Goal: Task Accomplishment & Management: Manage account settings

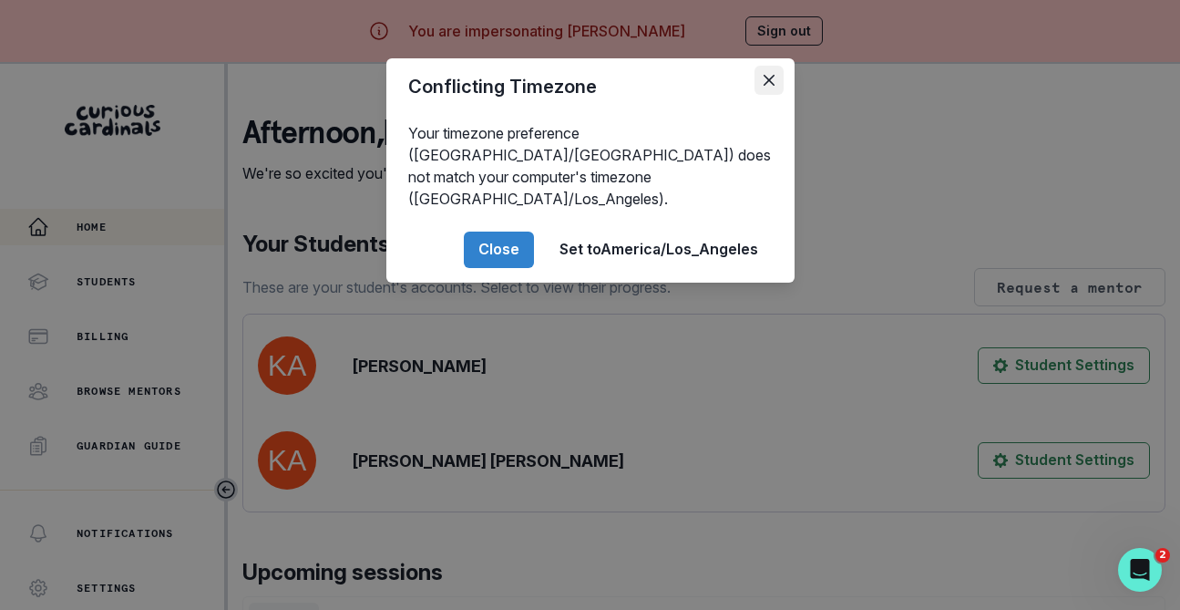
click at [773, 77] on icon "Close" at bounding box center [769, 80] width 11 height 11
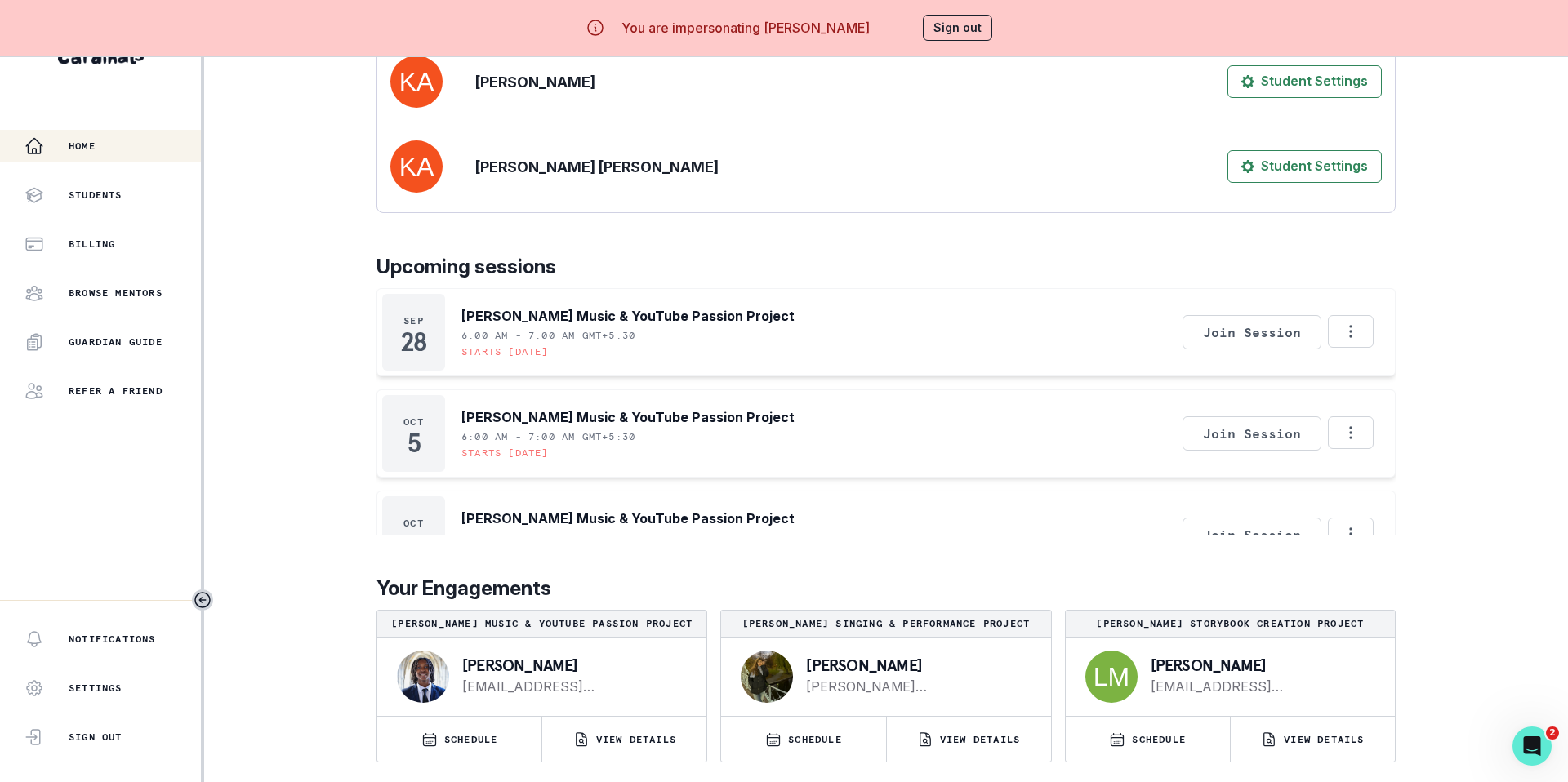
scroll to position [550, 0]
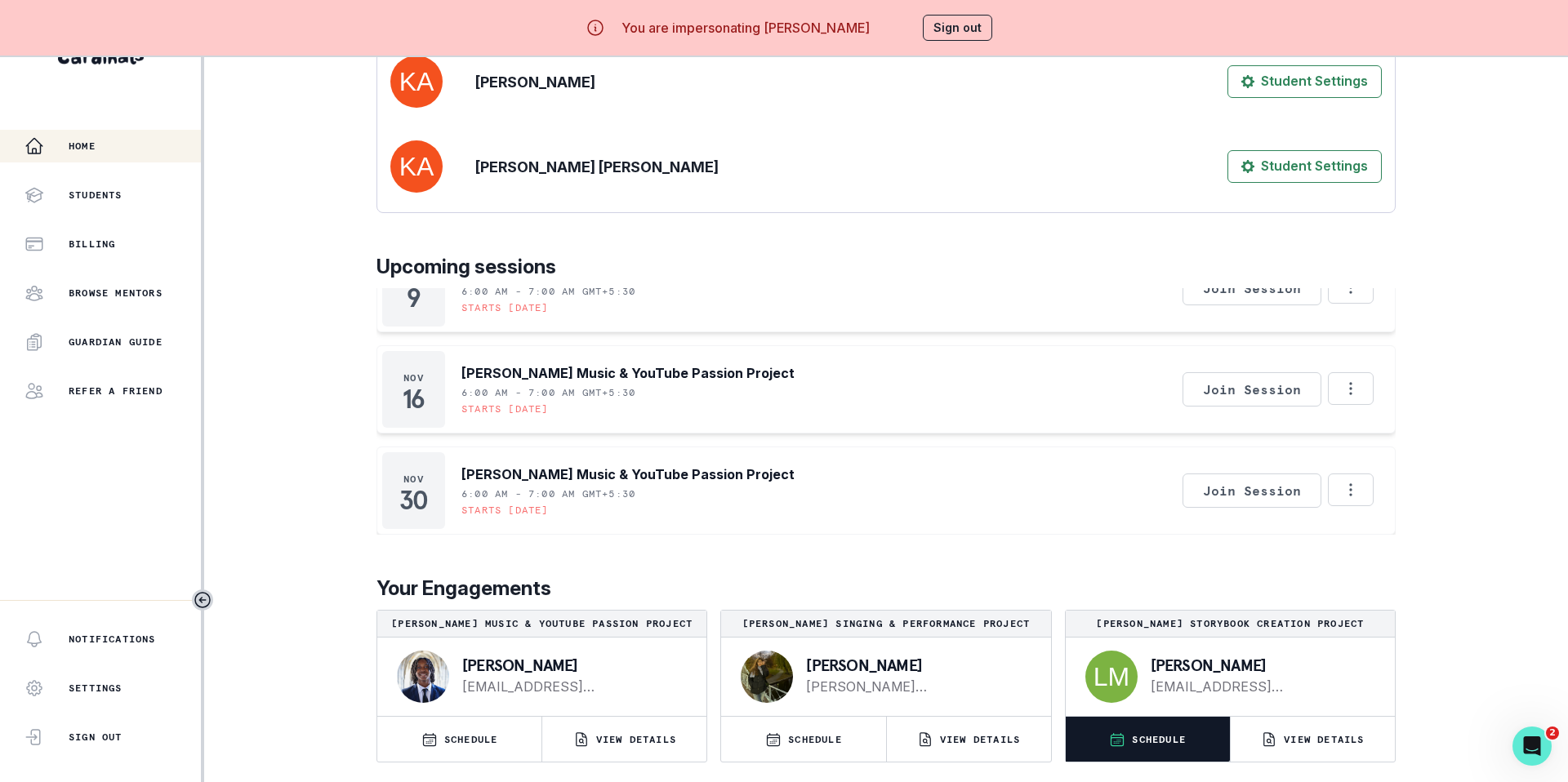
click at [1056, 546] on button "SCHEDULE" at bounding box center [1147, 739] width 164 height 45
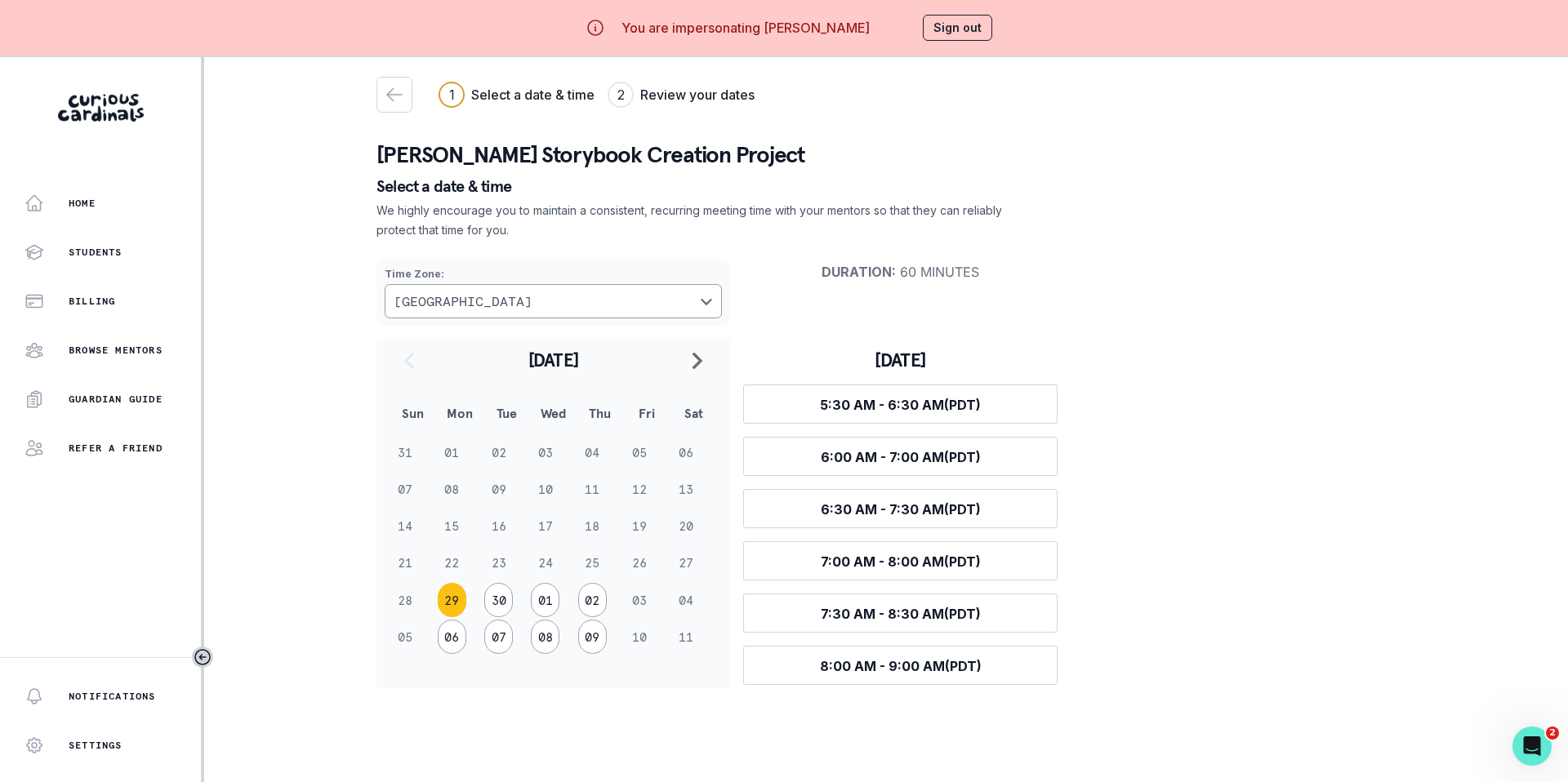
click at [402, 546] on td "28" at bounding box center [413, 600] width 47 height 37
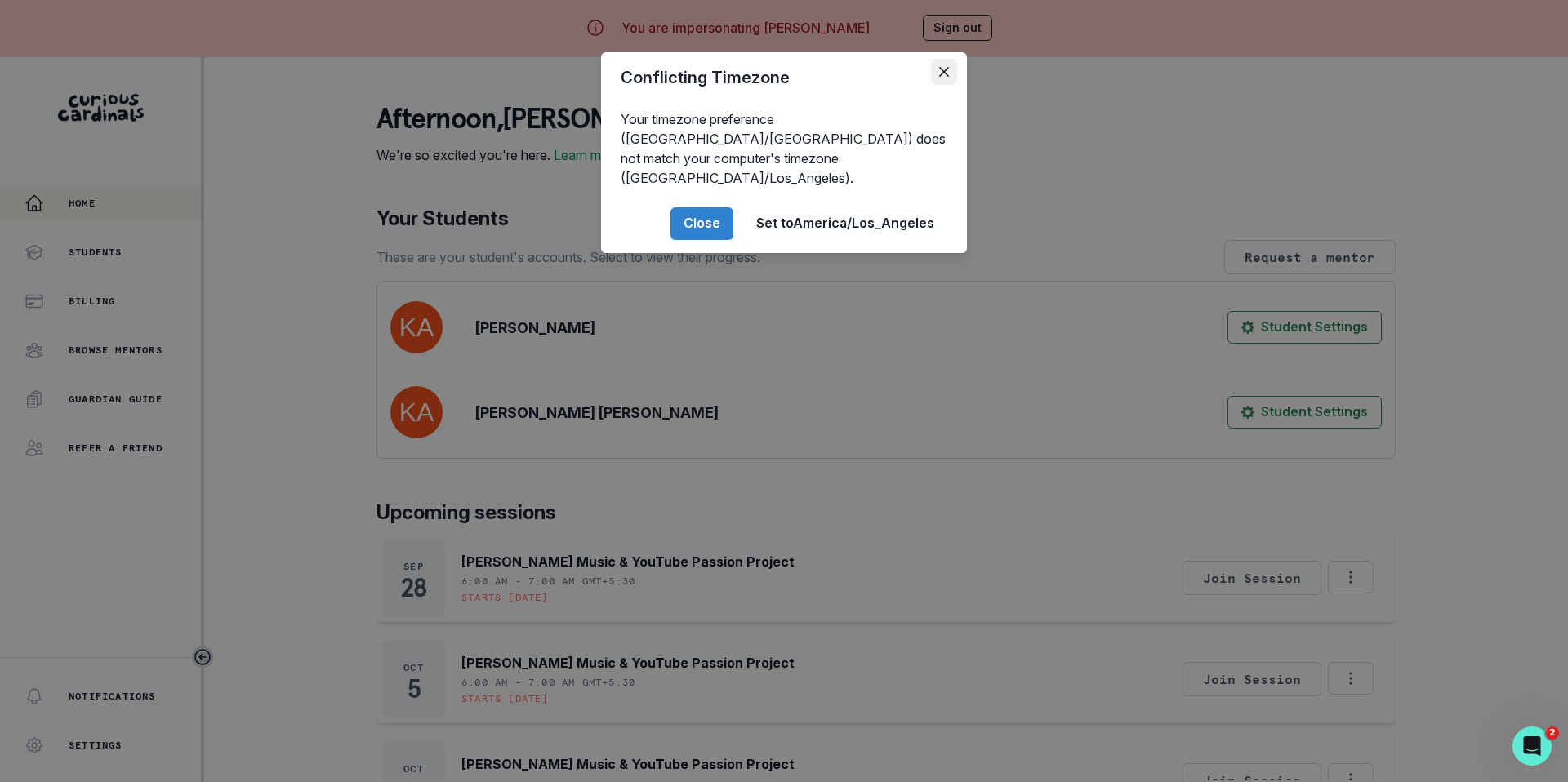
click at [945, 75] on icon "Close" at bounding box center [943, 72] width 10 height 10
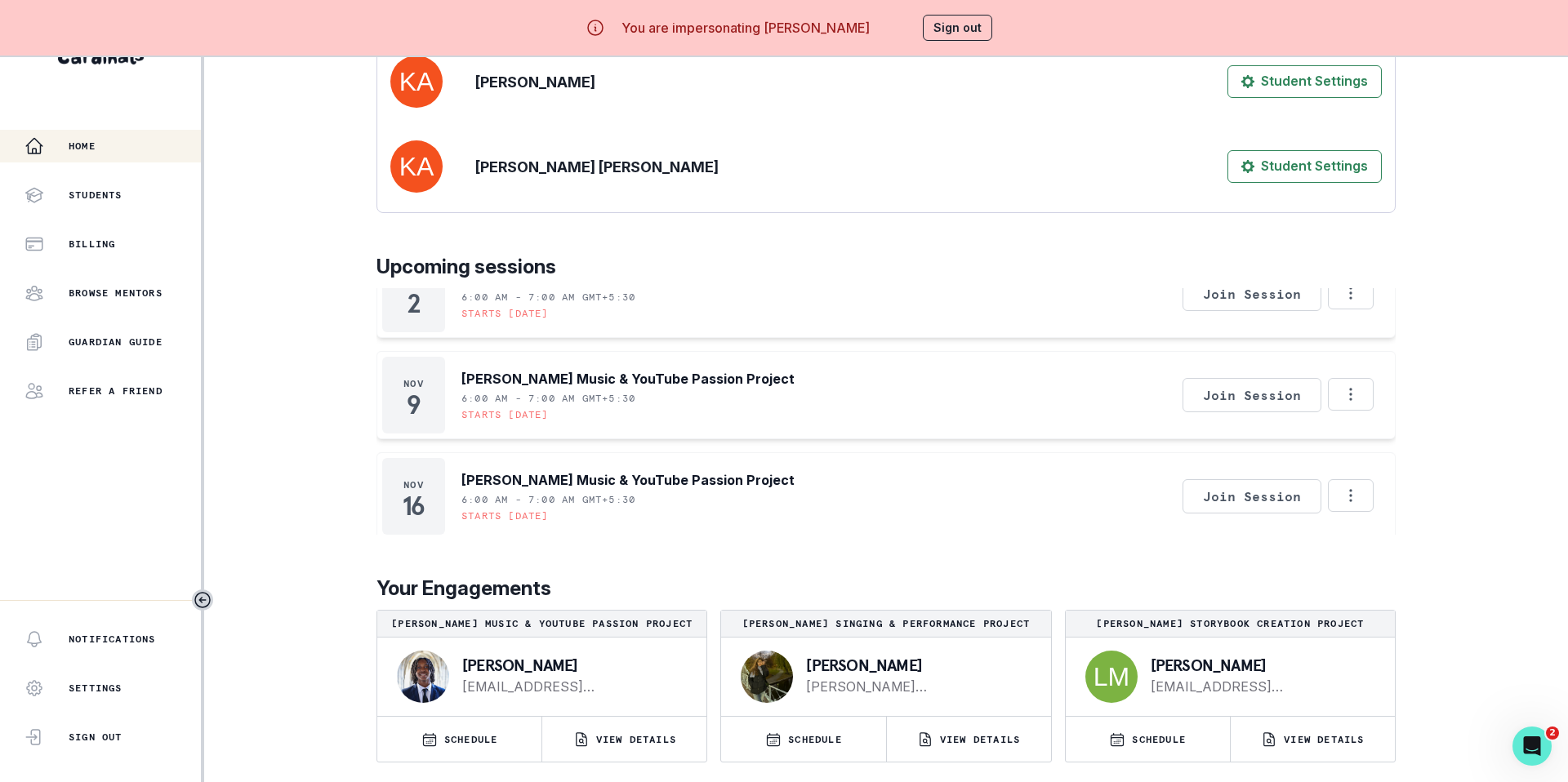
scroll to position [550, 0]
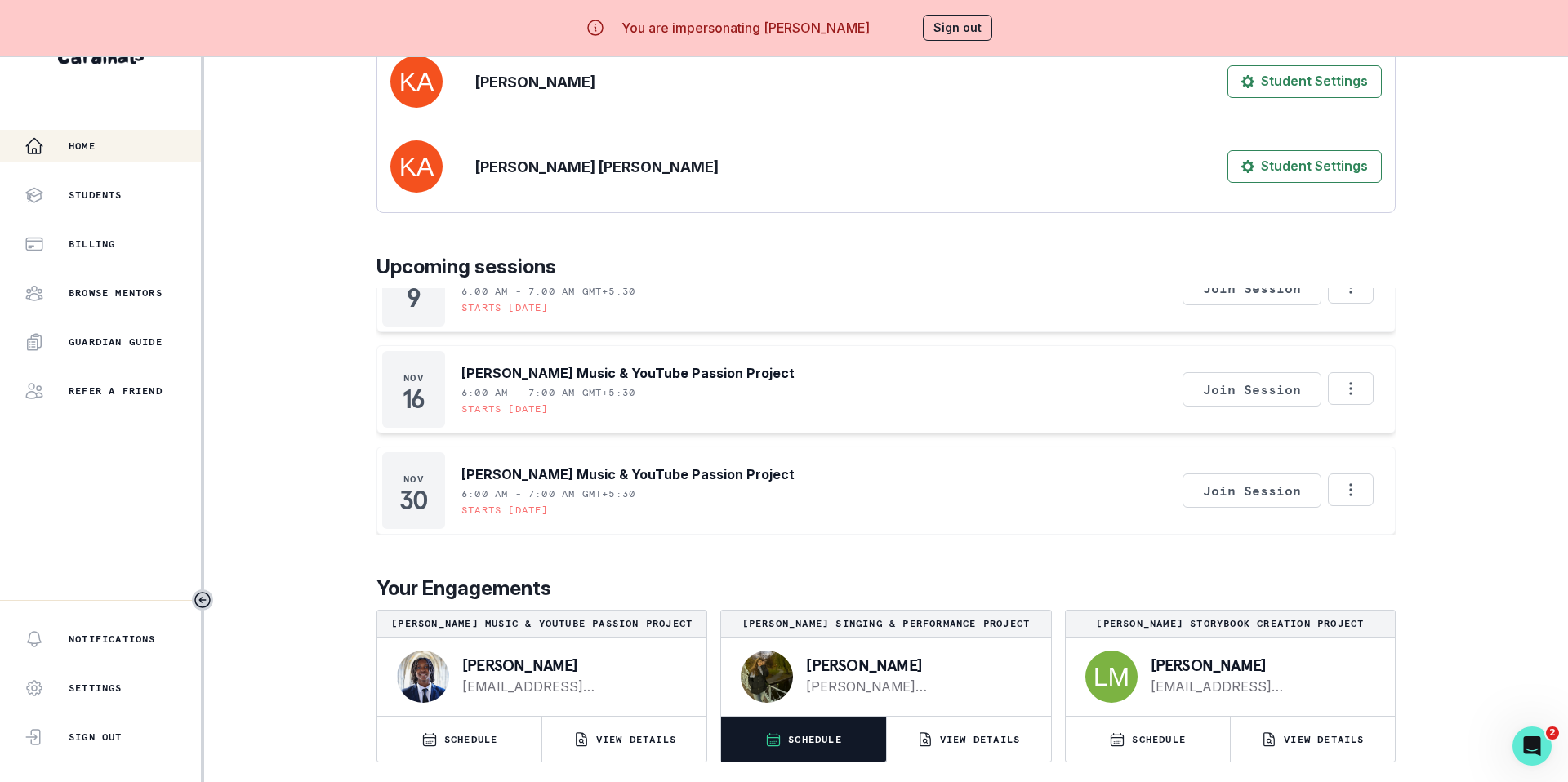
click at [826, 546] on p "SCHEDULE" at bounding box center [814, 739] width 54 height 13
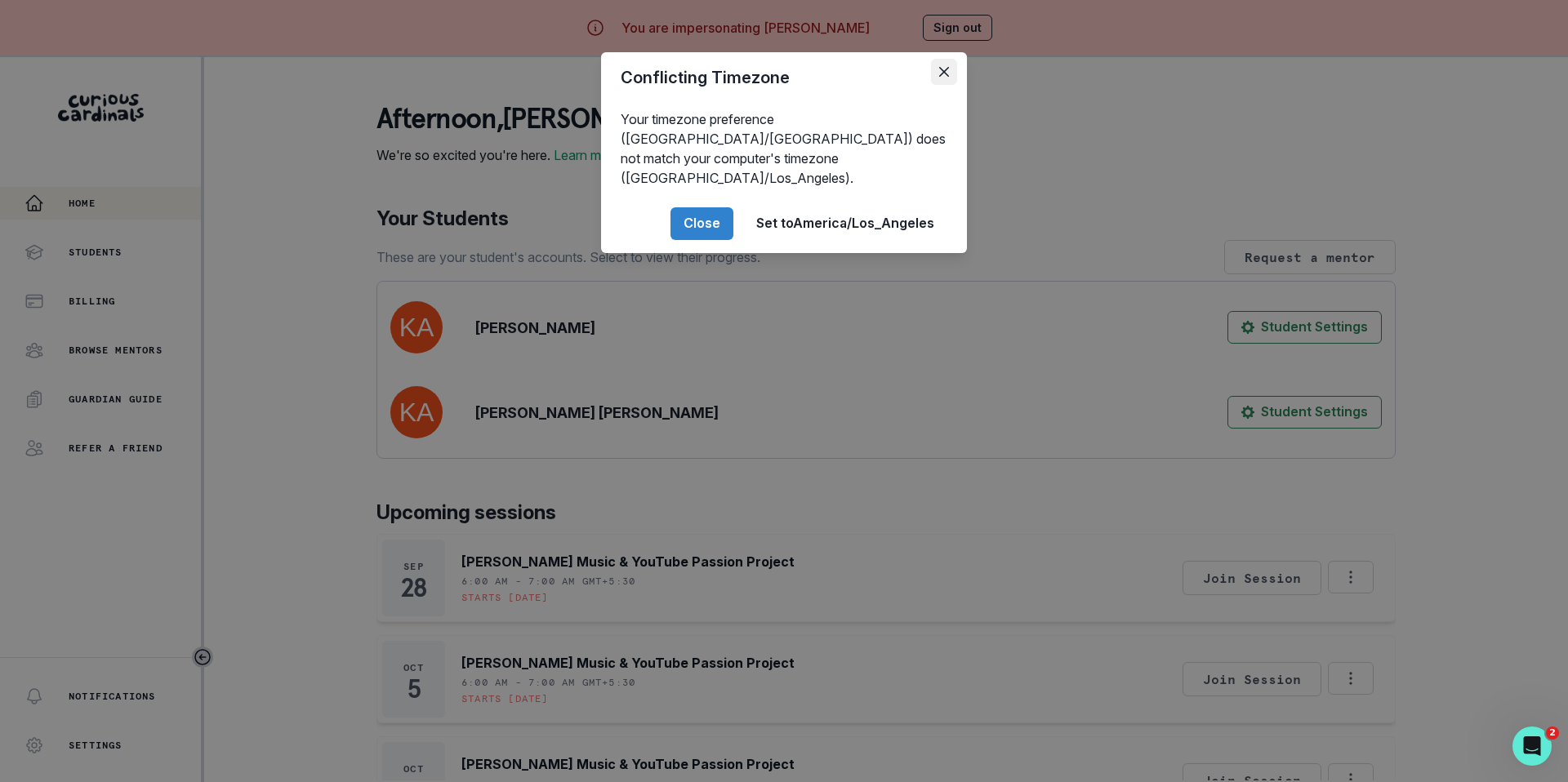
click at [946, 77] on button "Close" at bounding box center [943, 72] width 26 height 26
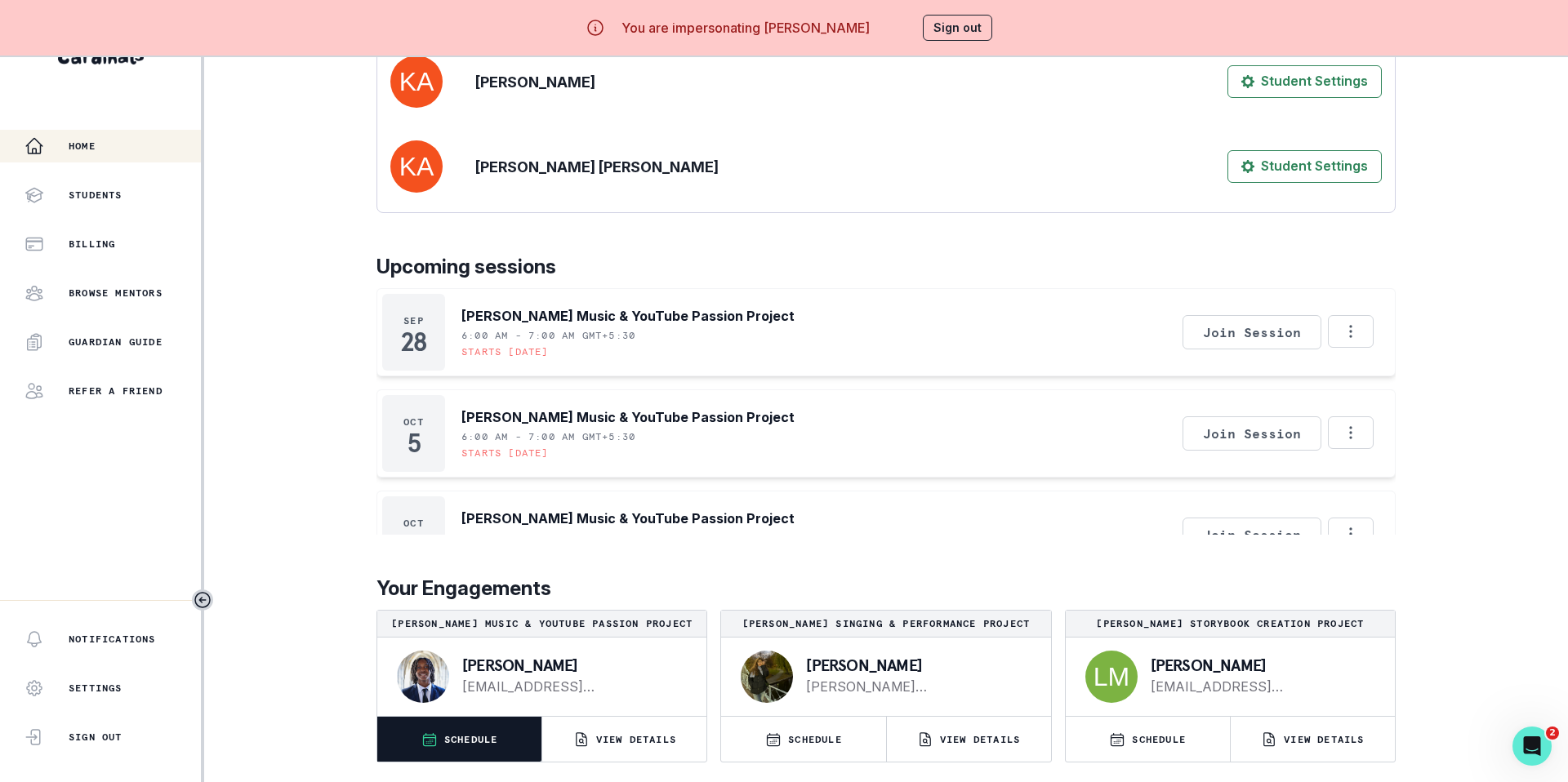
click at [484, 546] on button "SCHEDULE" at bounding box center [459, 739] width 164 height 45
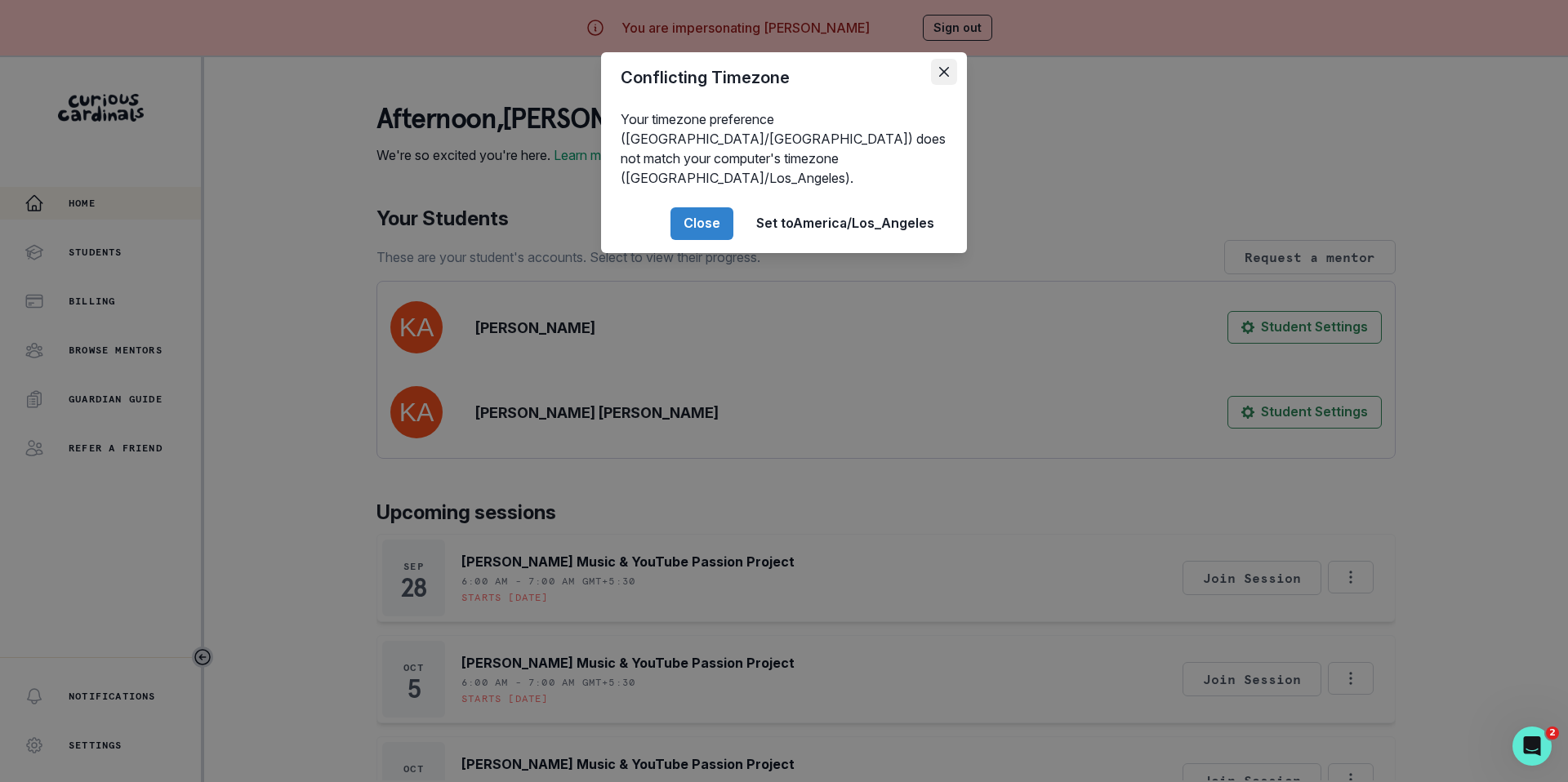
click at [952, 69] on button "Close" at bounding box center [943, 72] width 26 height 26
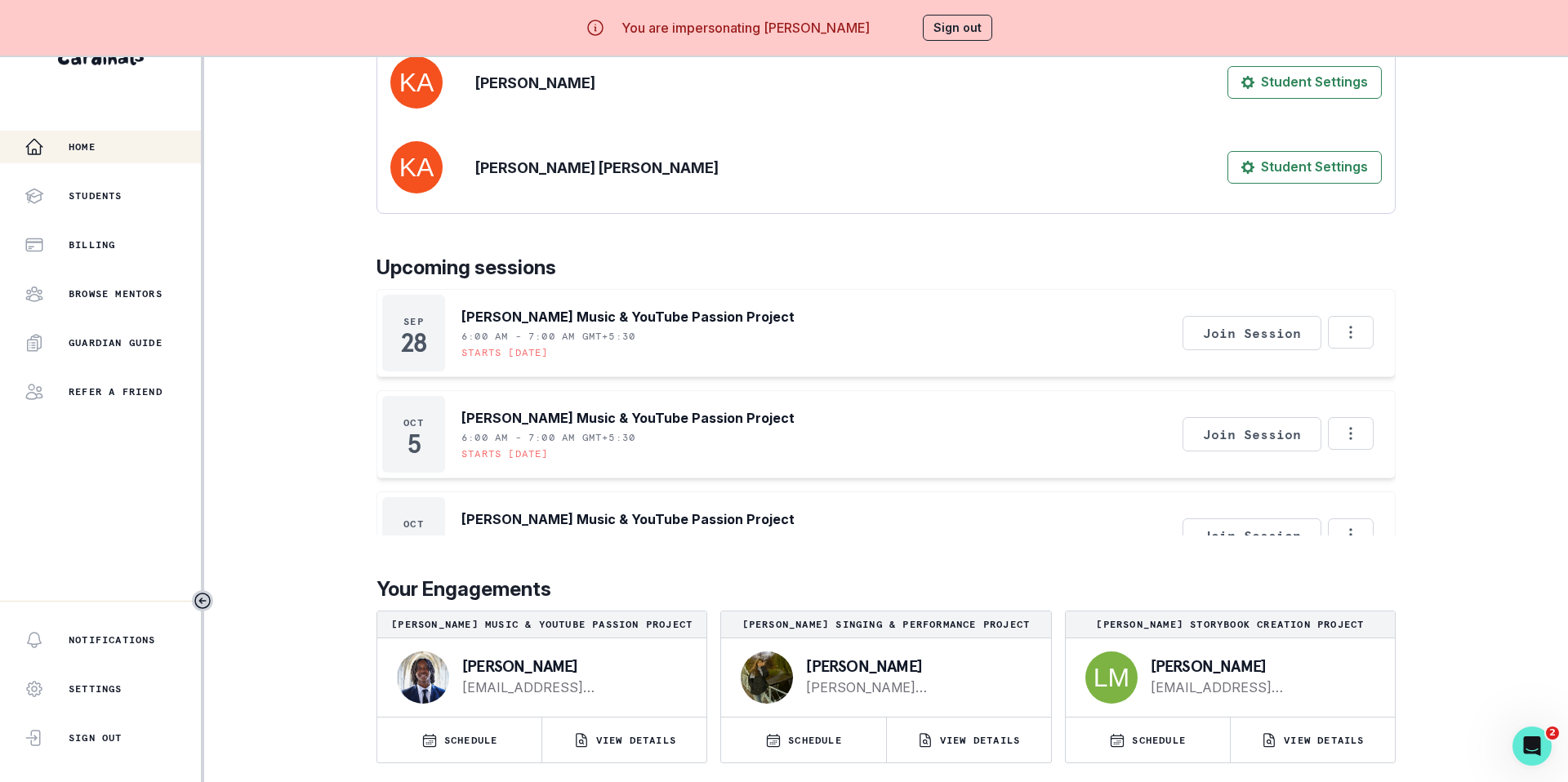
scroll to position [198, 0]
click at [856, 331] on div "[DATE] [PERSON_NAME] Music & YouTube Passion Project 6:00 AM - 7:00 AM GMT+5:30…" at bounding box center [885, 333] width 1019 height 88
click at [1056, 335] on icon "Options" at bounding box center [1350, 332] width 18 height 18
click at [910, 396] on div "[DATE] [PERSON_NAME] Music & YouTube Passion Project 6:00 AM - 7:00 AM GMT+5:30…" at bounding box center [885, 687] width 1019 height 796
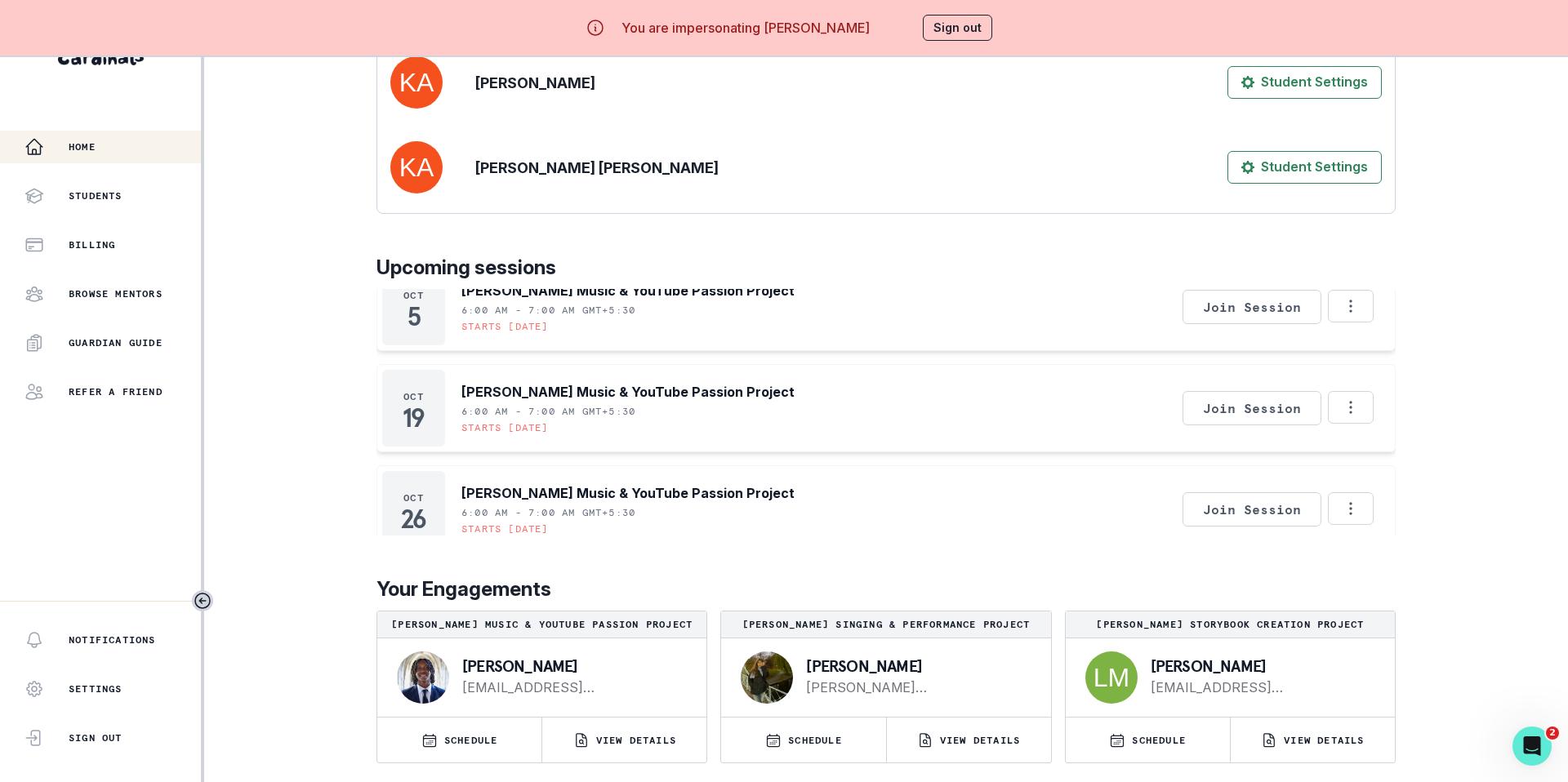
scroll to position [142, 0]
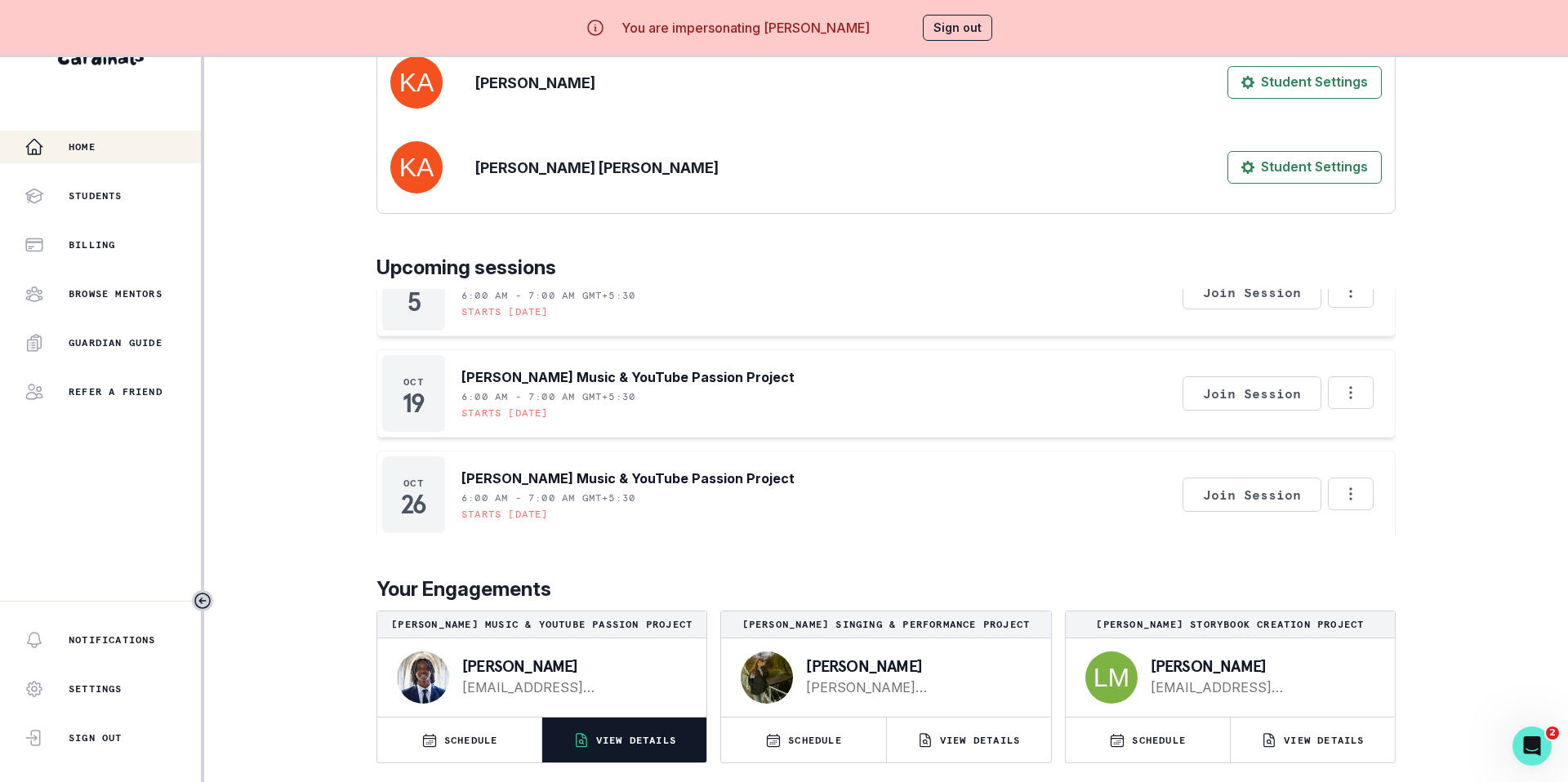
click at [620, 546] on button "VIEW DETAILS" at bounding box center [624, 740] width 164 height 45
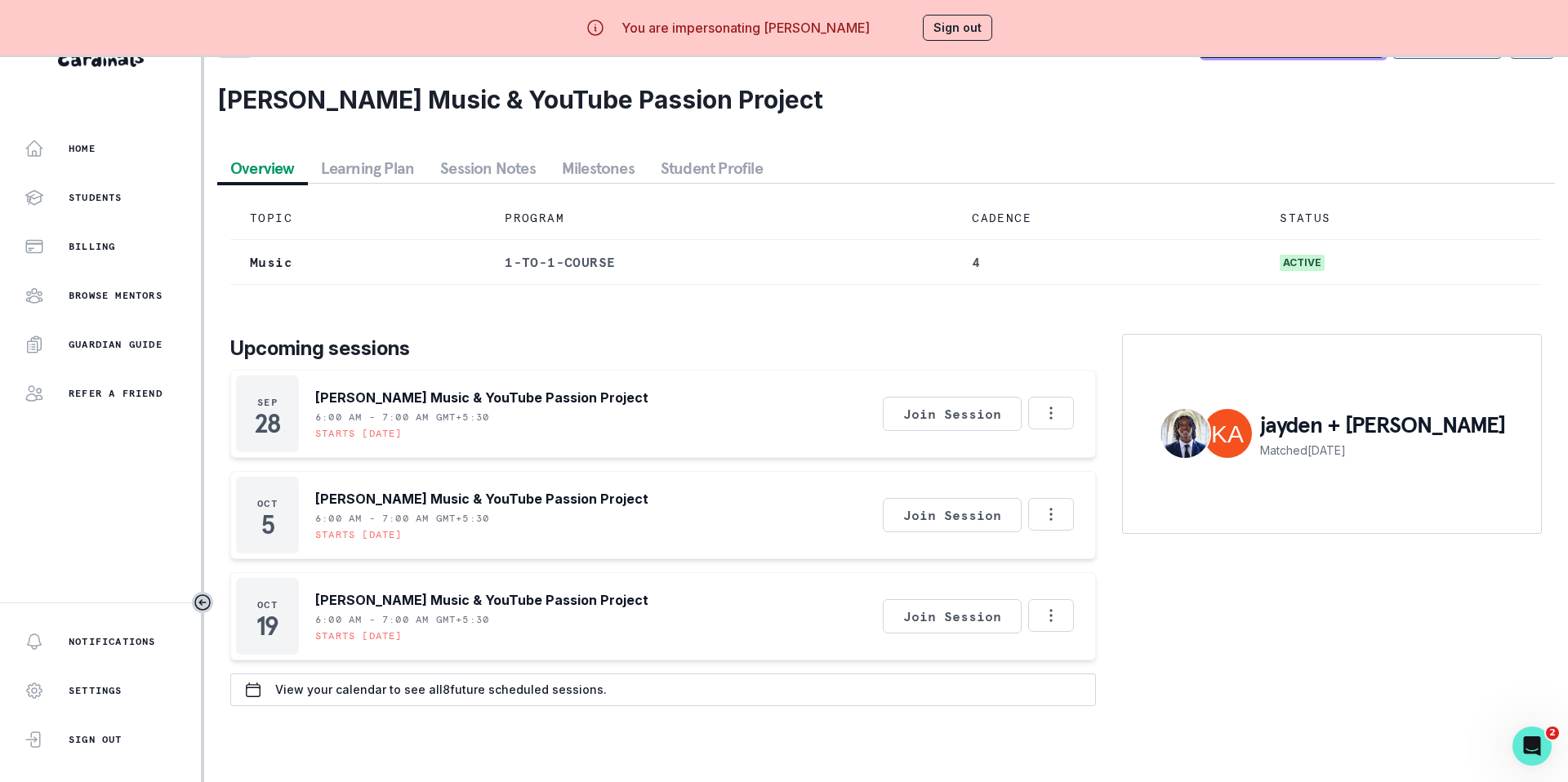
scroll to position [57, 0]
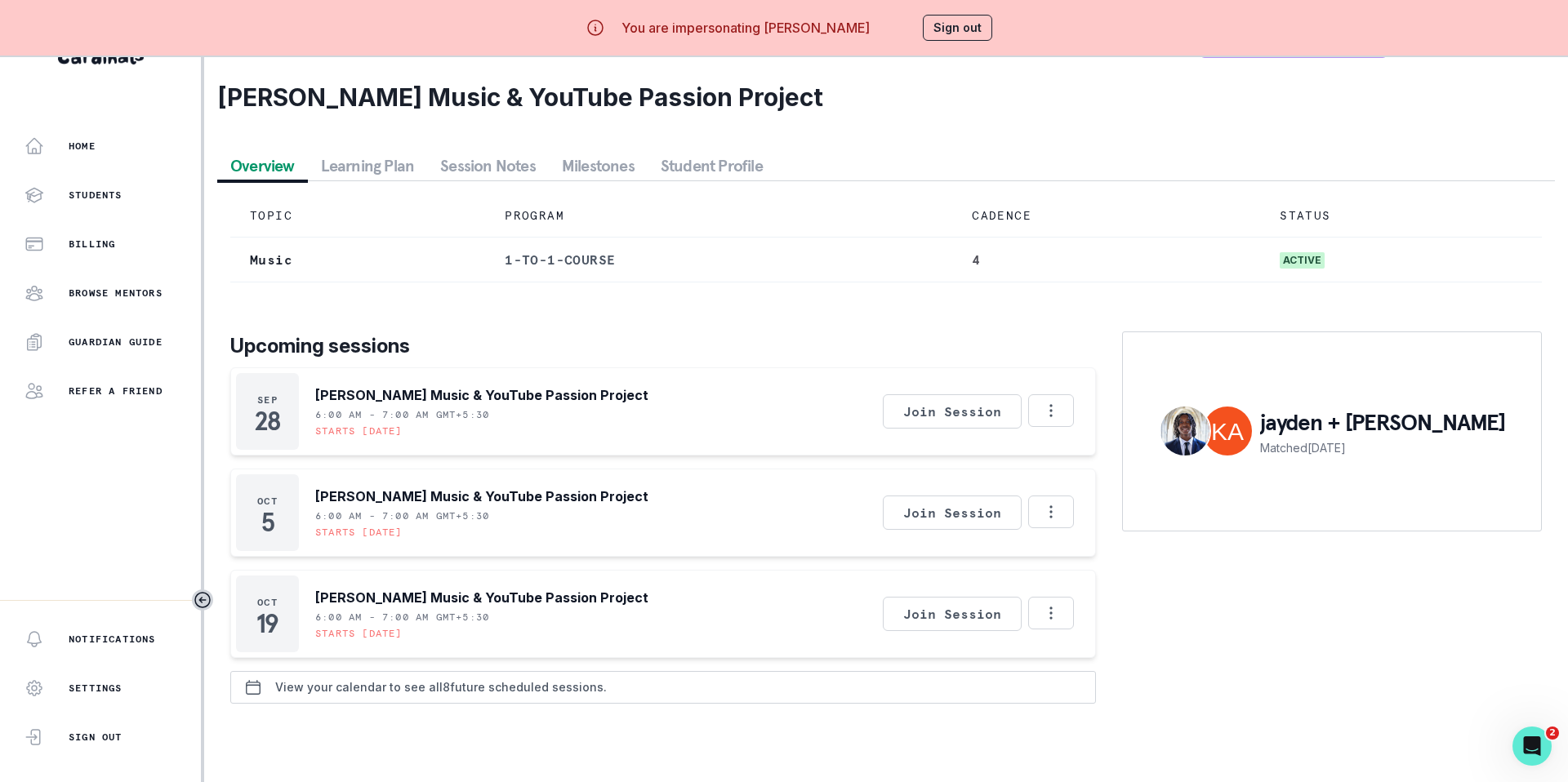
click at [394, 546] on p "View your calendar to see all 8 future scheduled sessions." at bounding box center [441, 687] width 332 height 13
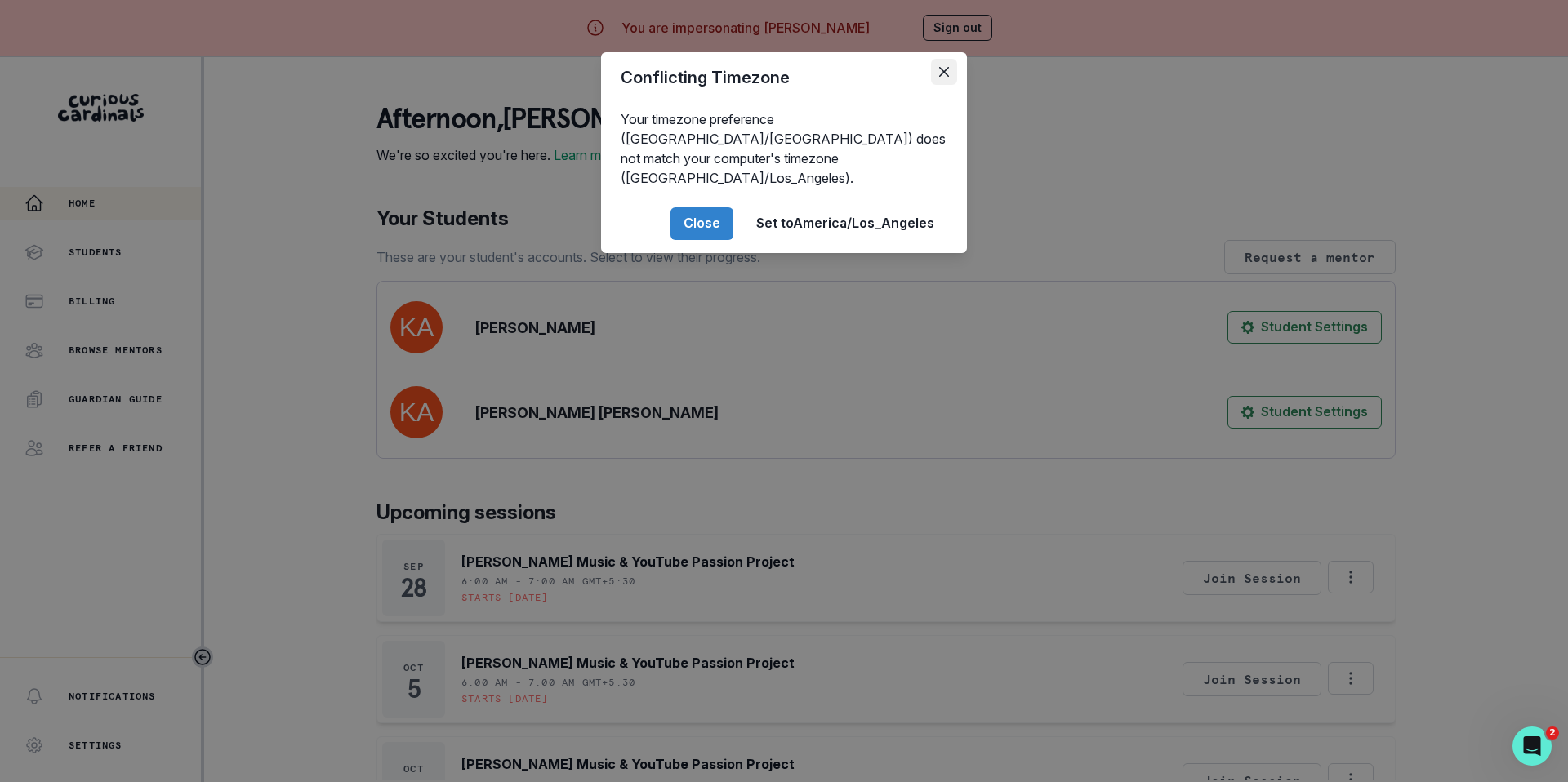
click at [943, 77] on button "Close" at bounding box center [943, 72] width 26 height 26
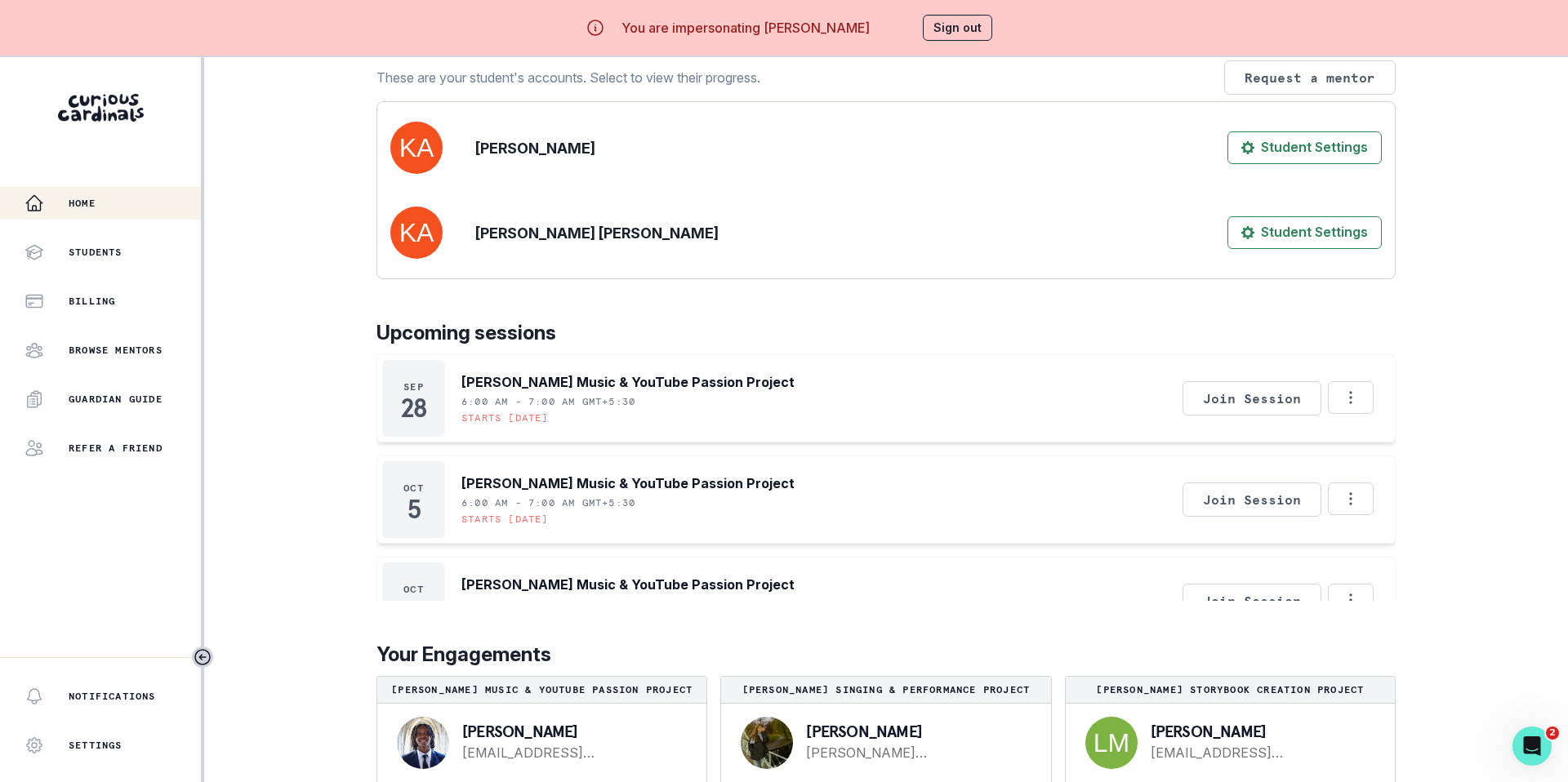
scroll to position [4, 0]
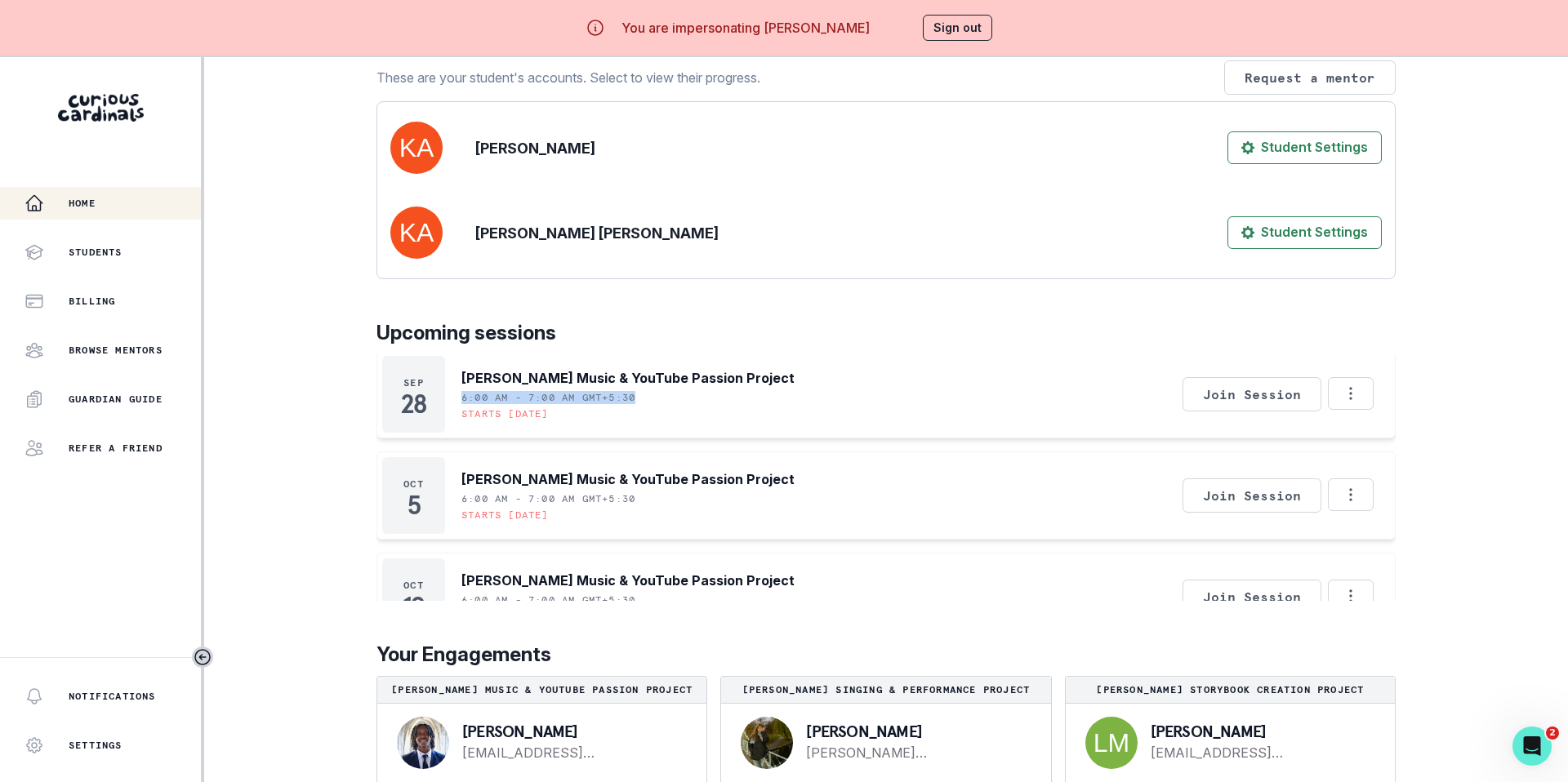
drag, startPoint x: 458, startPoint y: 417, endPoint x: 644, endPoint y: 417, distance: 186.0
click at [644, 417] on div "[DATE] [PERSON_NAME] Music & YouTube Passion Project 6:00 AM - 7:00 AM GMT+5:30…" at bounding box center [588, 394] width 412 height 77
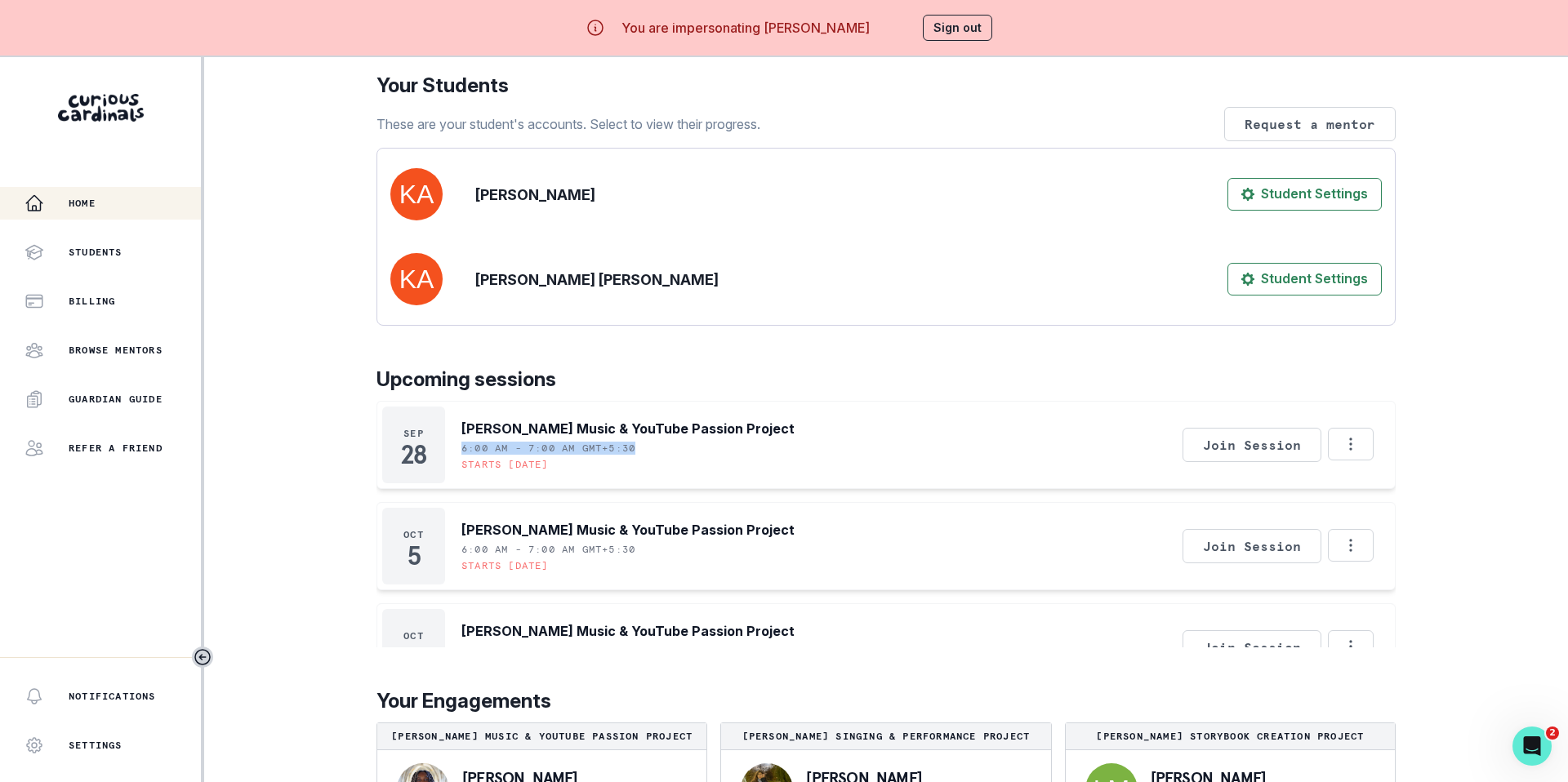
scroll to position [133, 0]
click at [418, 462] on p "28" at bounding box center [412, 454] width 24 height 16
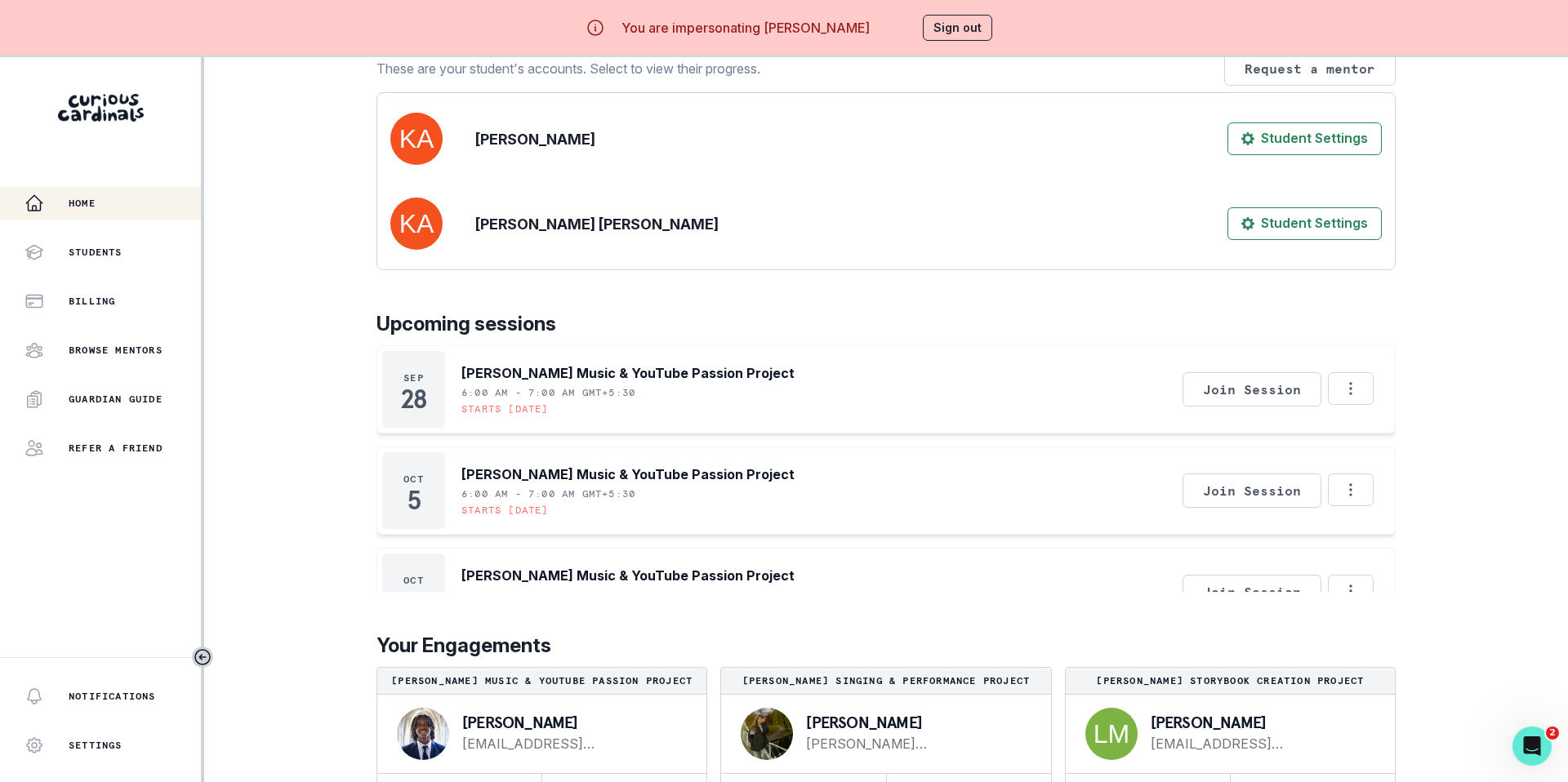
scroll to position [208, 0]
drag, startPoint x: 649, startPoint y: 392, endPoint x: 458, endPoint y: 394, distance: 191.0
click at [458, 394] on div "[DATE] [PERSON_NAME] Music & YouTube Passion Project 6:00 AM - 7:00 AM GMT+5:30…" at bounding box center [588, 390] width 412 height 77
copy p "6:00 AM - 7:00 AM GMT+5:30"
click at [1056, 391] on button "Options" at bounding box center [1350, 389] width 46 height 32
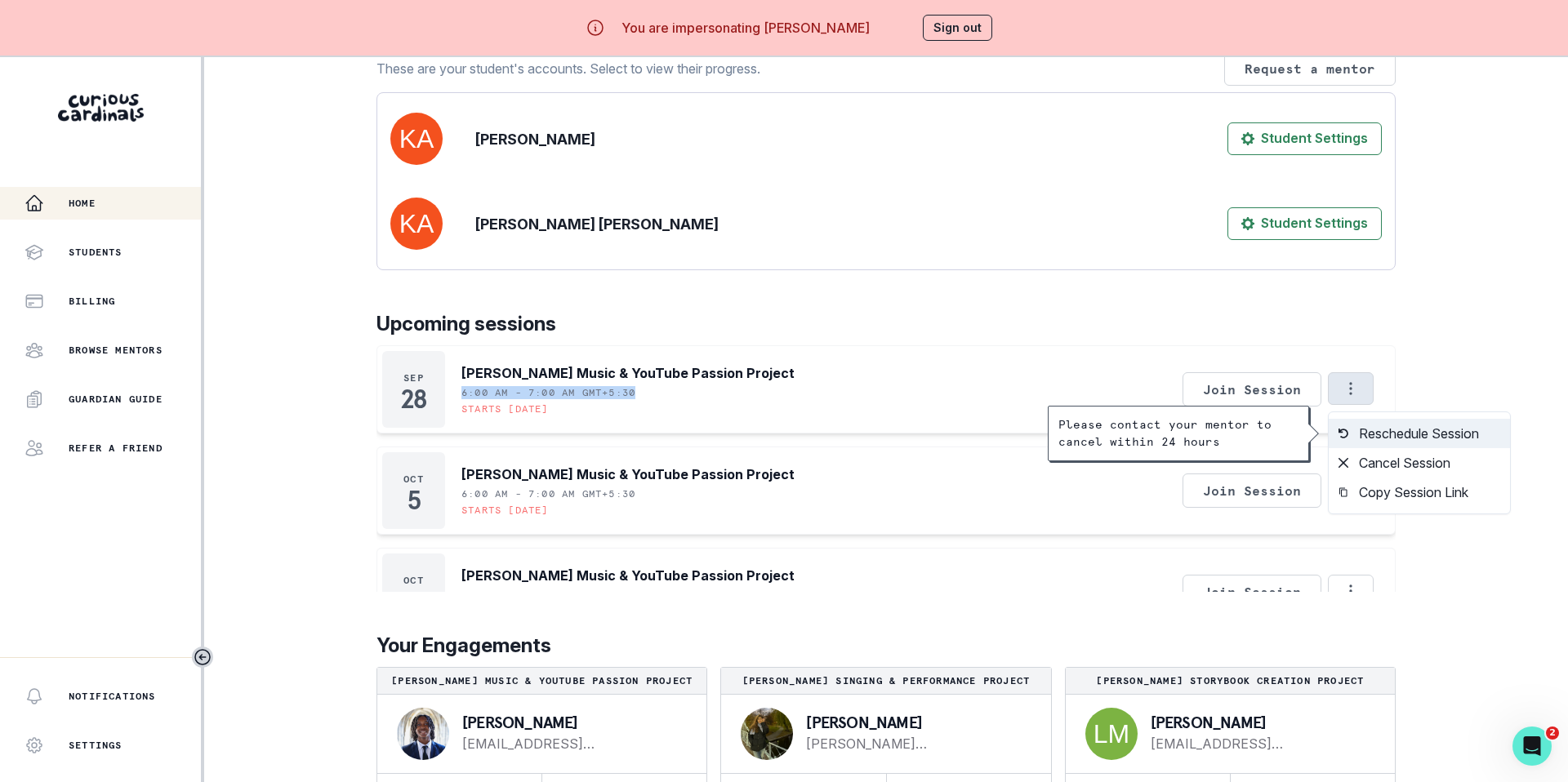
click at [1056, 435] on button "Reschedule Session" at bounding box center [1419, 433] width 181 height 30
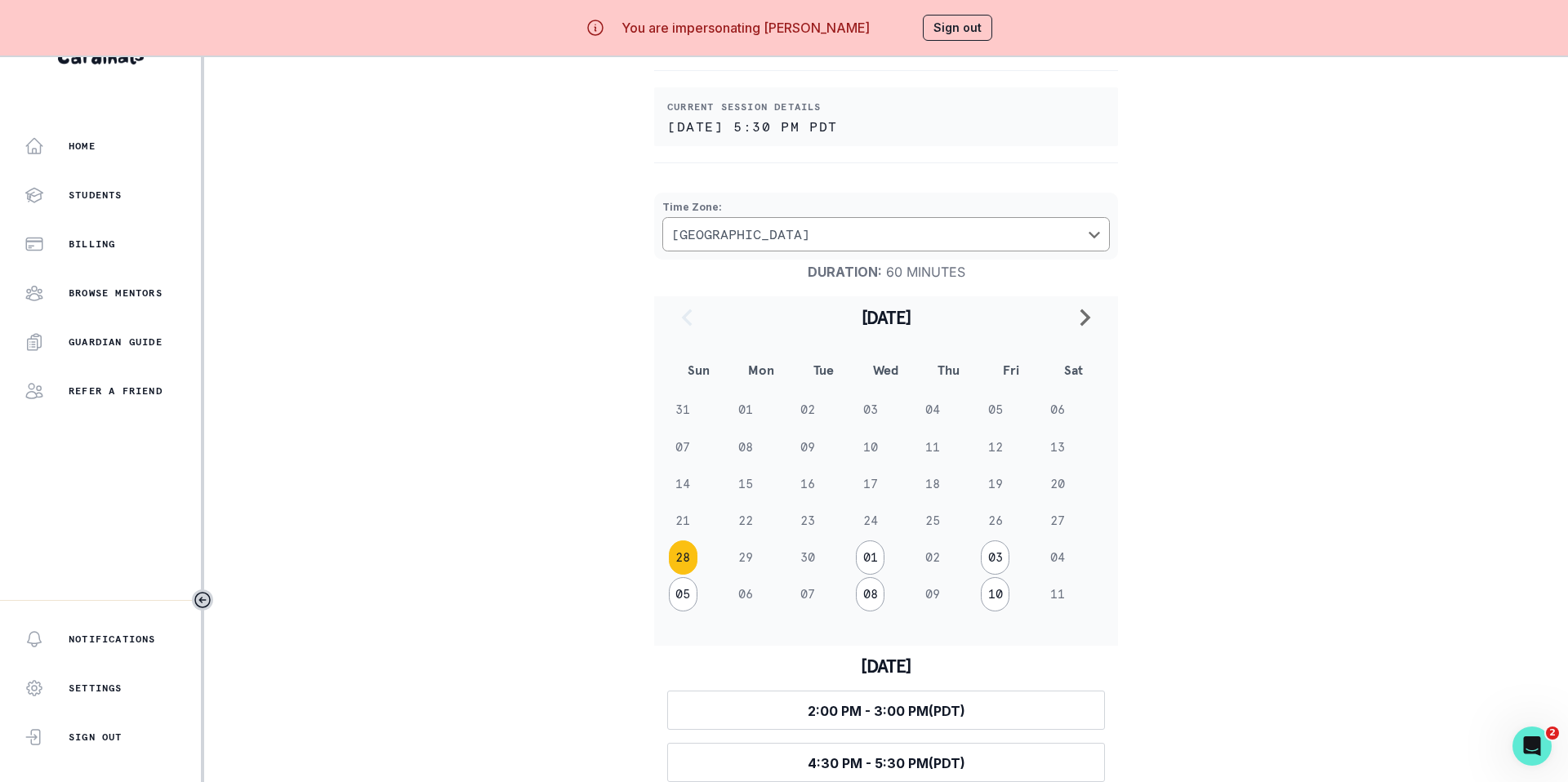
scroll to position [69, 0]
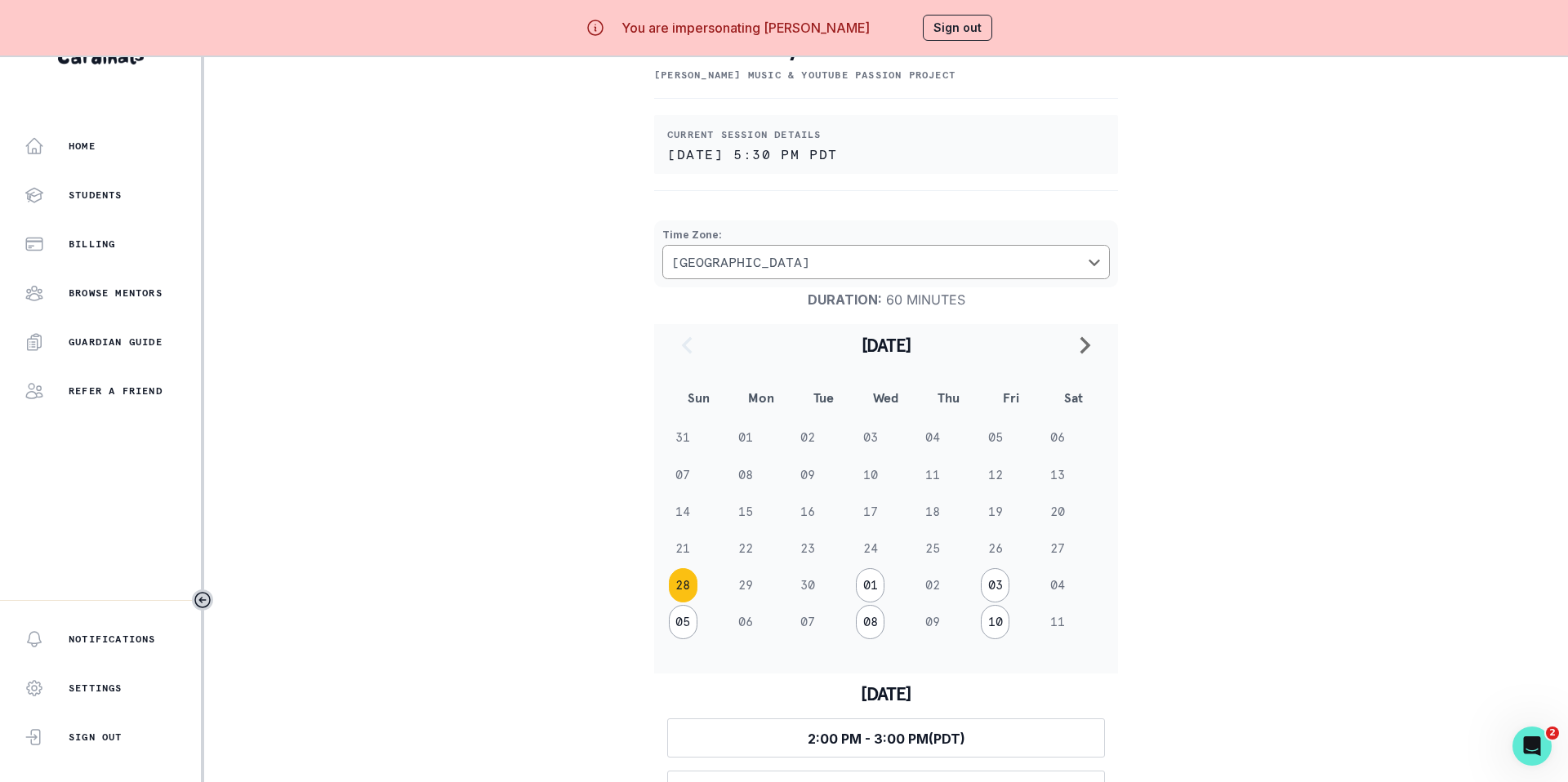
drag, startPoint x: 825, startPoint y: 154, endPoint x: 960, endPoint y: 156, distance: 135.0
click at [960, 156] on p "[DATE] 5:30 PM PDT" at bounding box center [886, 154] width 437 height 13
drag, startPoint x: 966, startPoint y: 153, endPoint x: 656, endPoint y: 150, distance: 310.0
click at [656, 150] on div "Current session details [DATE] 5:30 PM PDT" at bounding box center [886, 144] width 464 height 59
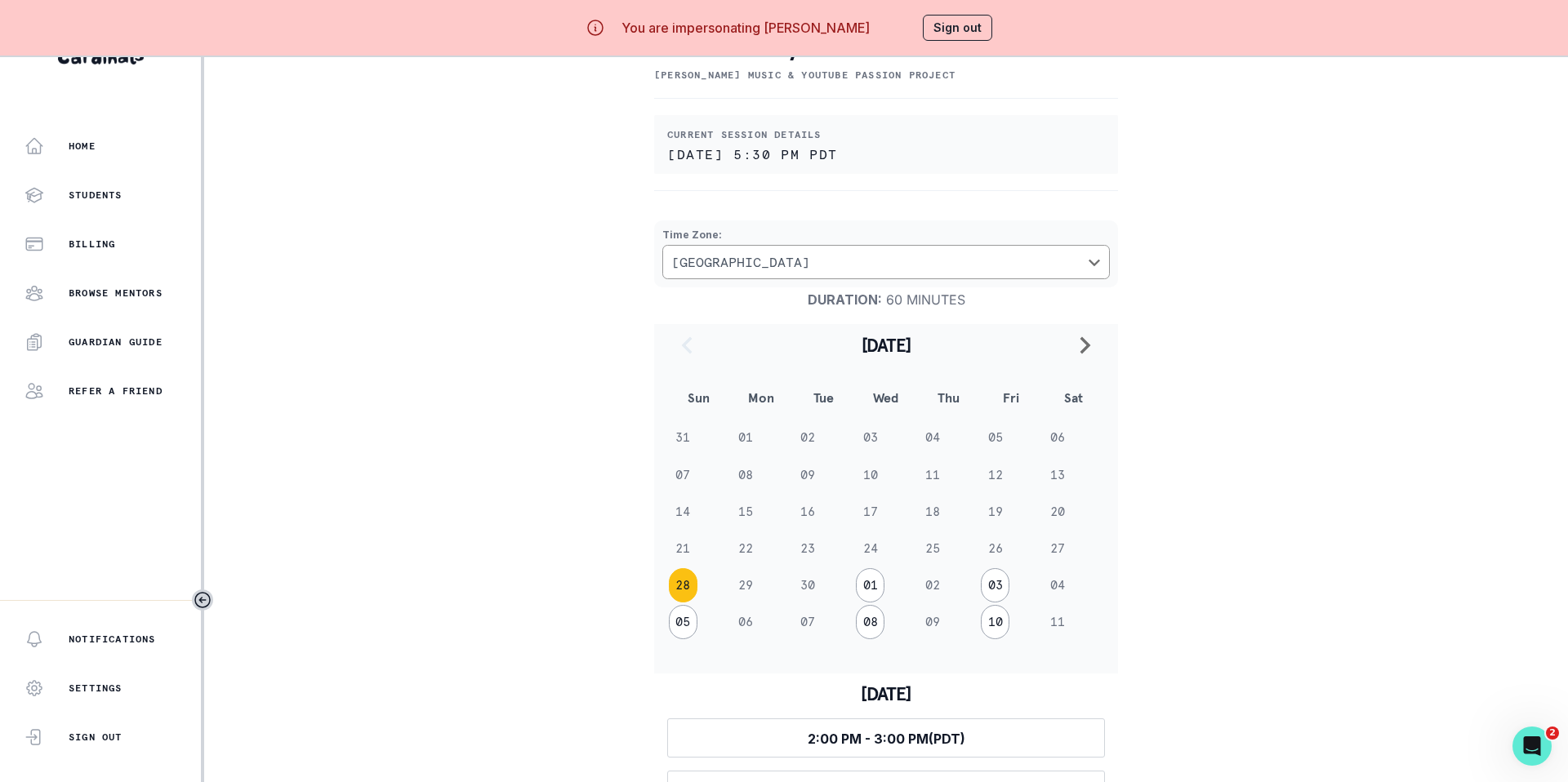
click at [928, 155] on p "[DATE] 5:30 PM PDT" at bounding box center [886, 154] width 437 height 13
drag, startPoint x: 832, startPoint y: 152, endPoint x: 975, endPoint y: 152, distance: 143.0
click at [975, 152] on p "[DATE] 5:30 PM PDT" at bounding box center [886, 154] width 437 height 13
click at [869, 546] on button "01" at bounding box center [870, 585] width 29 height 34
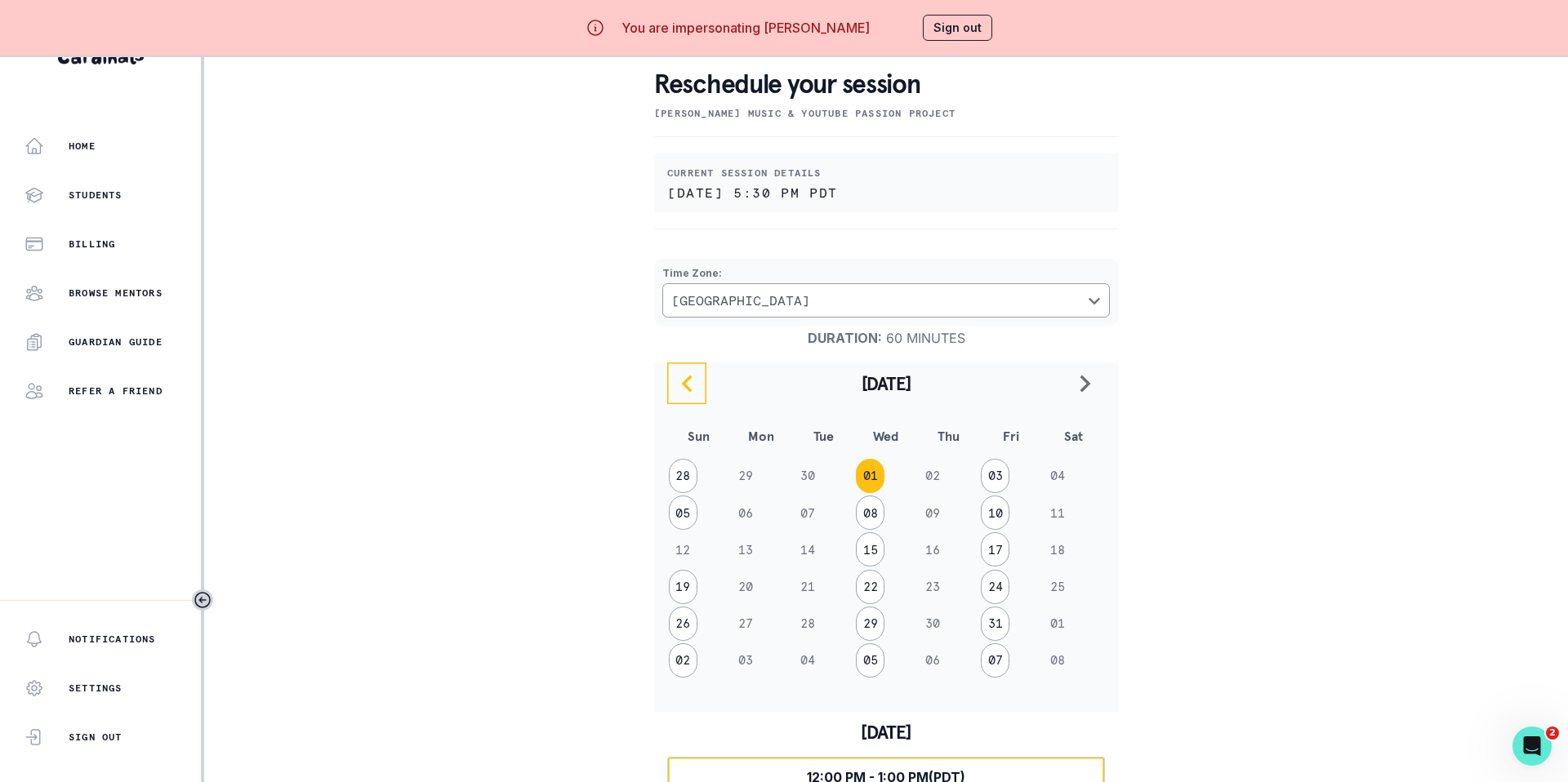
scroll to position [23, 0]
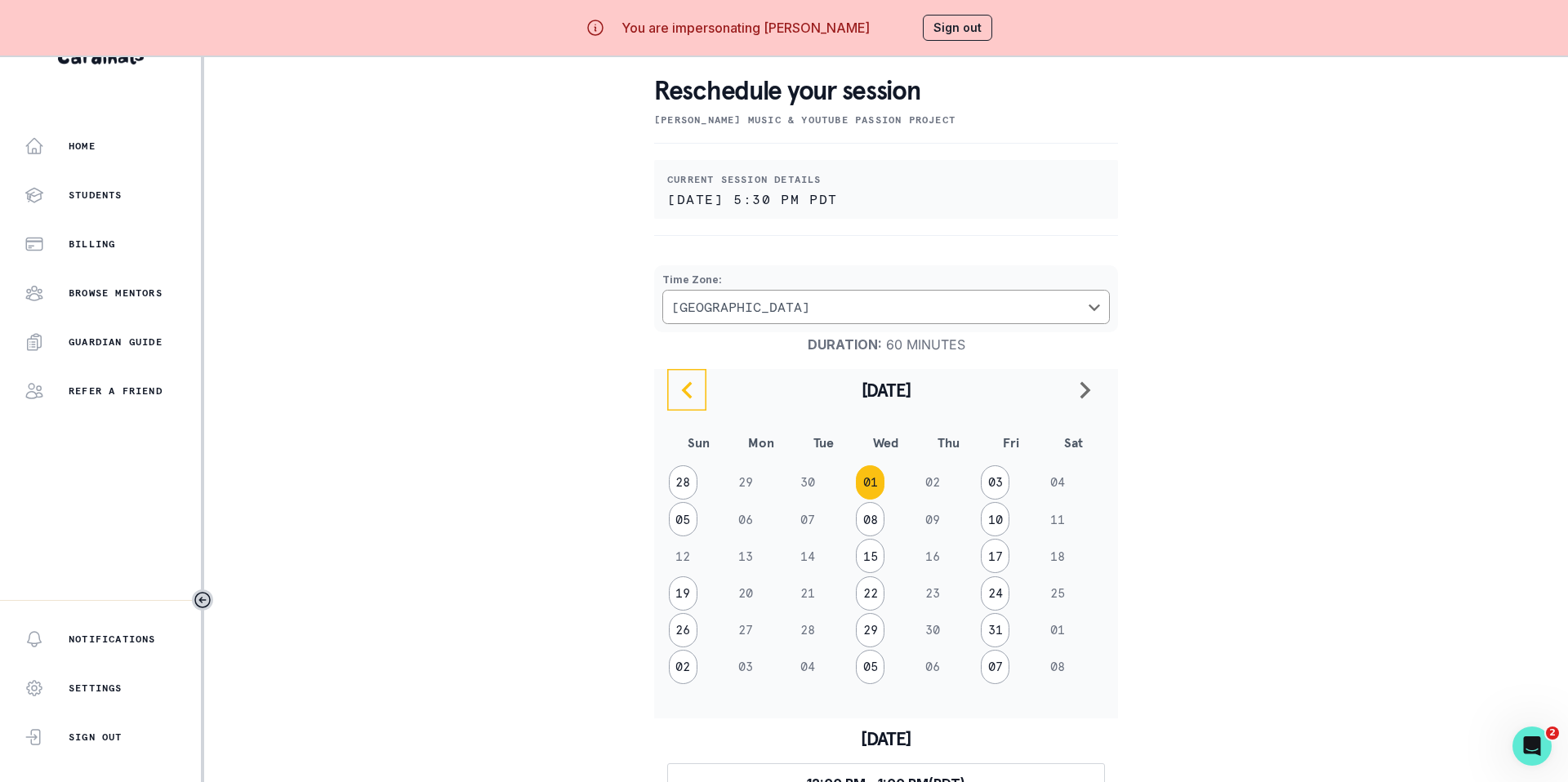
click at [684, 394] on icon "navigate to previous month" at bounding box center [687, 390] width 11 height 17
click at [673, 546] on button "28" at bounding box center [683, 630] width 29 height 34
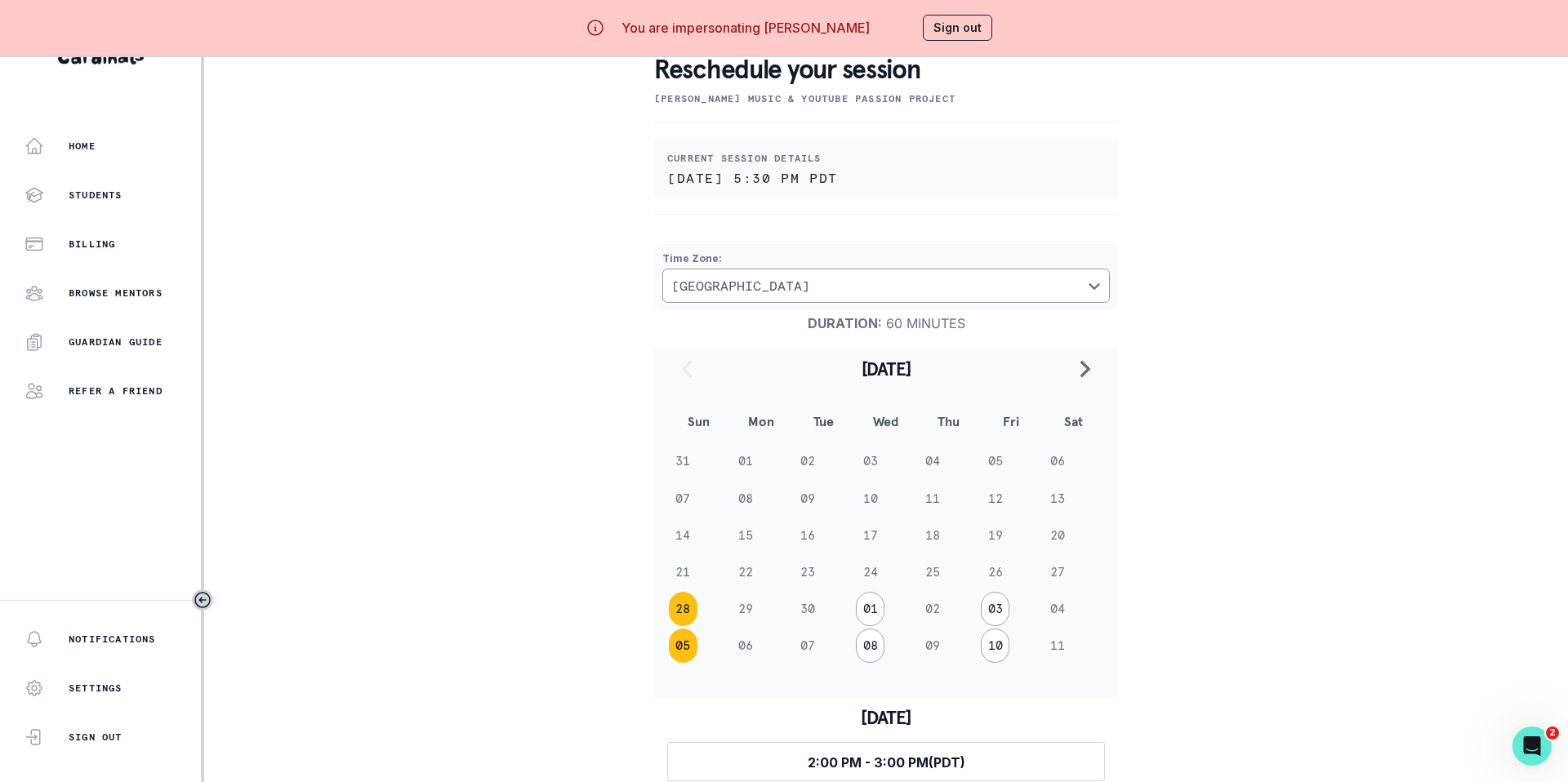
click at [680, 546] on button "05" at bounding box center [683, 646] width 29 height 34
click at [682, 546] on button "19" at bounding box center [683, 572] width 29 height 34
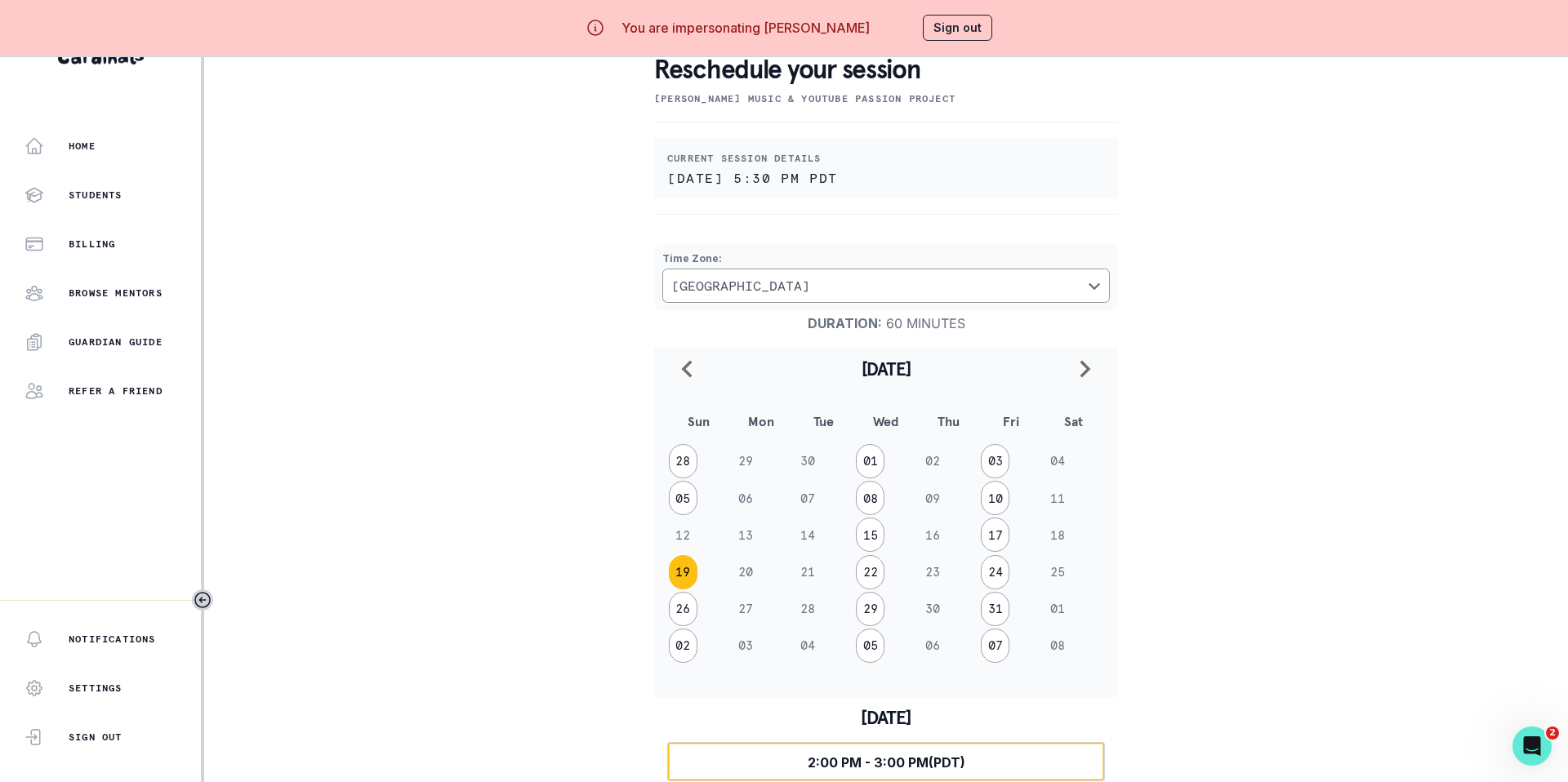
scroll to position [116, 0]
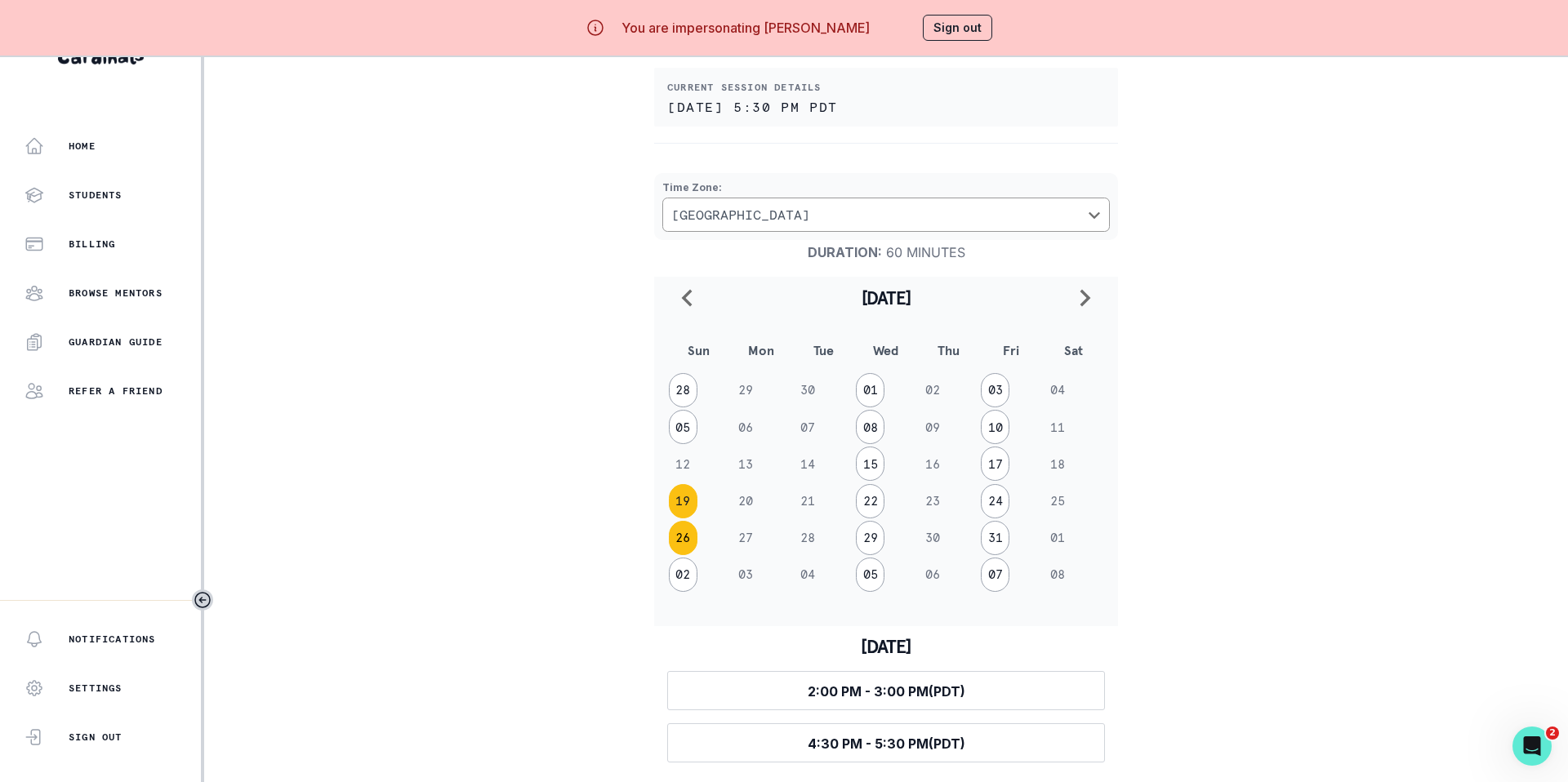
click at [676, 538] on button "26" at bounding box center [683, 537] width 29 height 34
click at [684, 546] on button "02" at bounding box center [683, 574] width 29 height 34
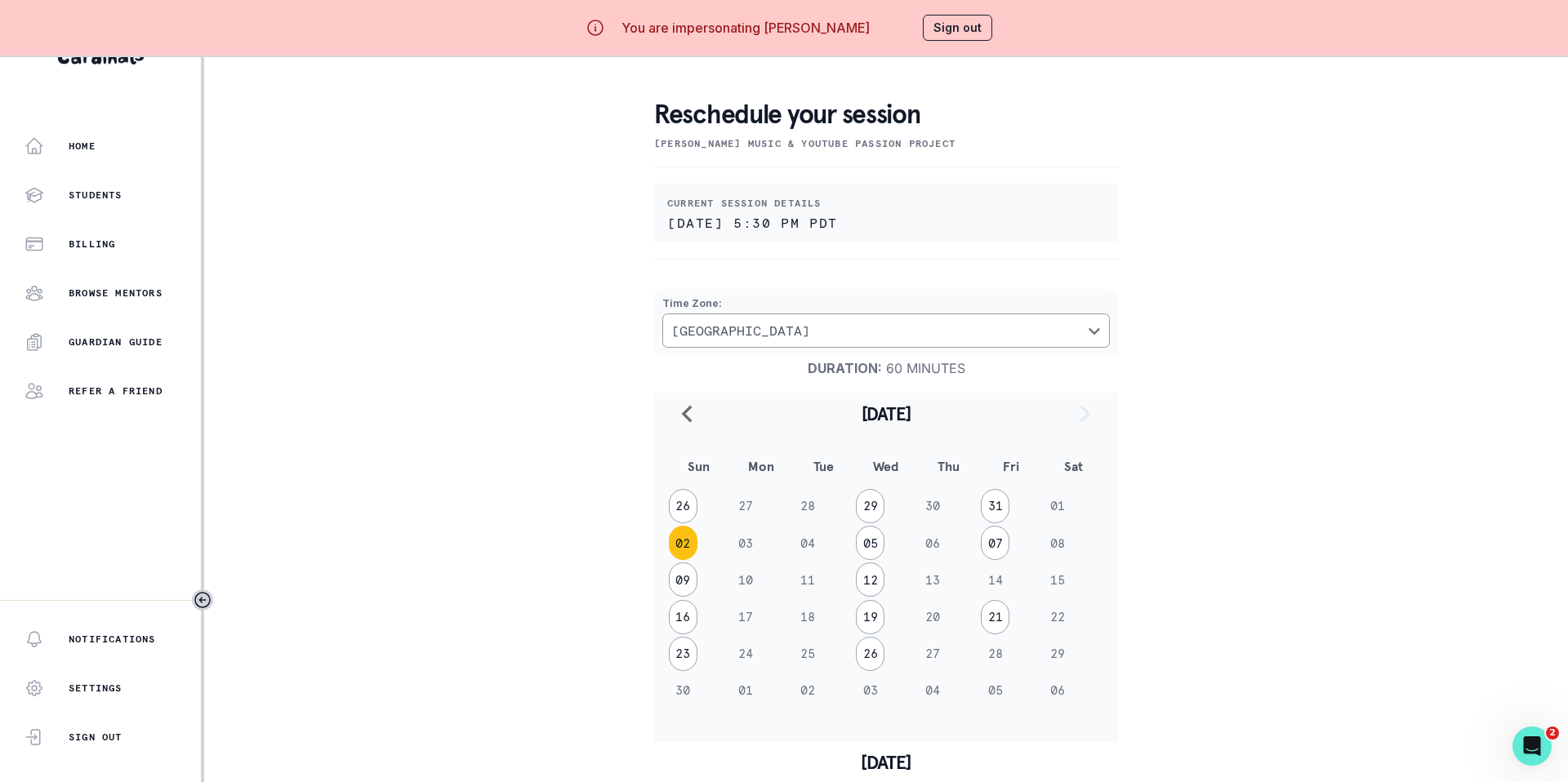
scroll to position [0, 0]
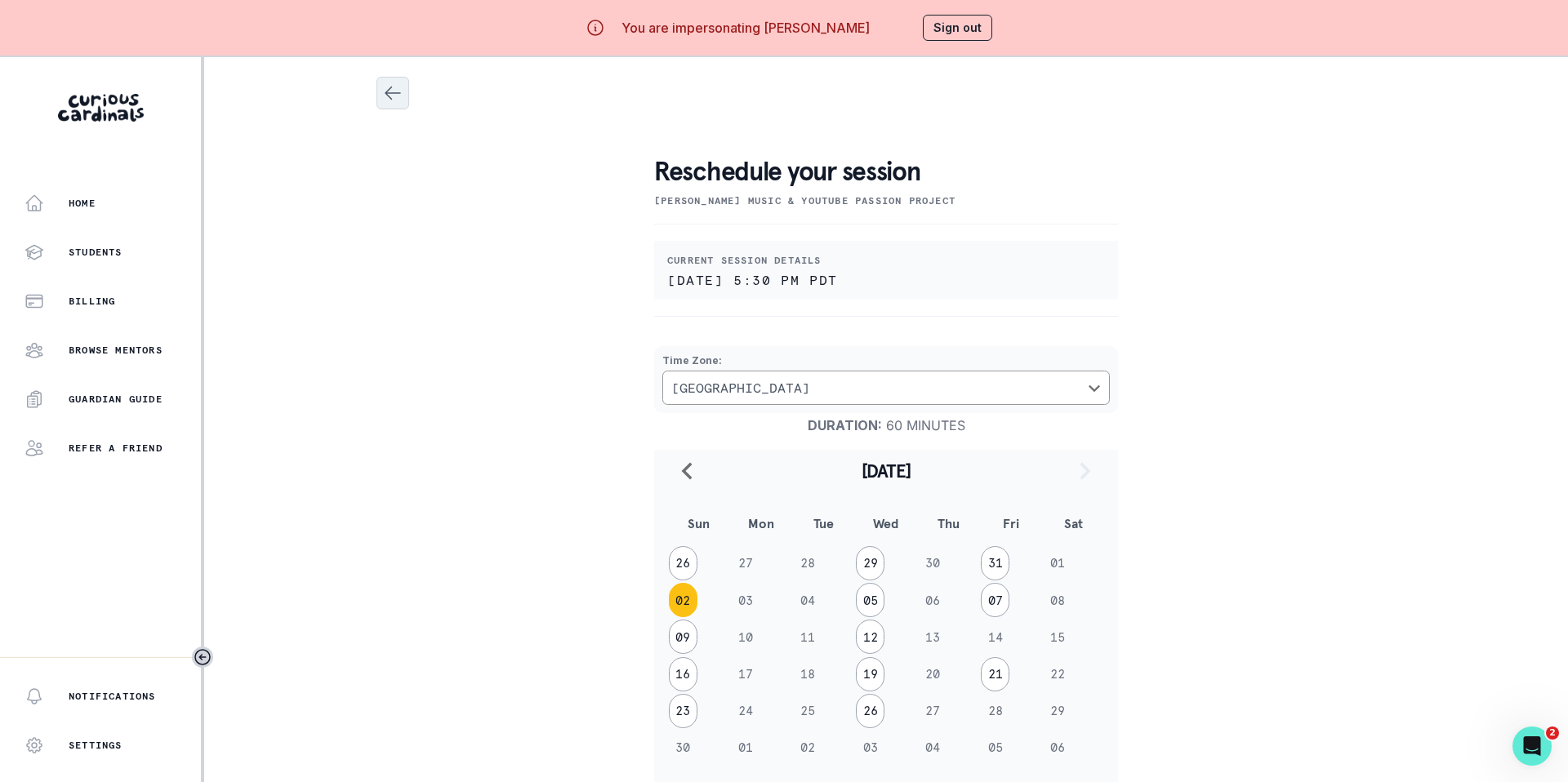
click at [392, 100] on icon "Close" at bounding box center [392, 93] width 20 height 20
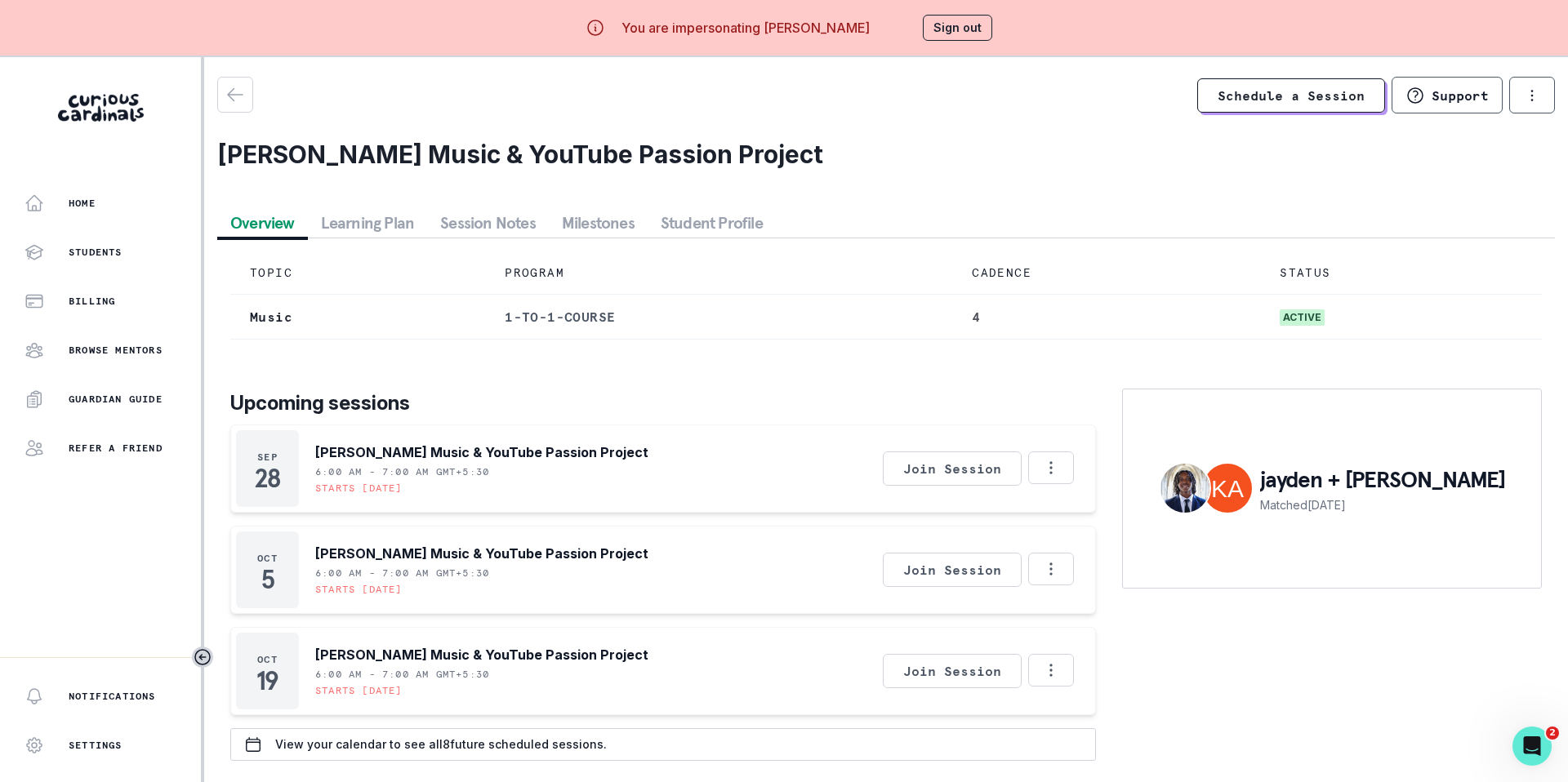
click at [594, 380] on div "Upcoming sessions [DATE] [PERSON_NAME] Music & YouTube Passion Project 6:00 AM …" at bounding box center [886, 557] width 1312 height 408
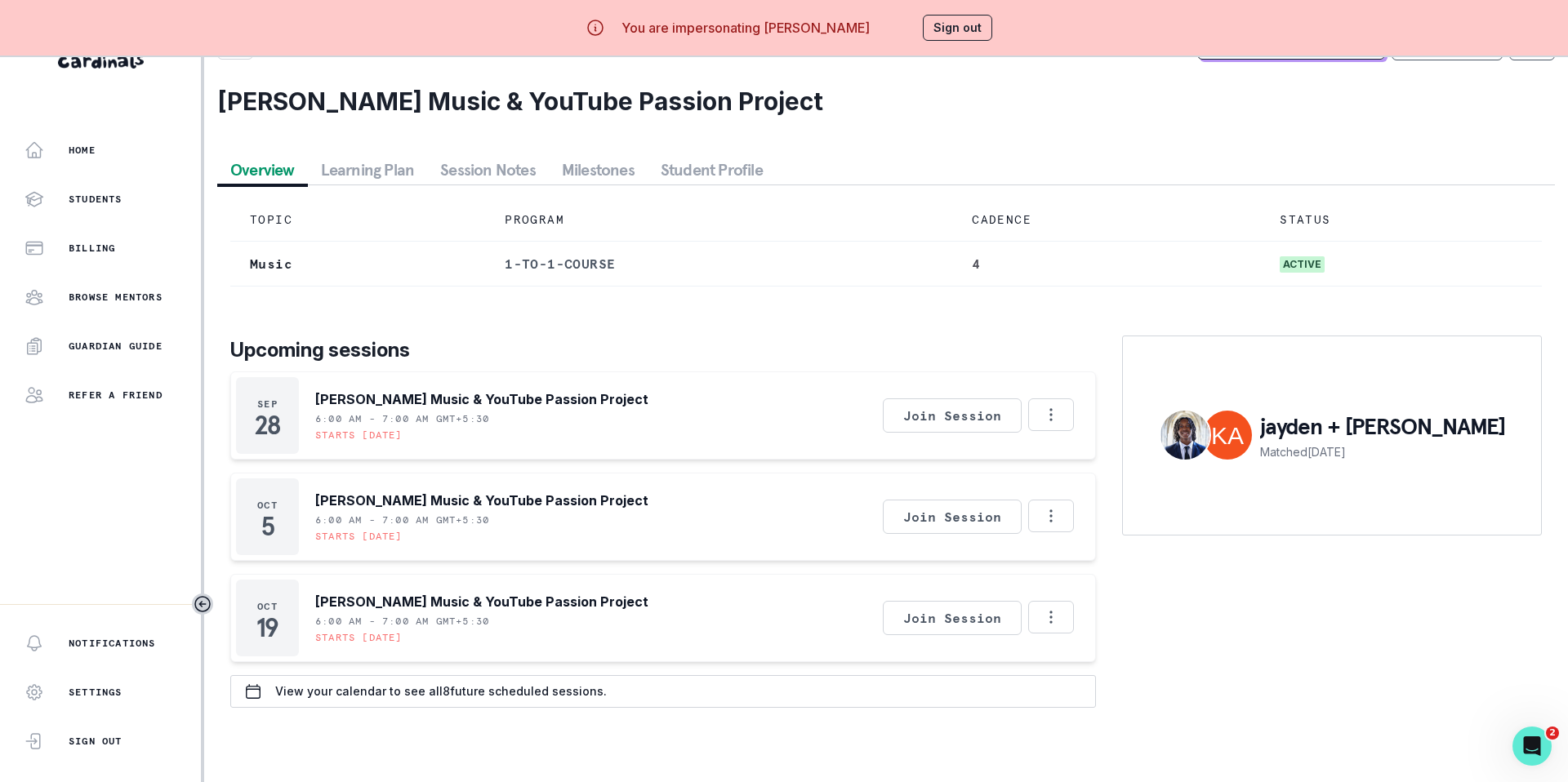
scroll to position [57, 0]
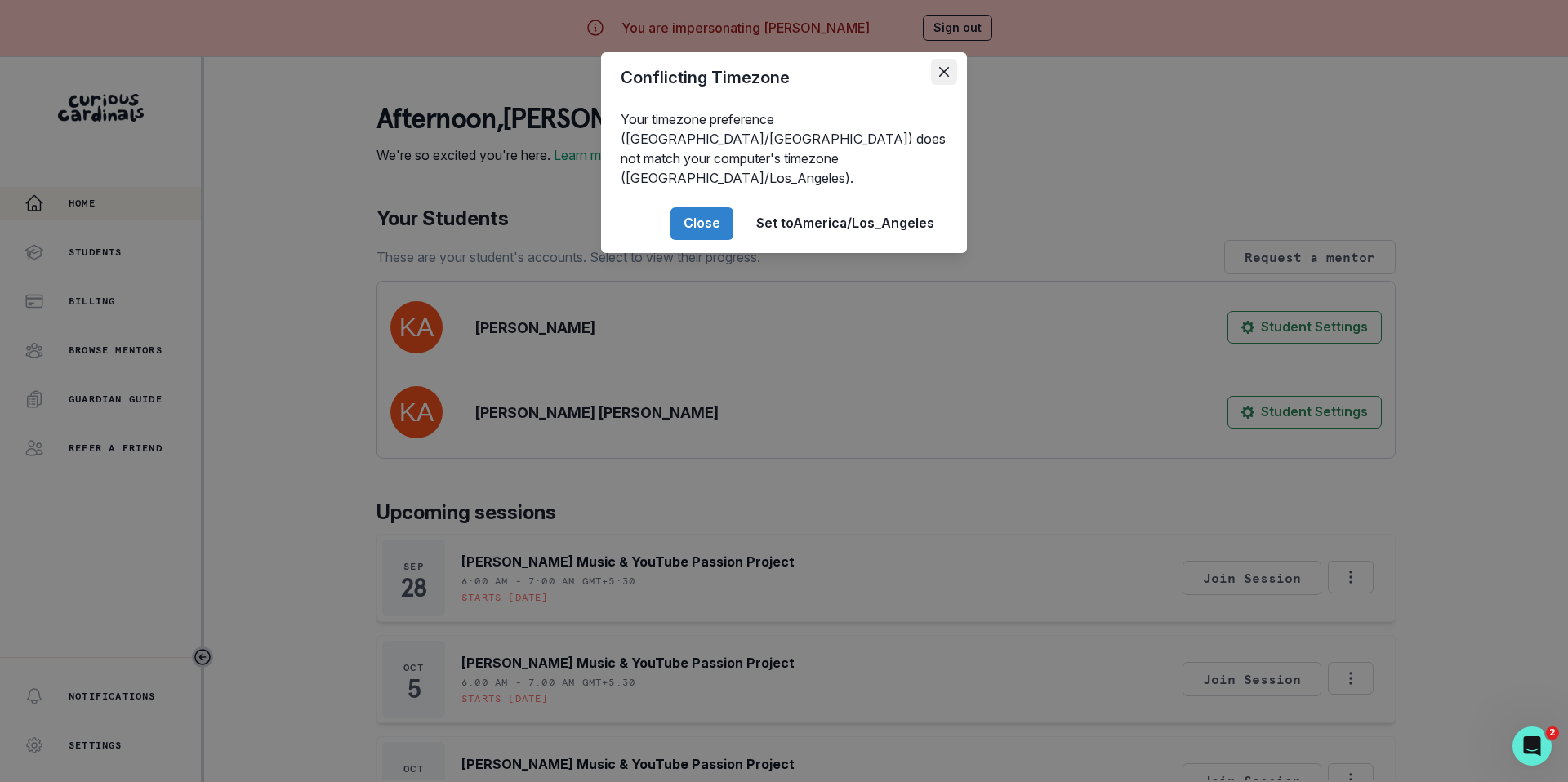
click at [943, 66] on button "Close" at bounding box center [943, 72] width 26 height 26
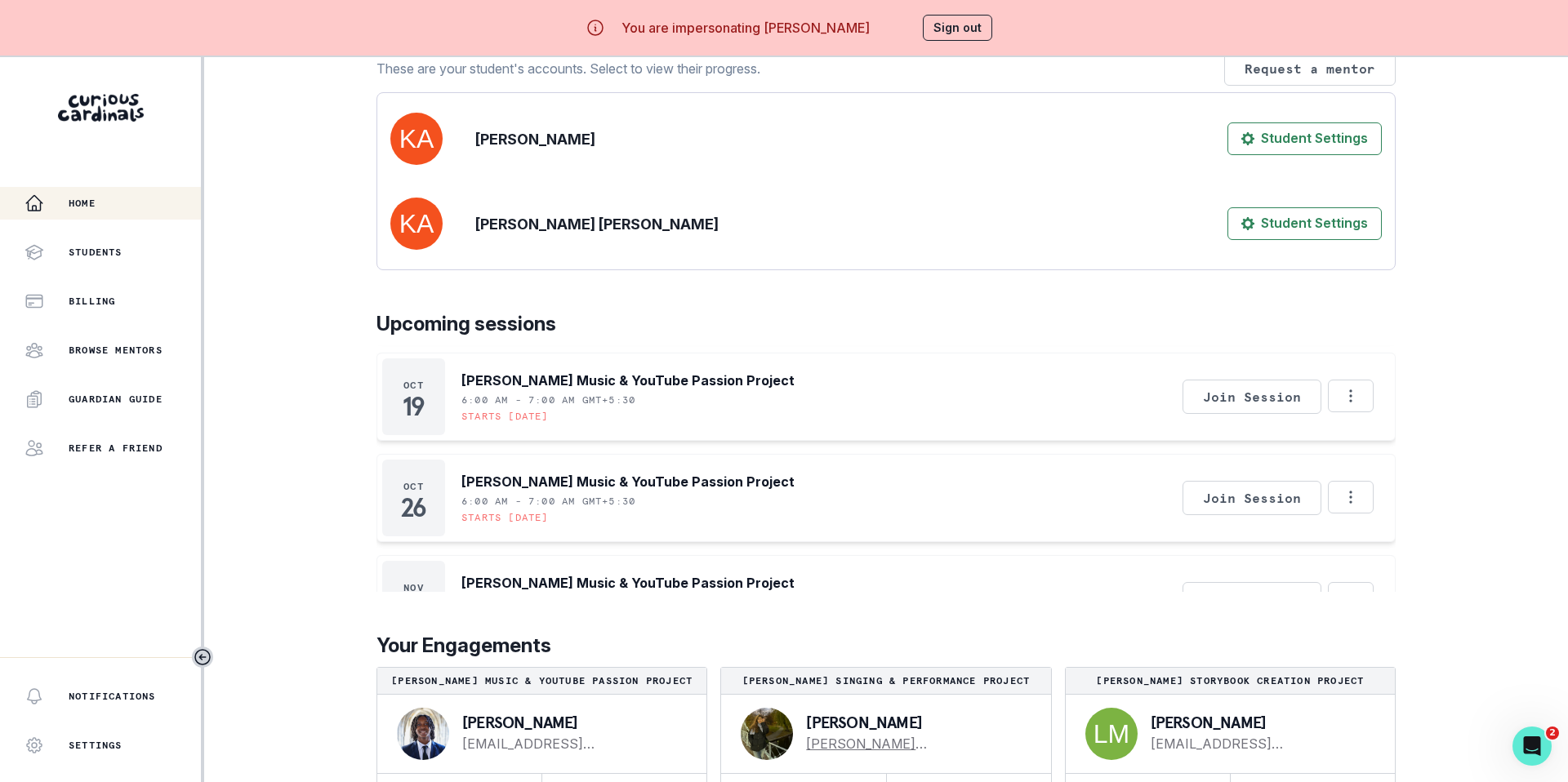
scroll to position [57, 0]
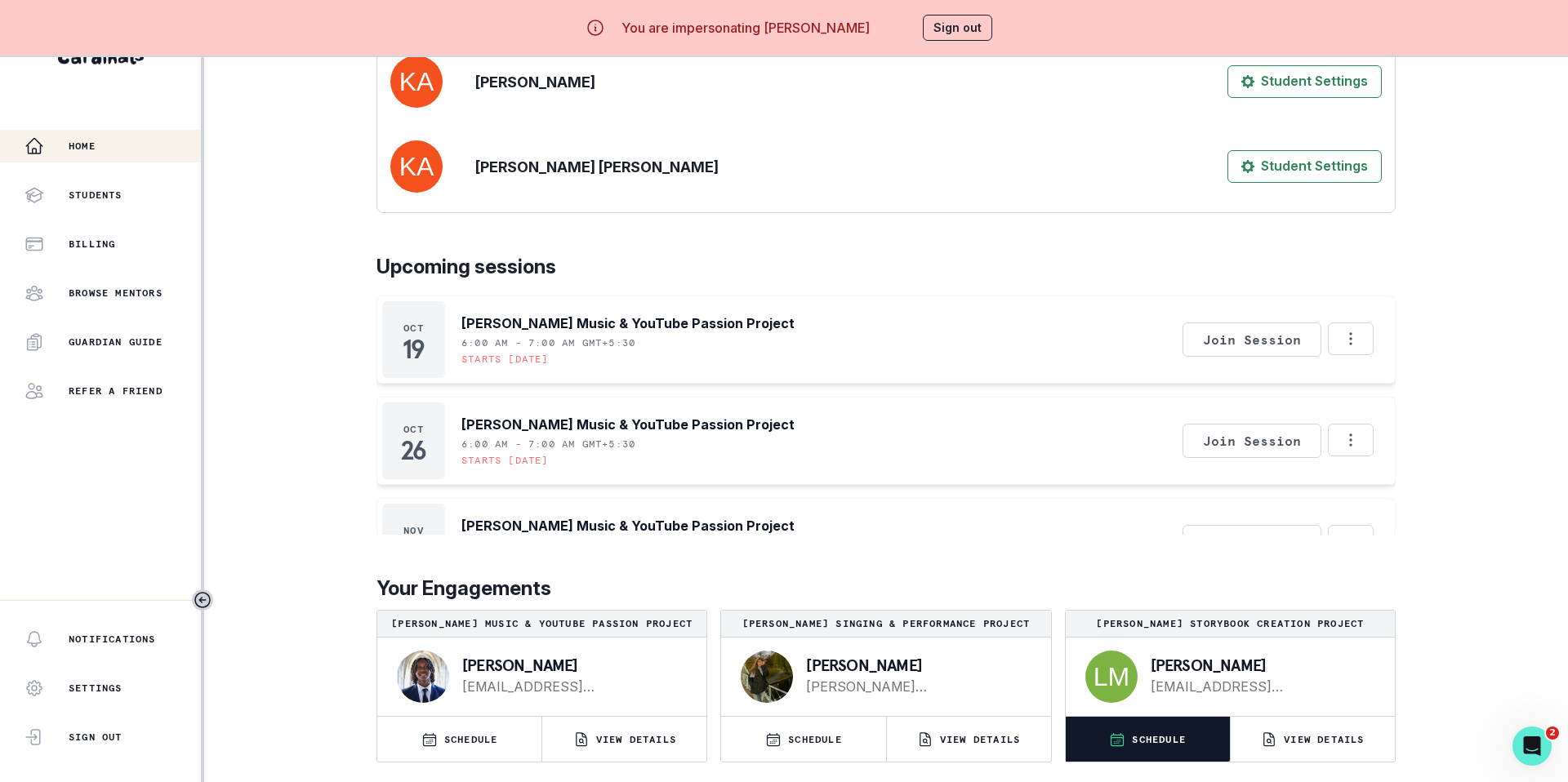
click at [1056, 546] on p "SCHEDULE" at bounding box center [1159, 739] width 54 height 13
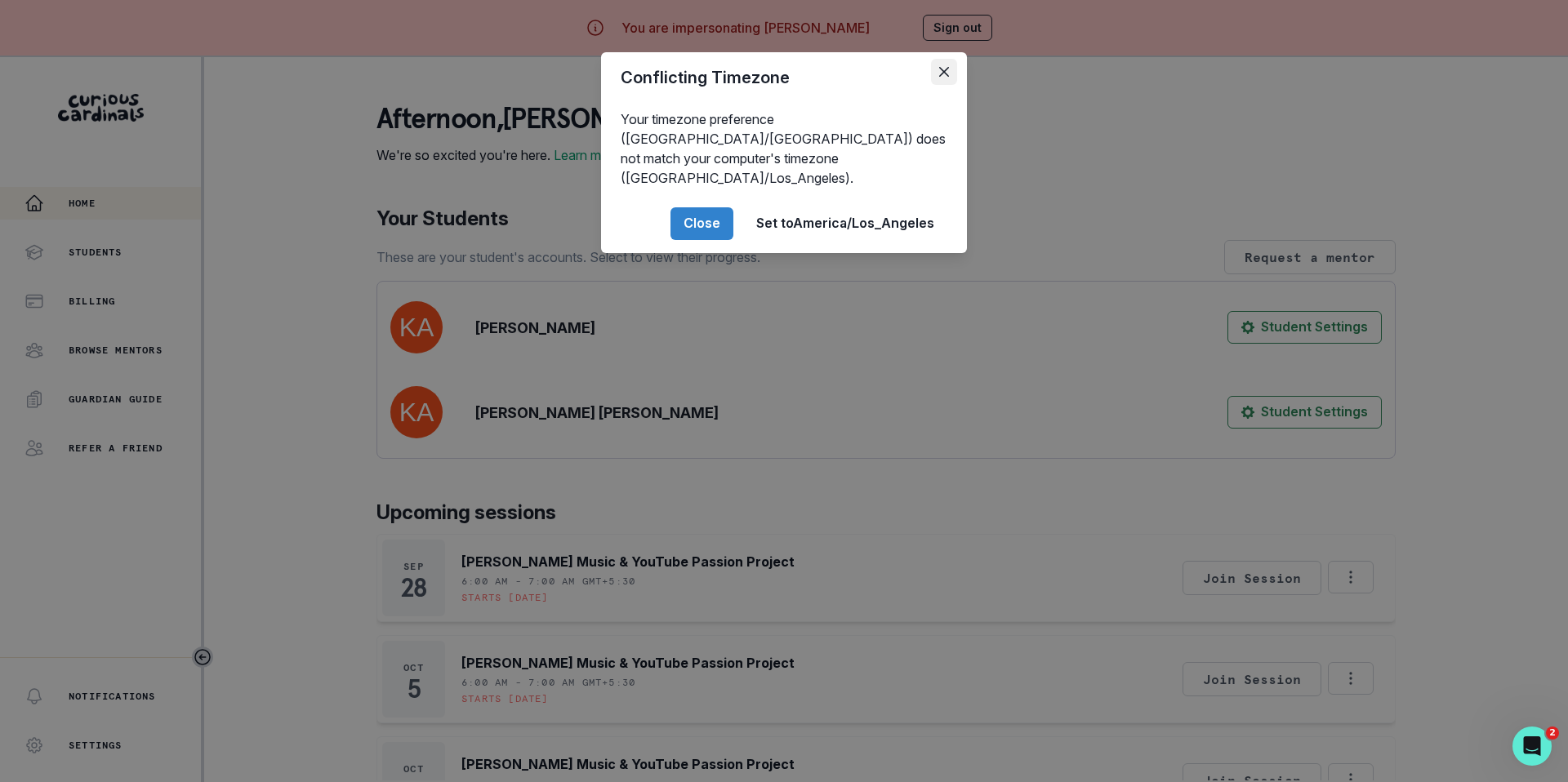
click at [952, 65] on button "Close" at bounding box center [943, 72] width 26 height 26
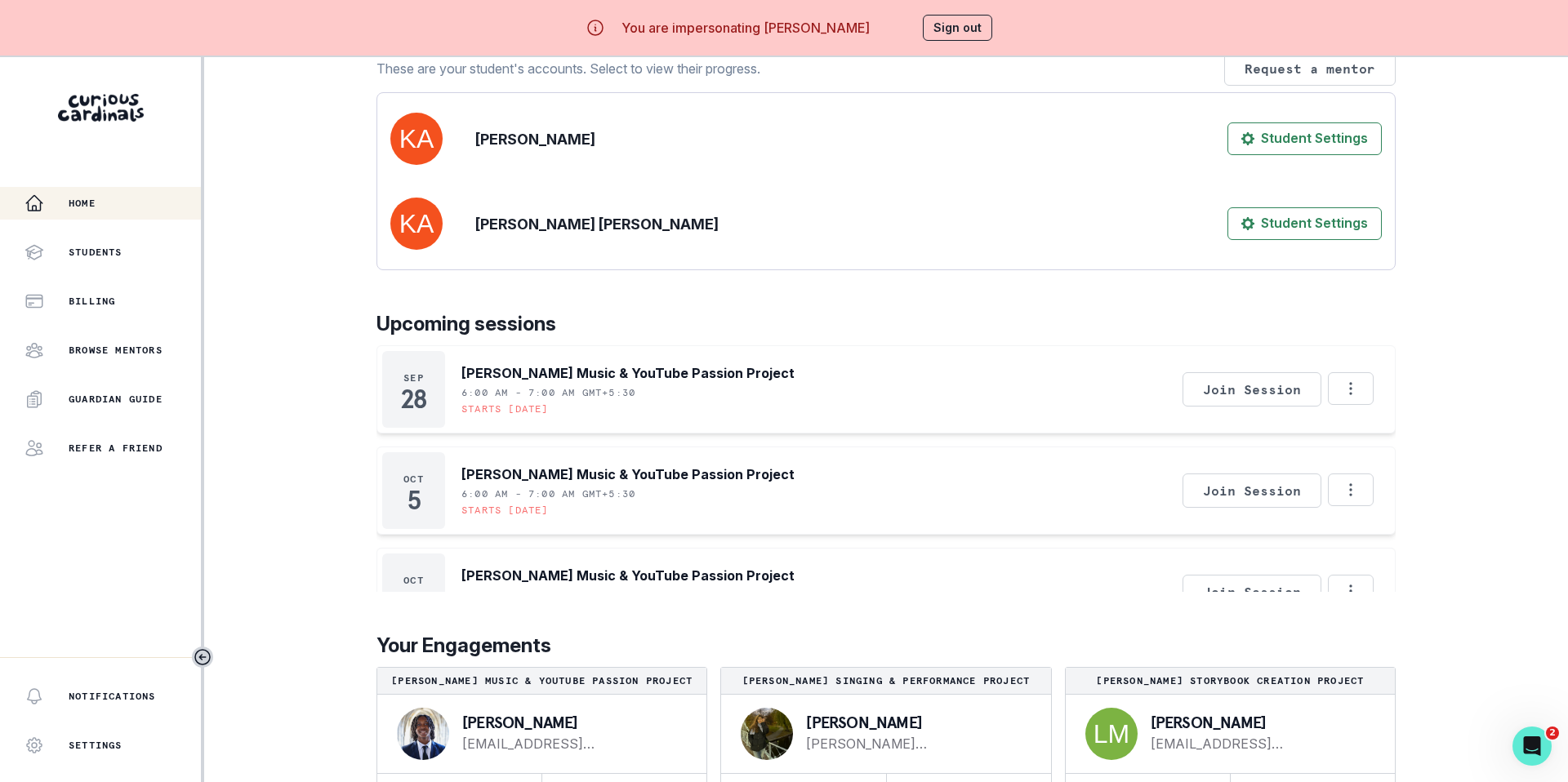
scroll to position [57, 0]
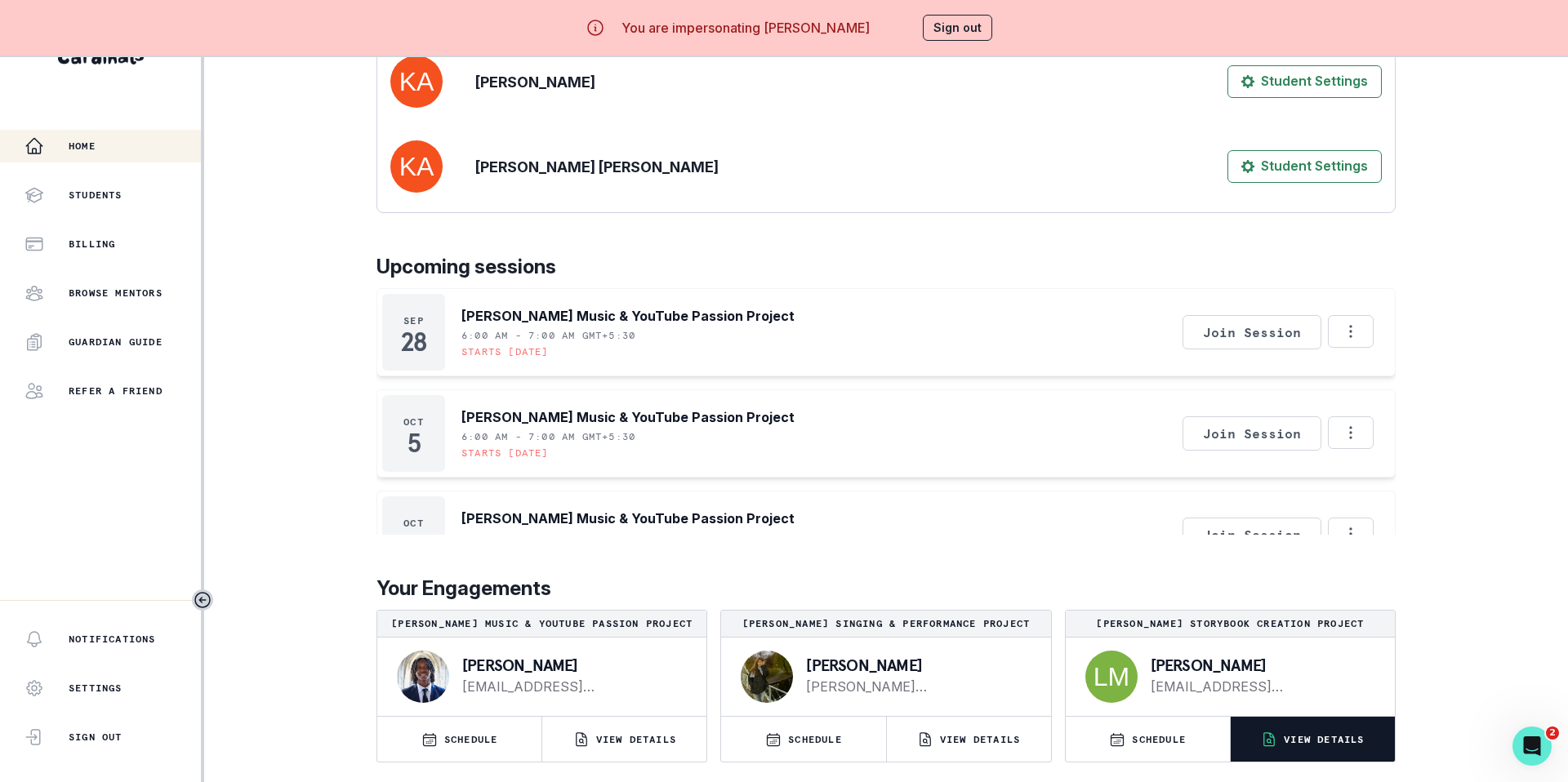
click at [1056, 546] on button "VIEW DETAILS" at bounding box center [1312, 739] width 164 height 45
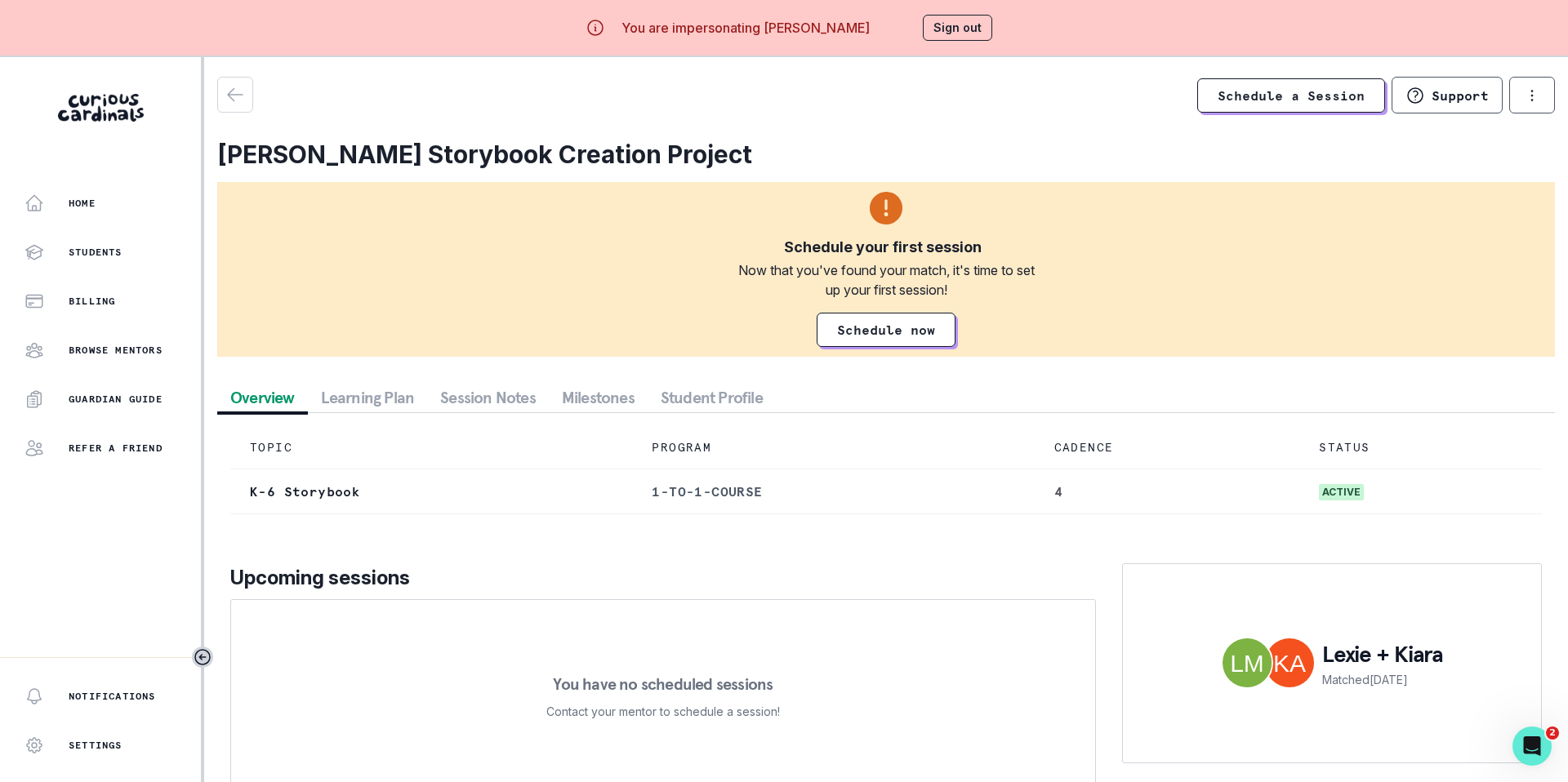
scroll to position [57, 0]
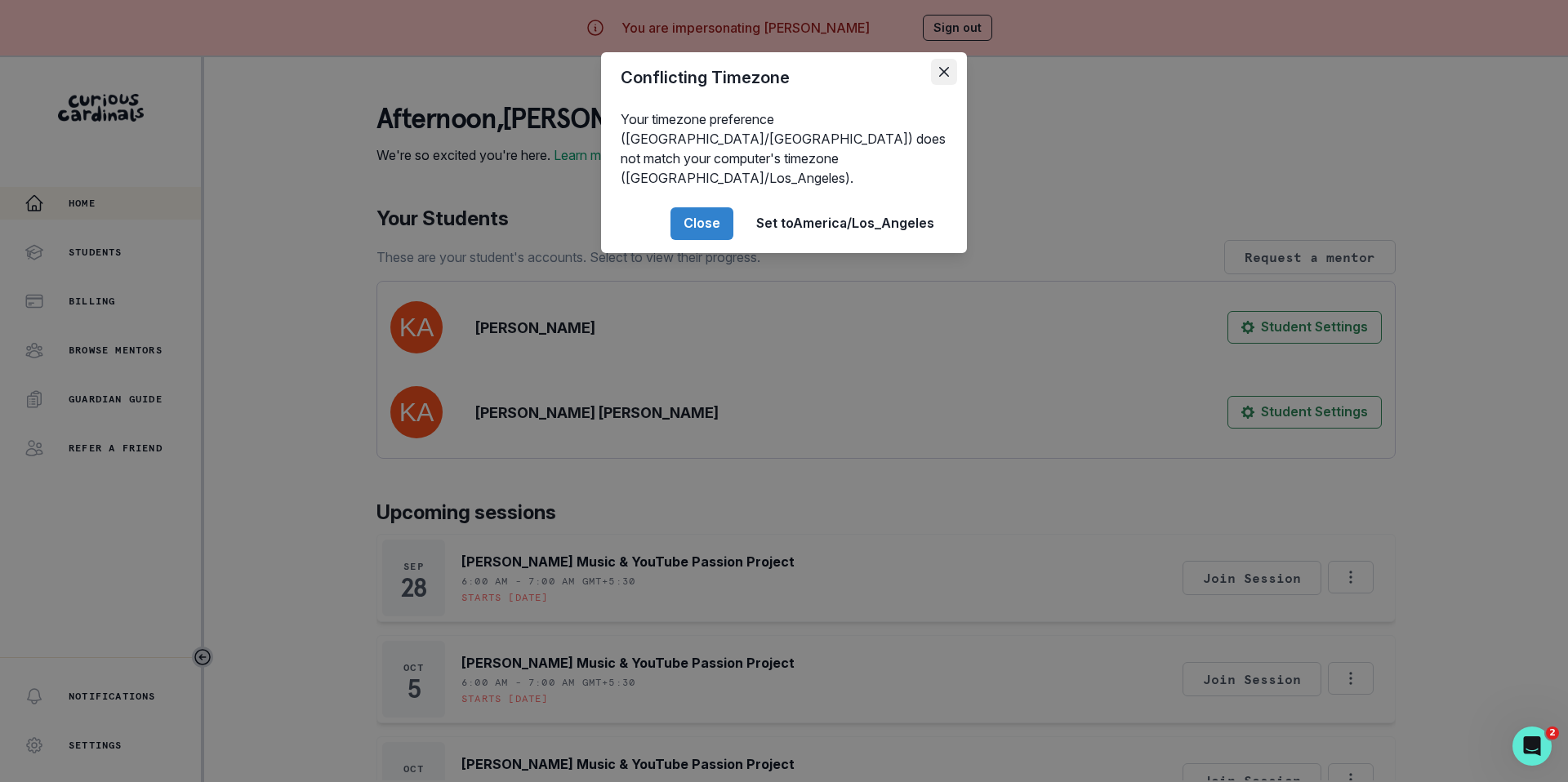
click at [948, 69] on icon "Close" at bounding box center [943, 72] width 10 height 10
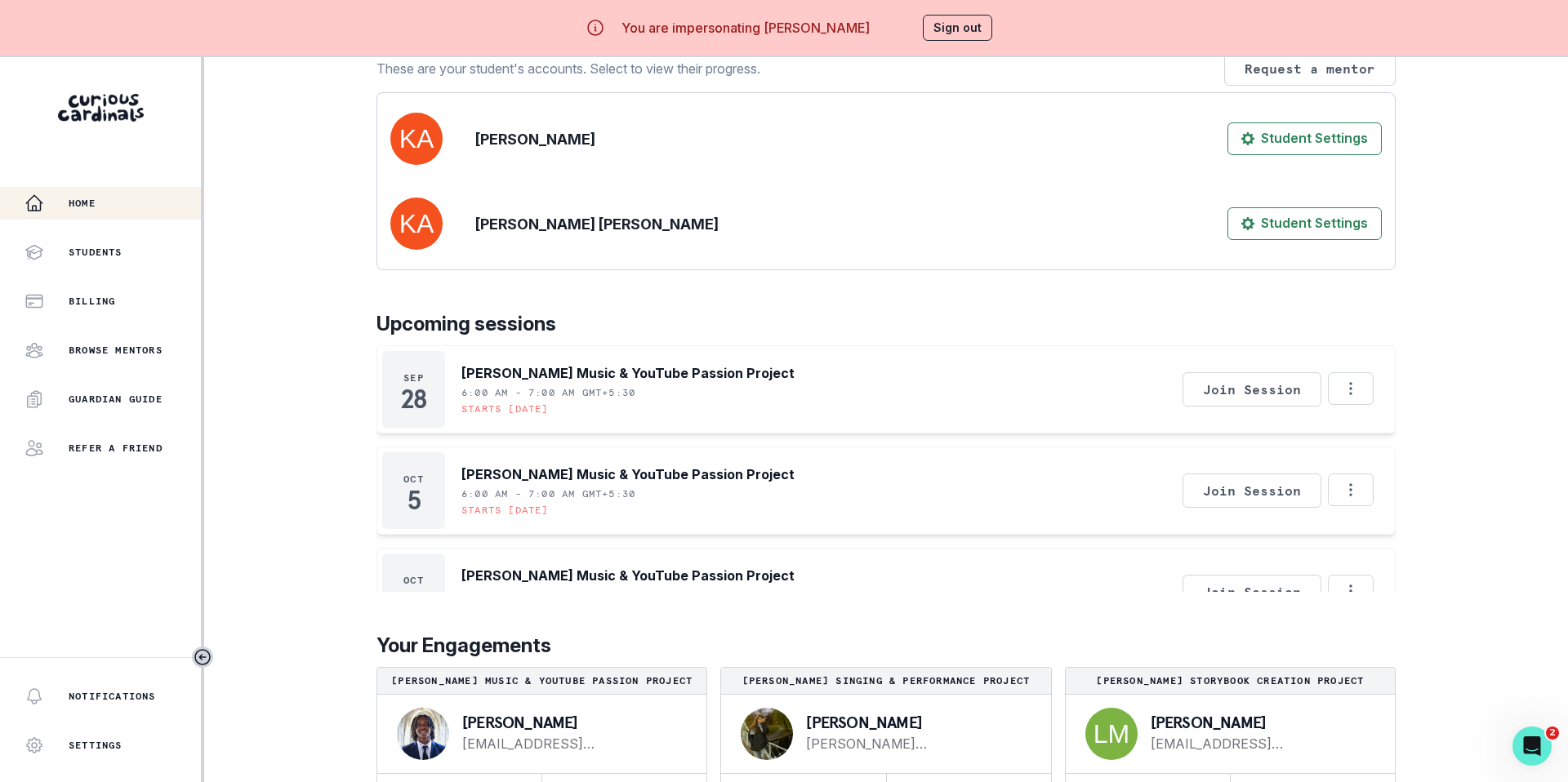
scroll to position [57, 0]
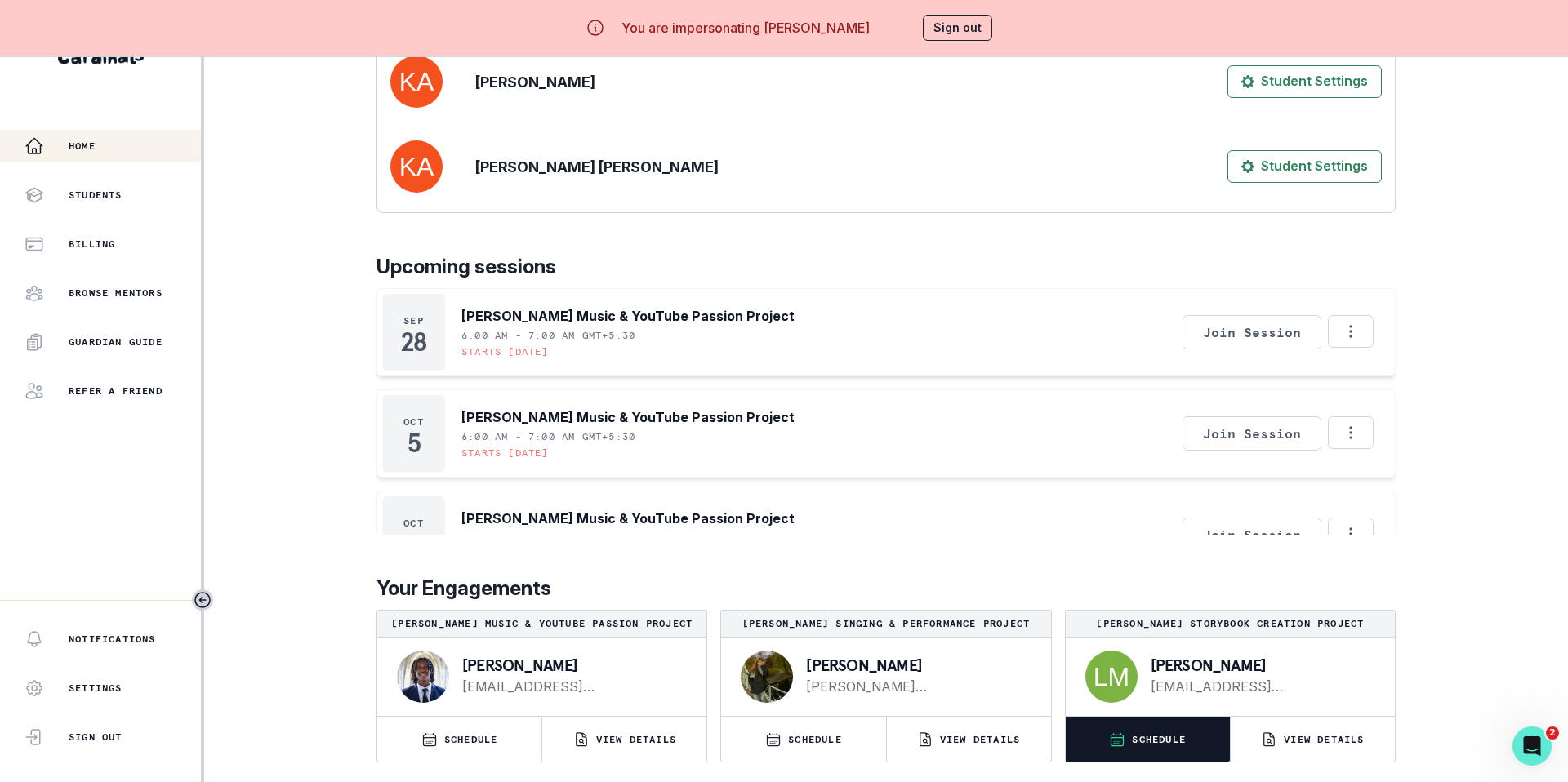
click at [1056, 546] on p "SCHEDULE" at bounding box center [1159, 739] width 54 height 13
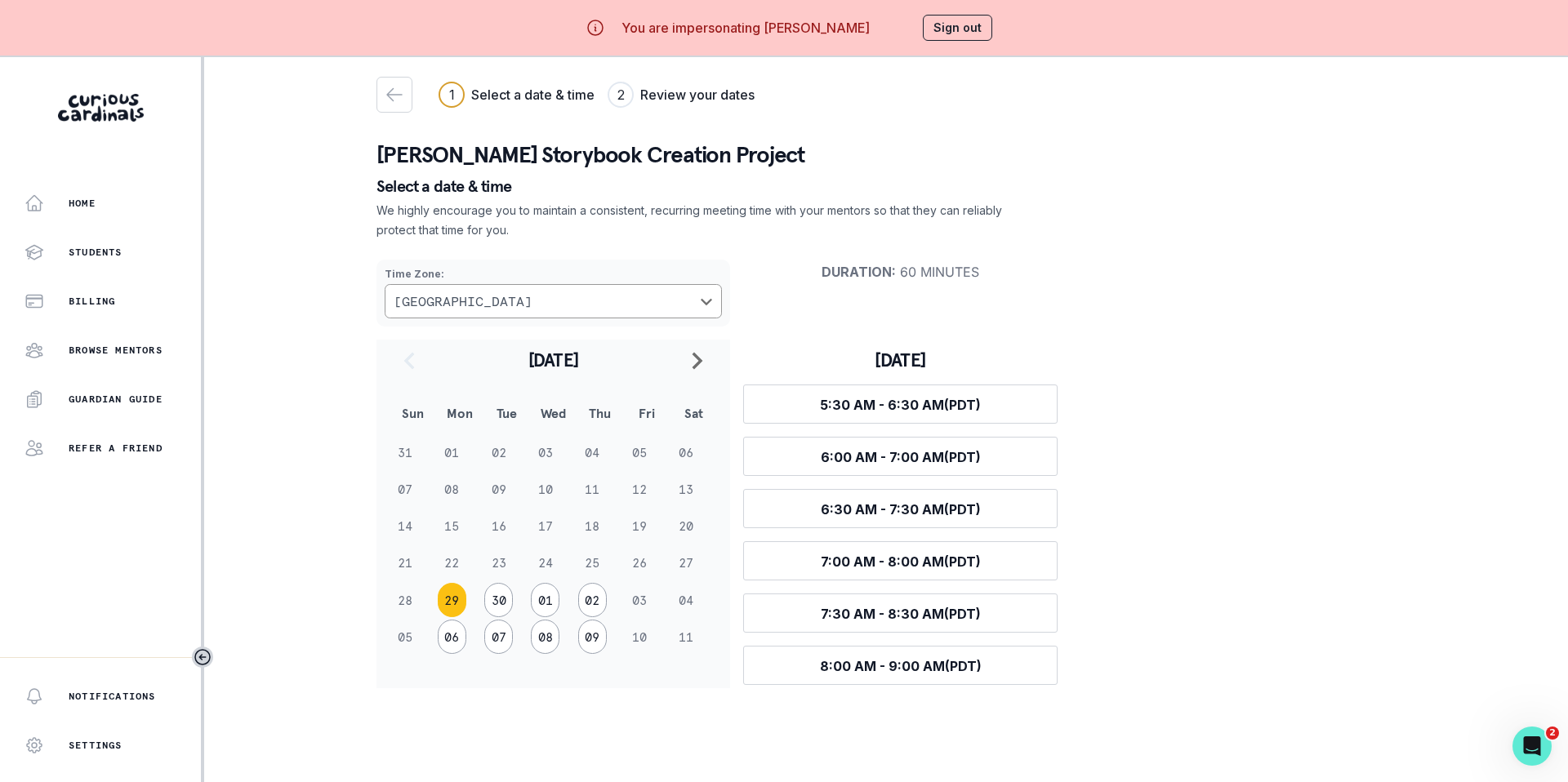
scroll to position [57, 0]
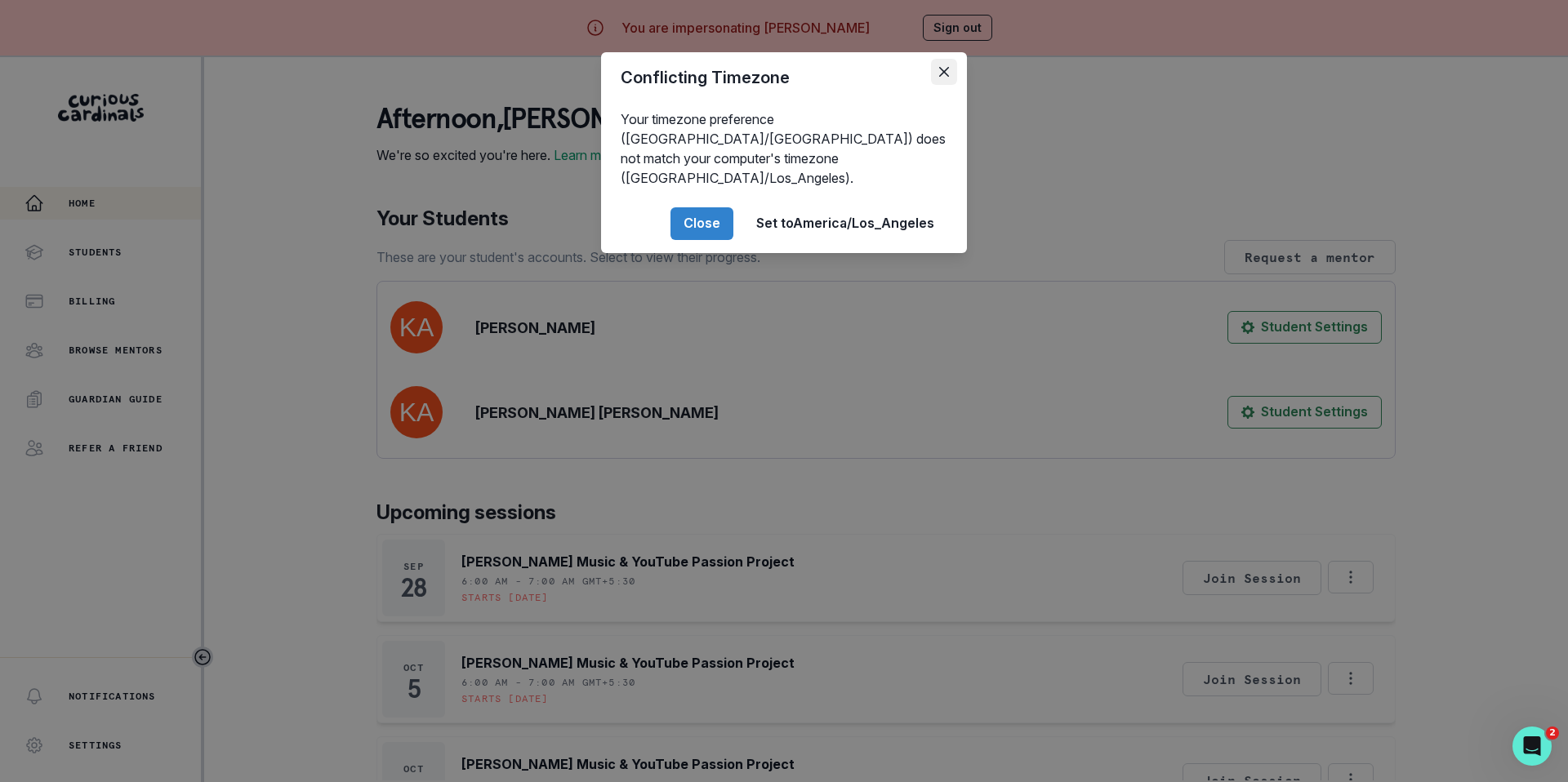
click at [943, 69] on icon "Close" at bounding box center [943, 72] width 10 height 10
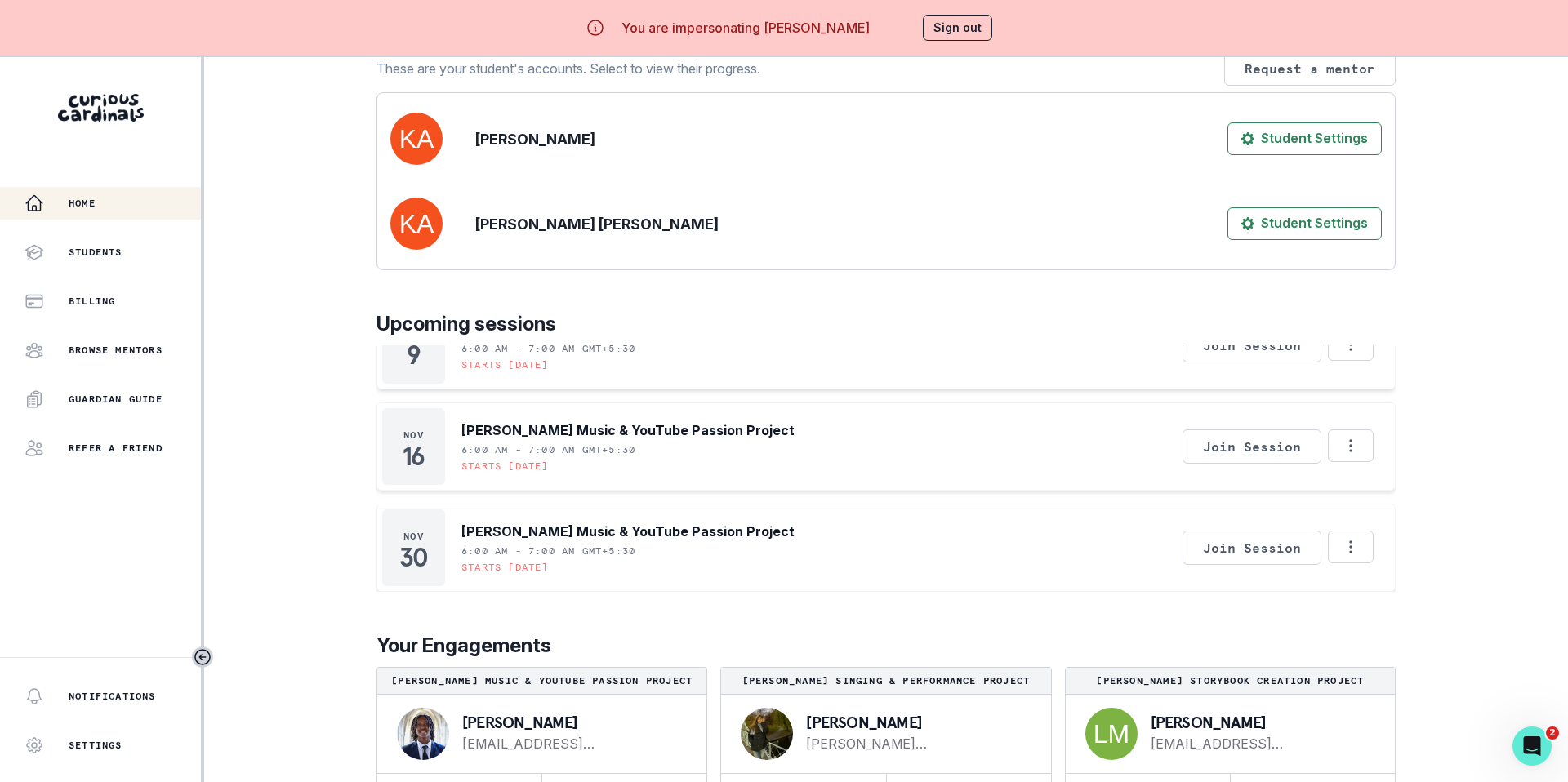
scroll to position [57, 0]
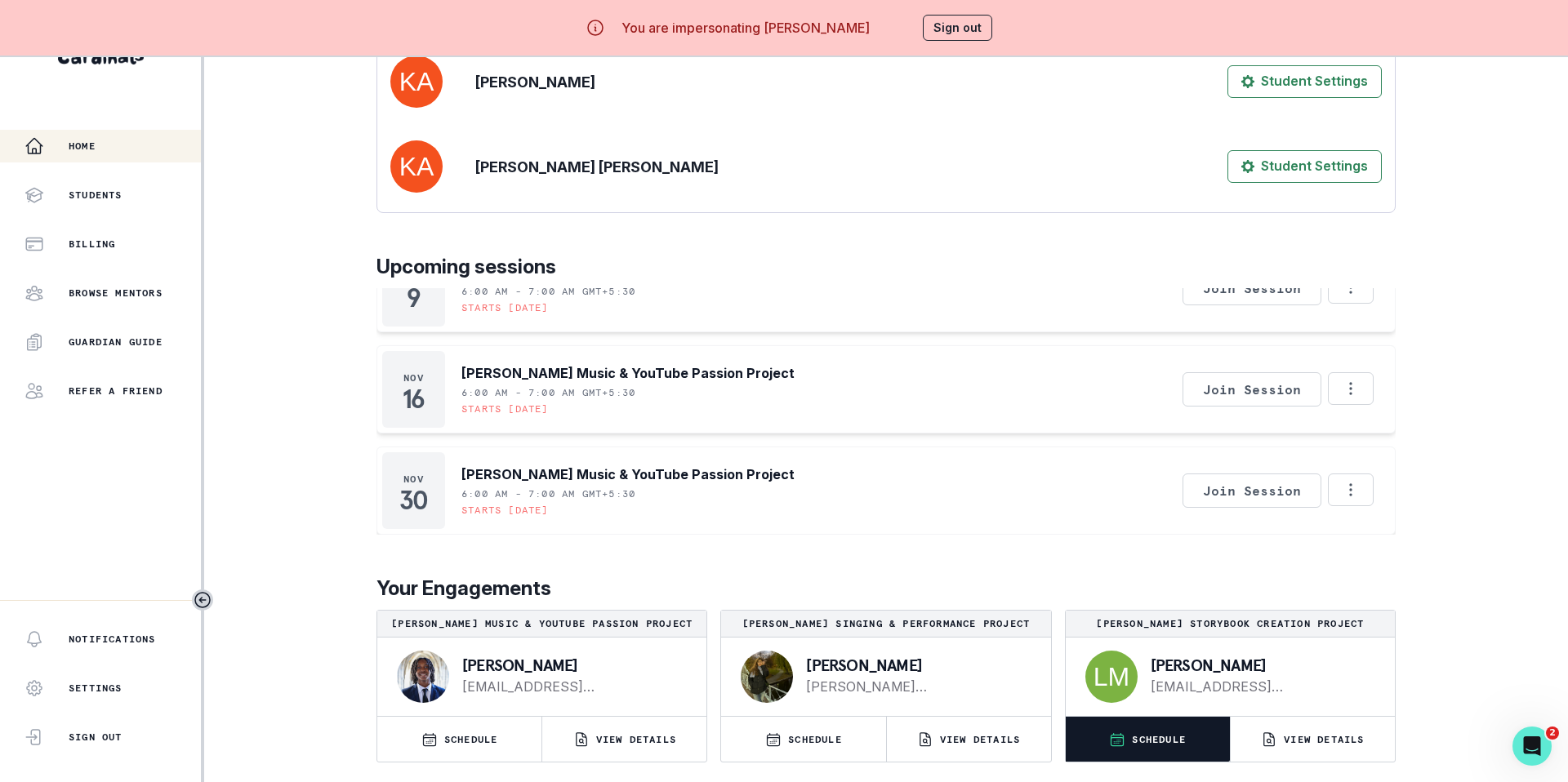
click at [1056, 546] on p "SCHEDULE" at bounding box center [1159, 739] width 54 height 13
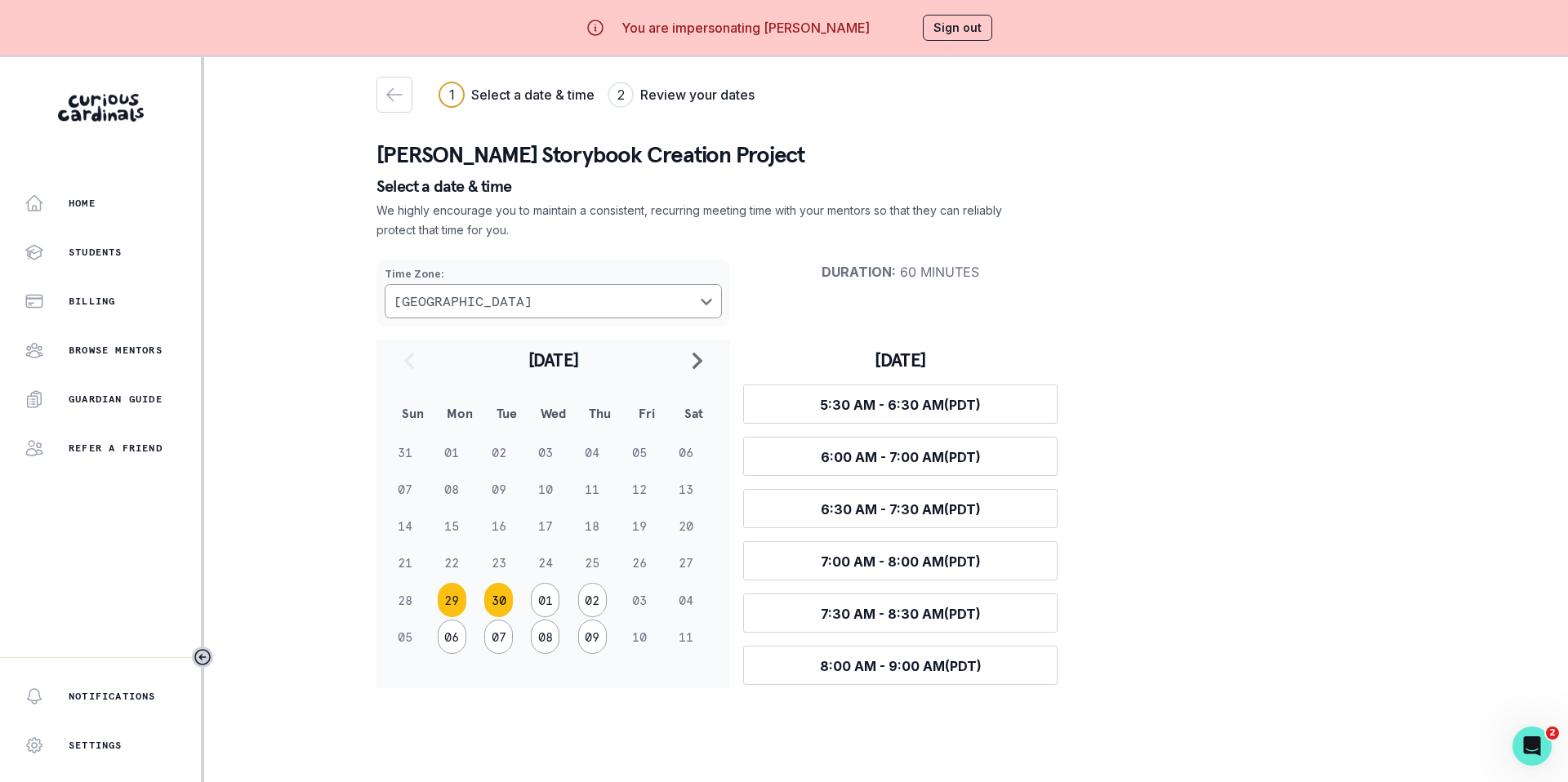
click at [500, 546] on button "30" at bounding box center [498, 600] width 29 height 34
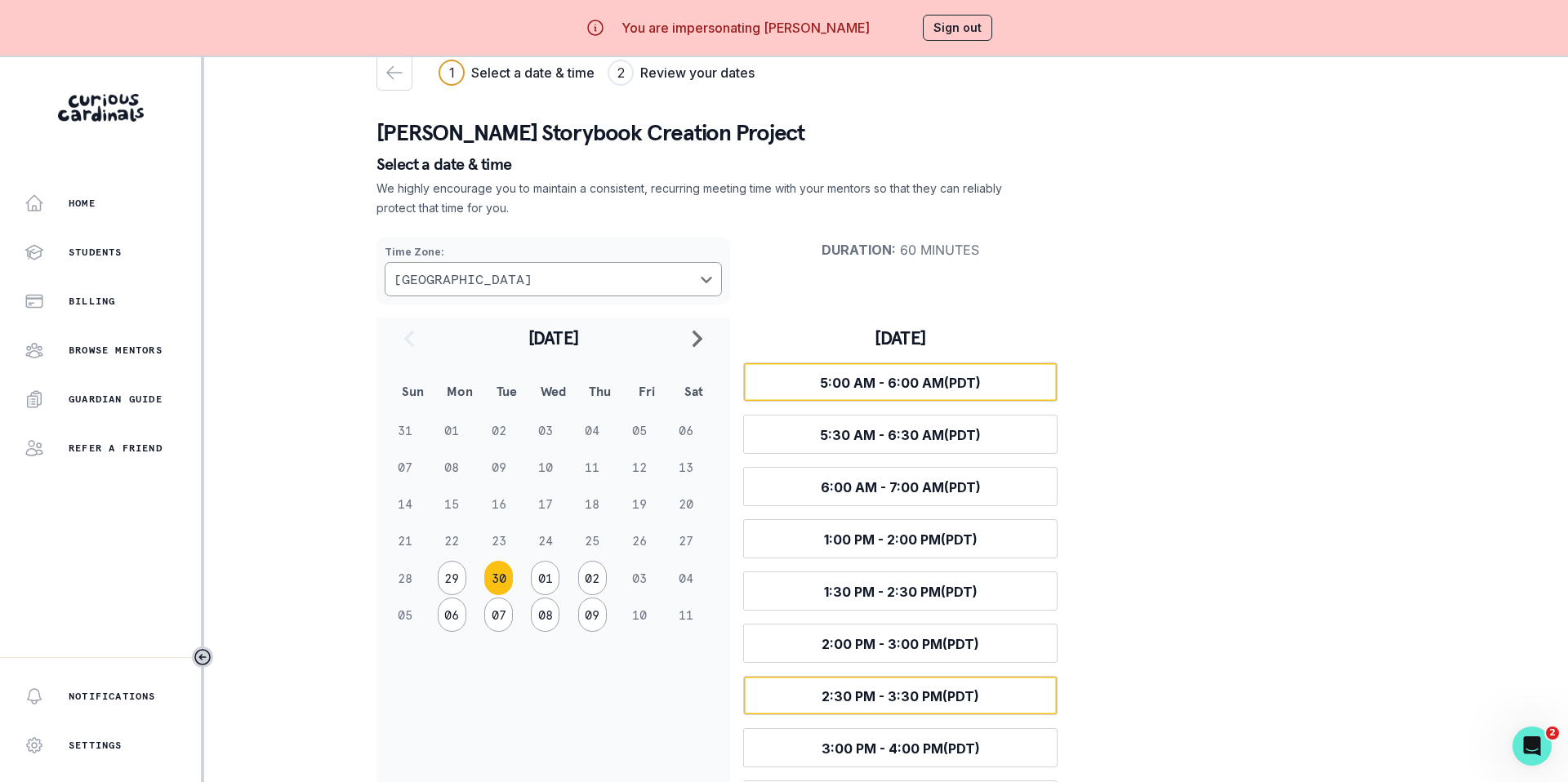
scroll to position [57, 0]
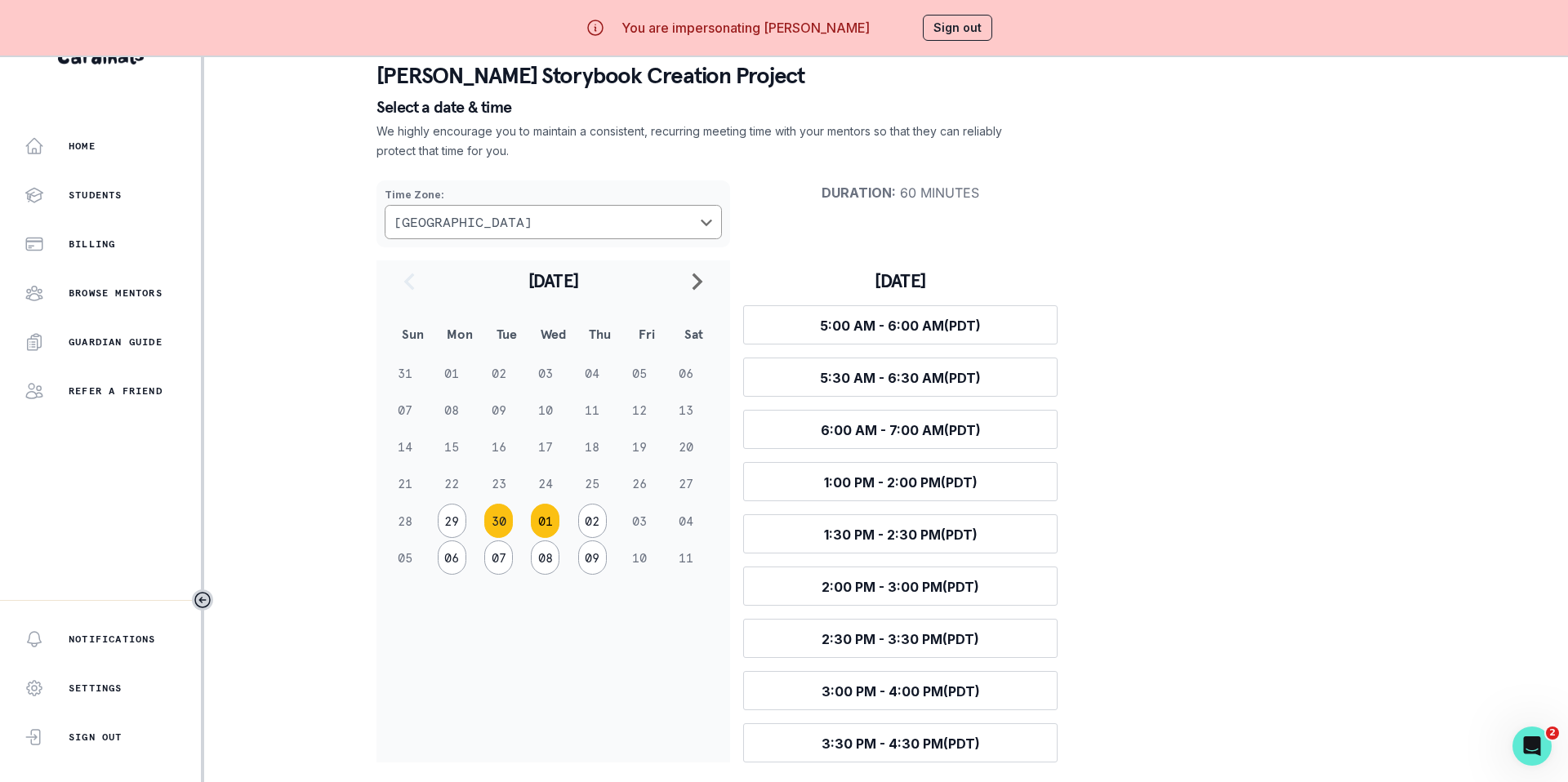
click at [539, 520] on button "01" at bounding box center [545, 520] width 29 height 34
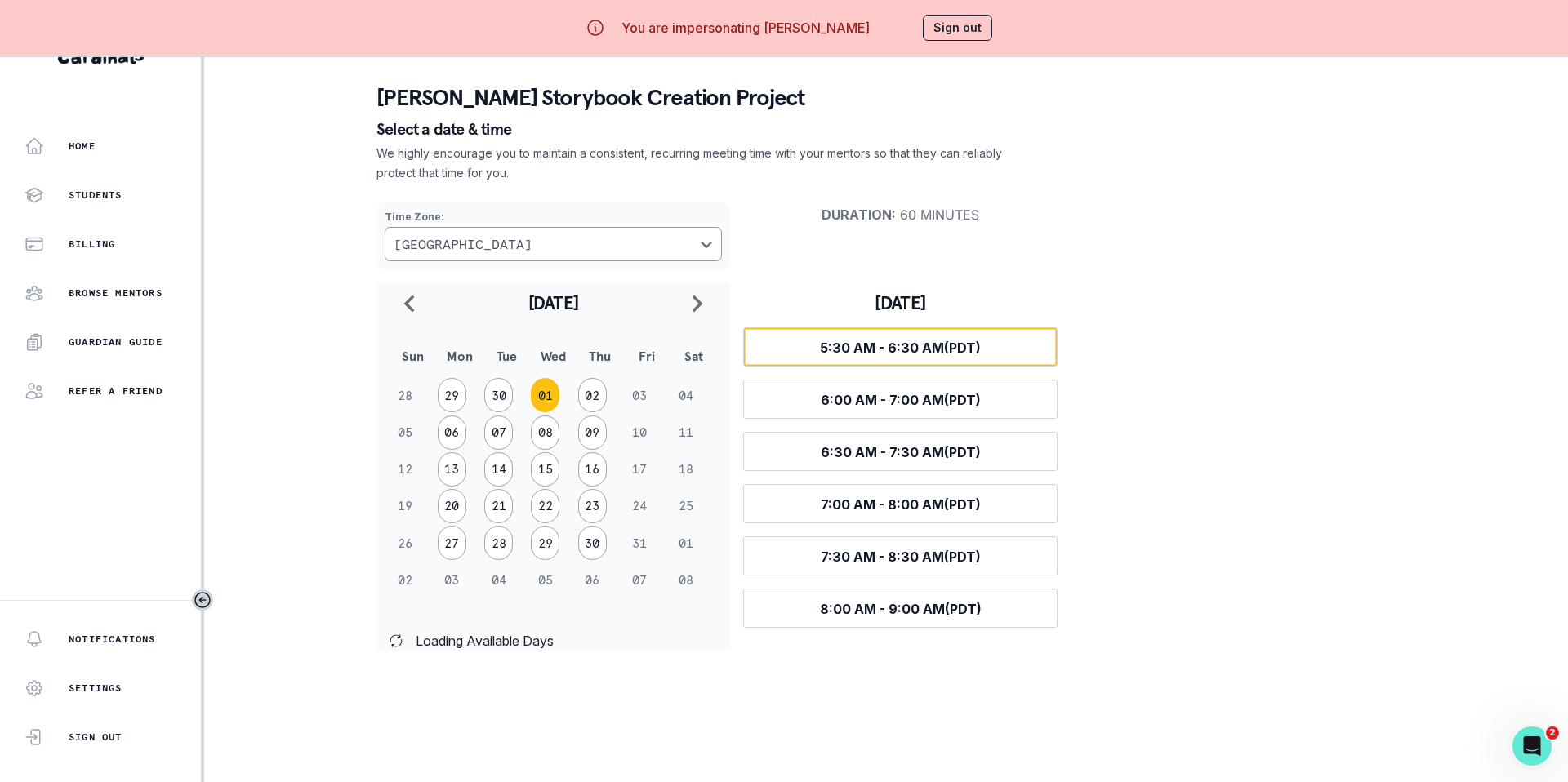
scroll to position [0, 0]
click at [588, 394] on button "02" at bounding box center [592, 395] width 29 height 34
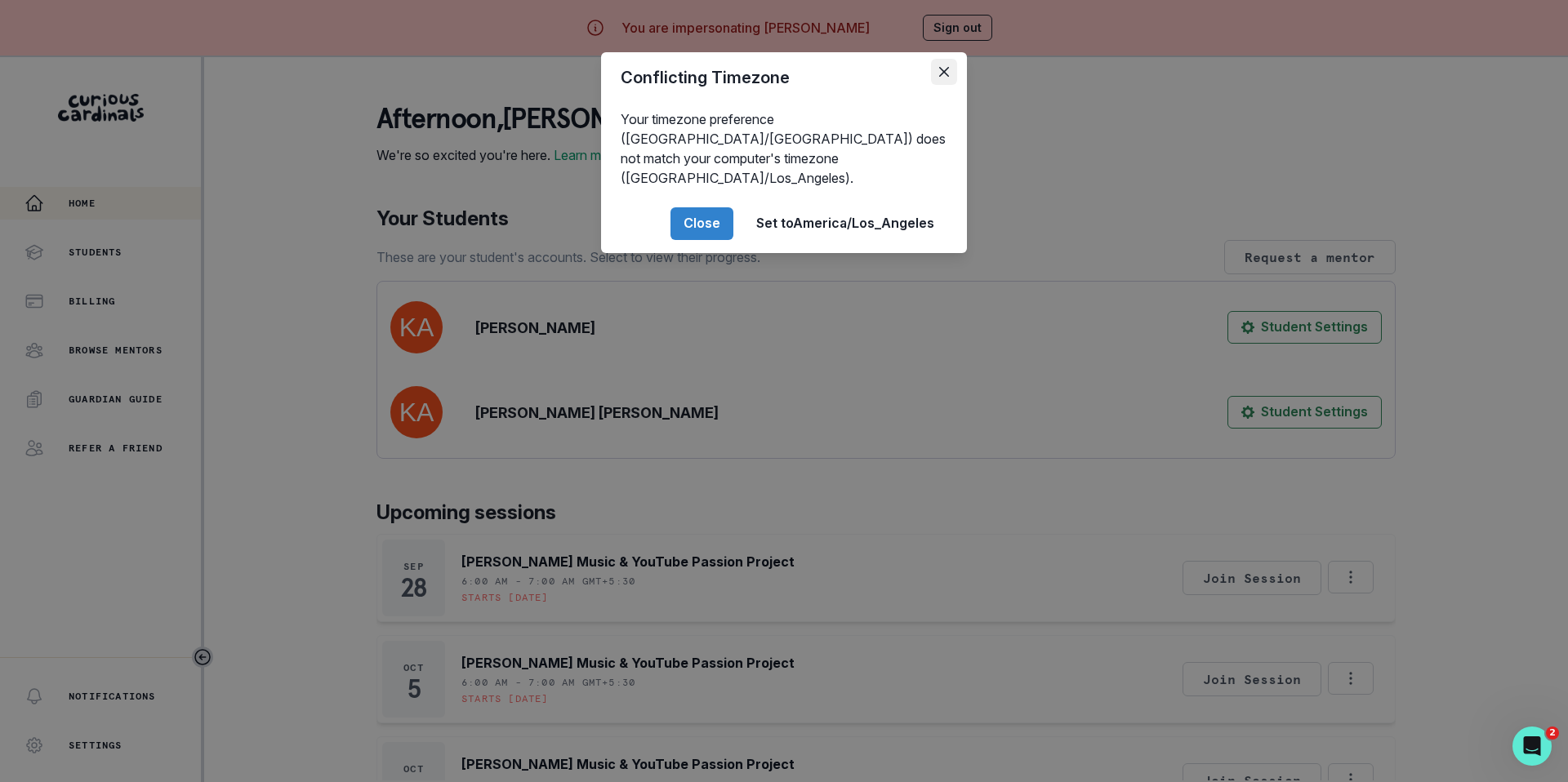
click at [944, 66] on button "Close" at bounding box center [943, 72] width 26 height 26
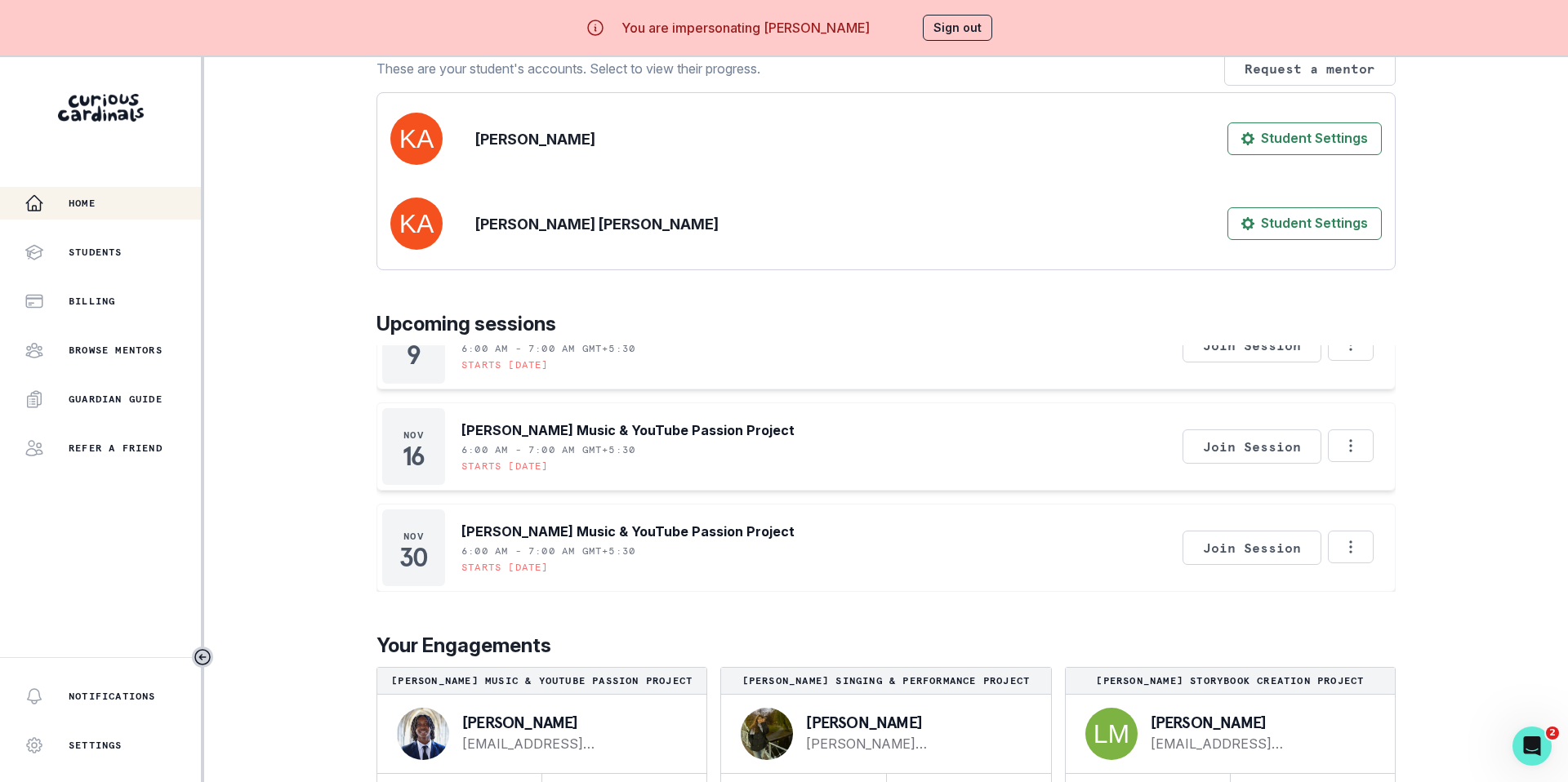
scroll to position [57, 0]
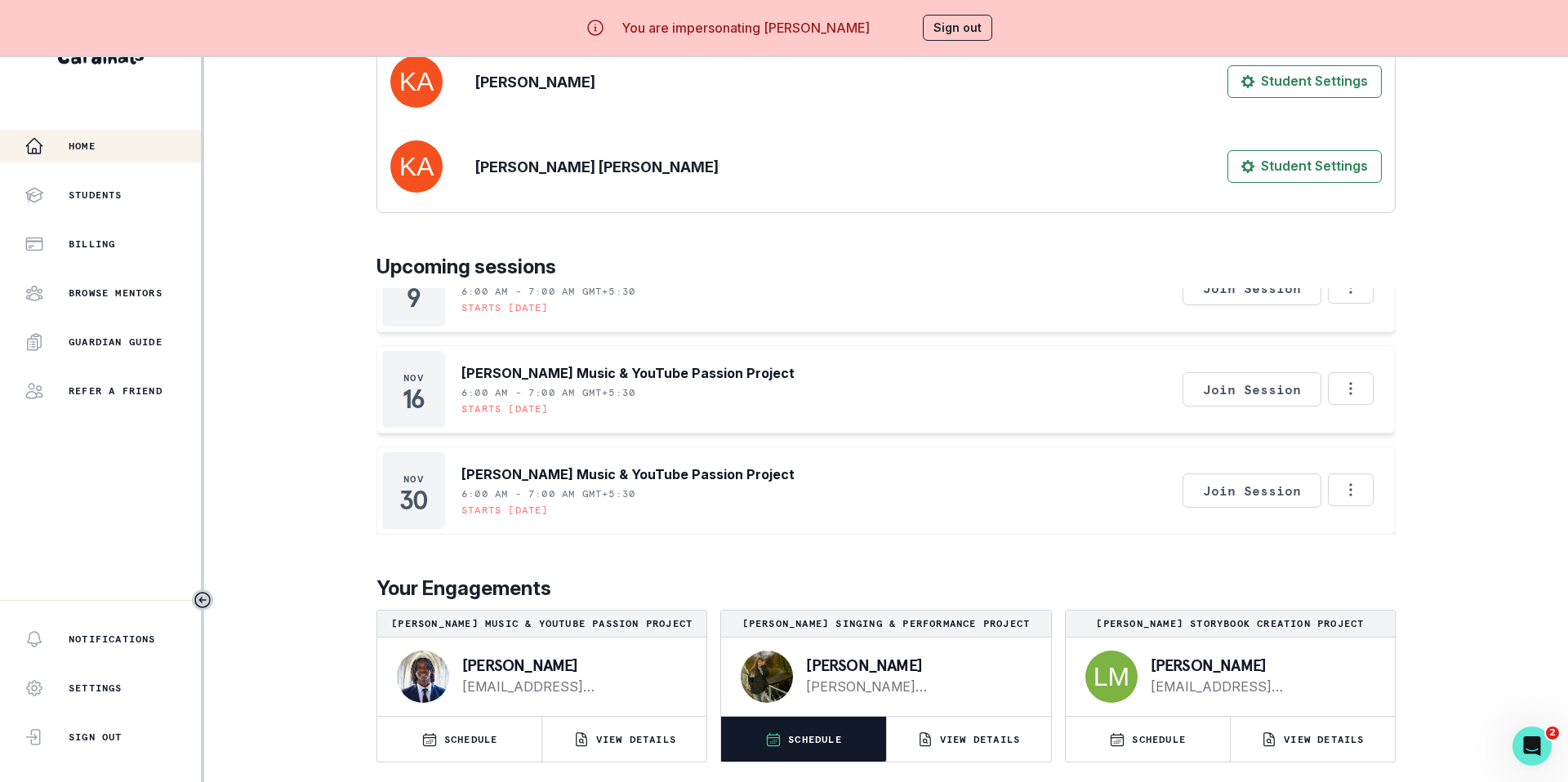
click at [814, 546] on p "SCHEDULE" at bounding box center [814, 739] width 54 height 13
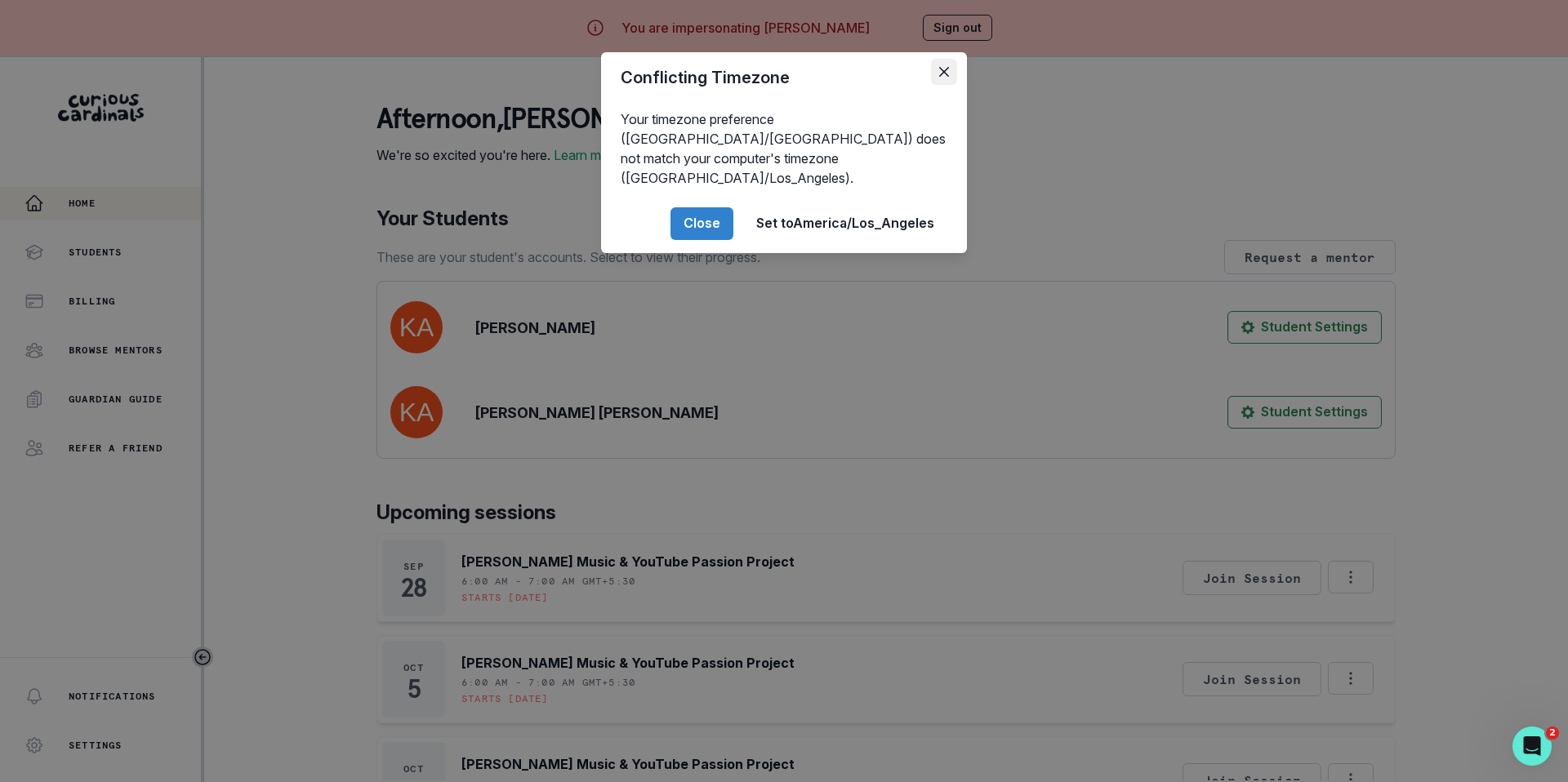
click at [943, 71] on icon "Close" at bounding box center [943, 72] width 10 height 10
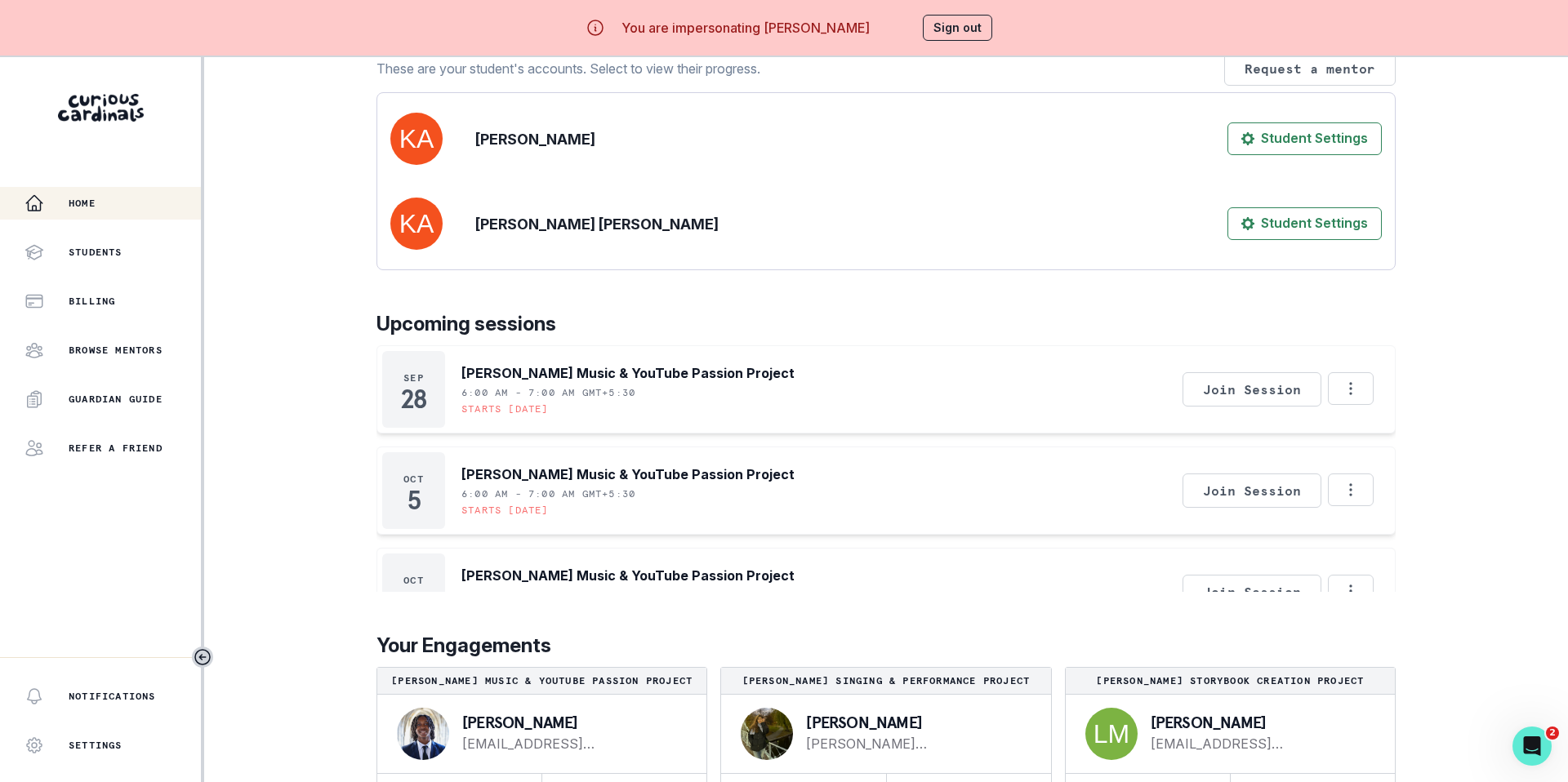
scroll to position [57, 0]
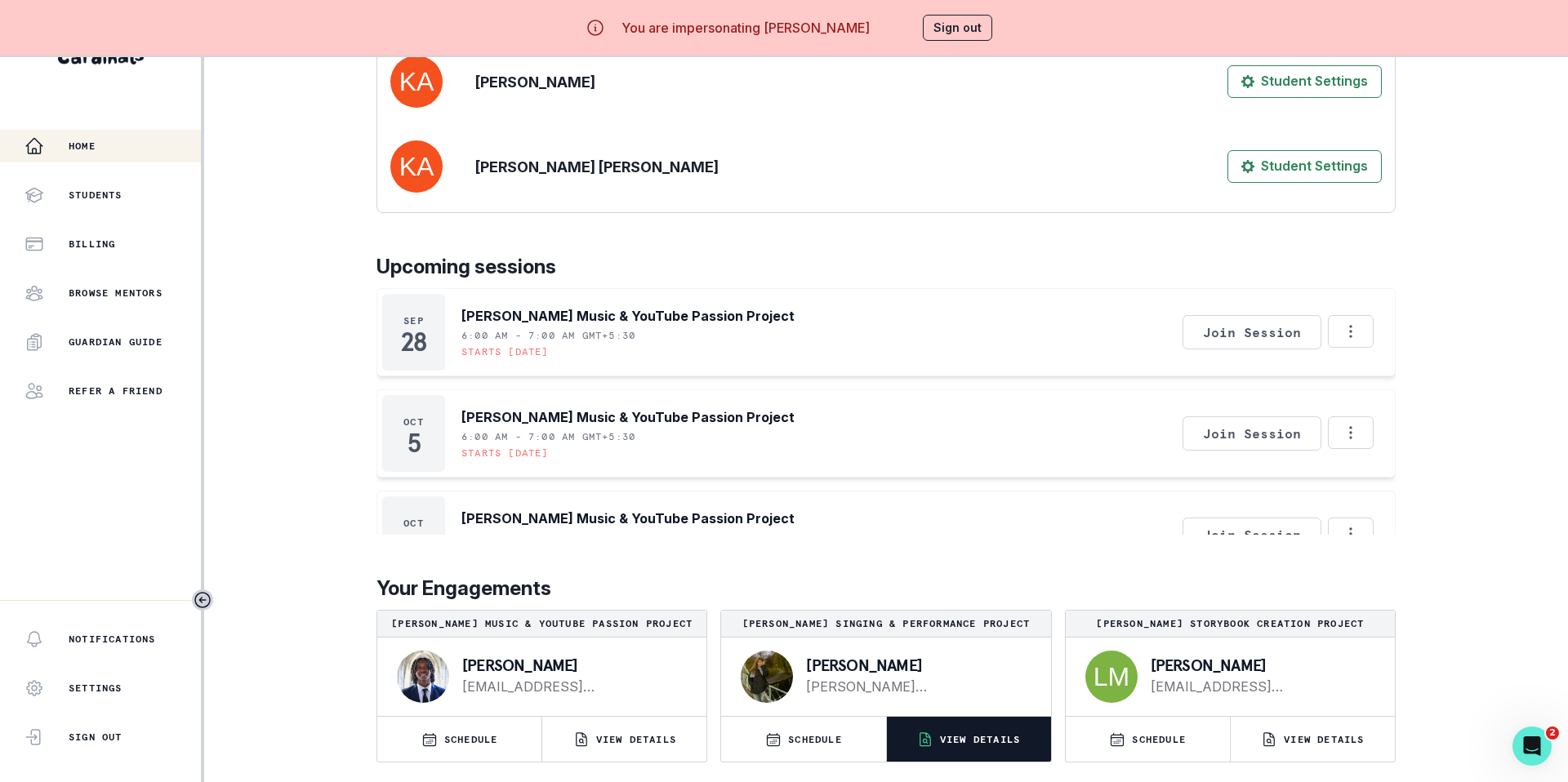
click at [980, 546] on button "VIEW DETAILS" at bounding box center [969, 739] width 164 height 45
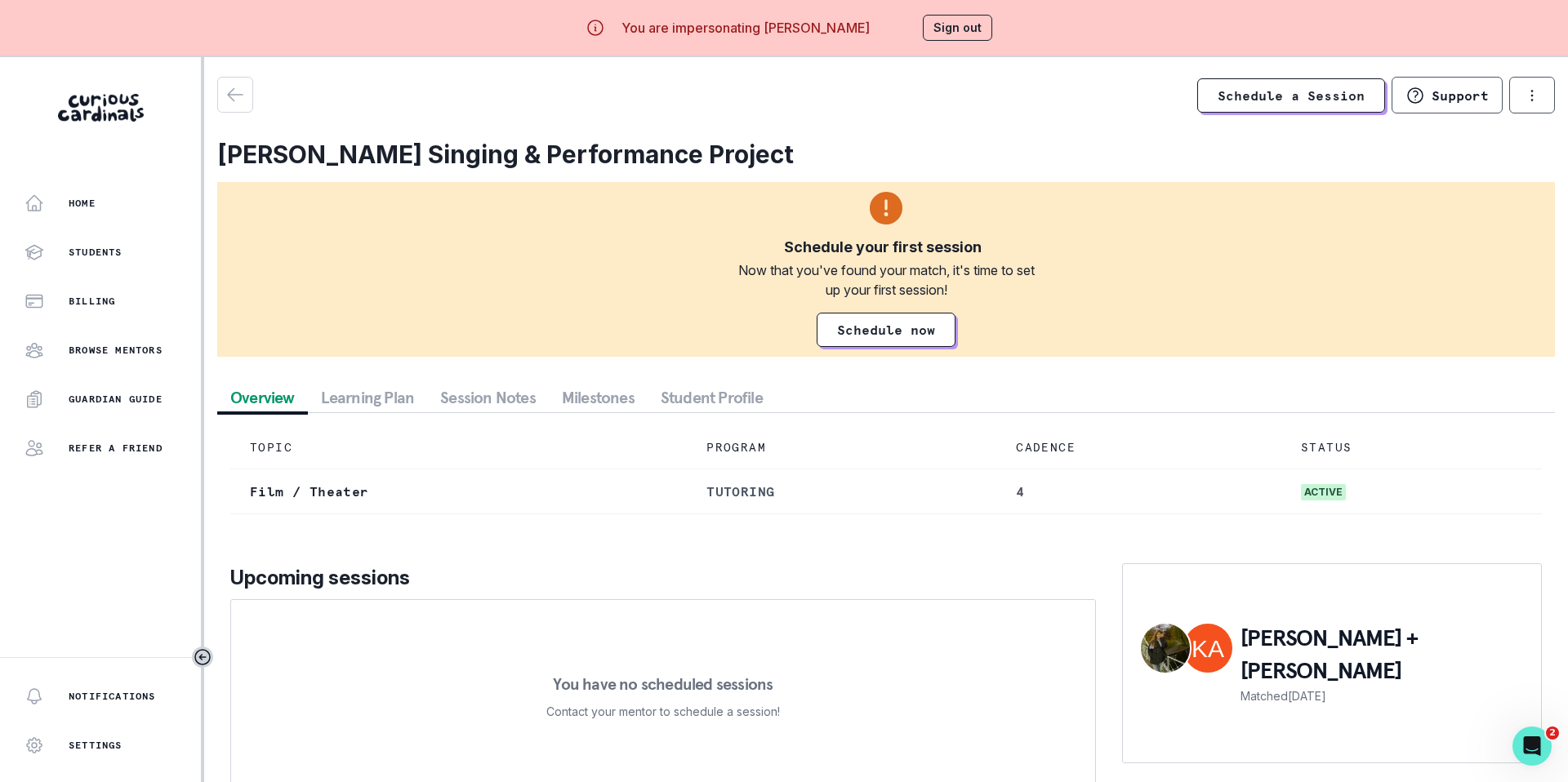
scroll to position [57, 0]
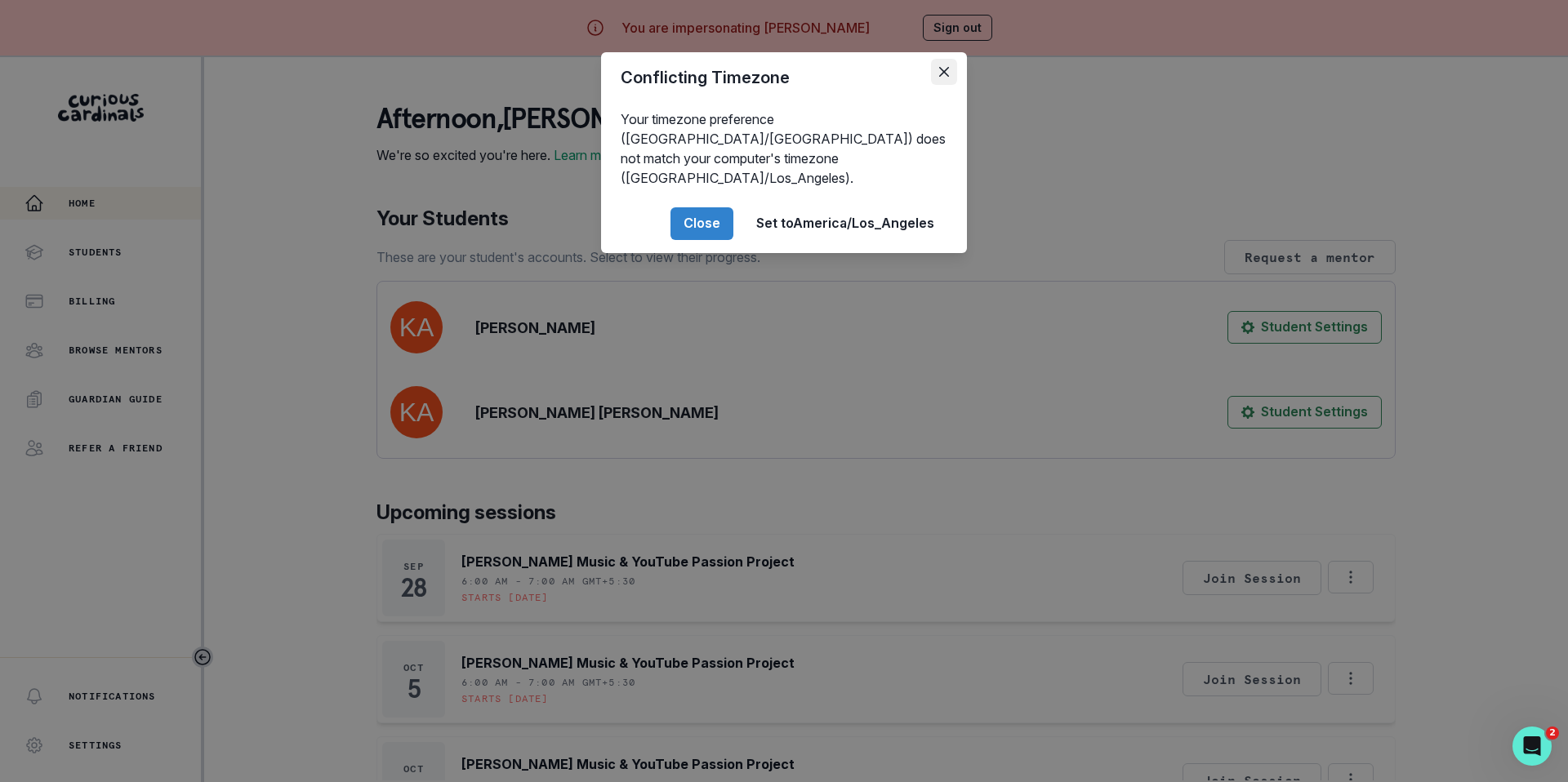
click at [944, 70] on icon "Close" at bounding box center [943, 72] width 10 height 10
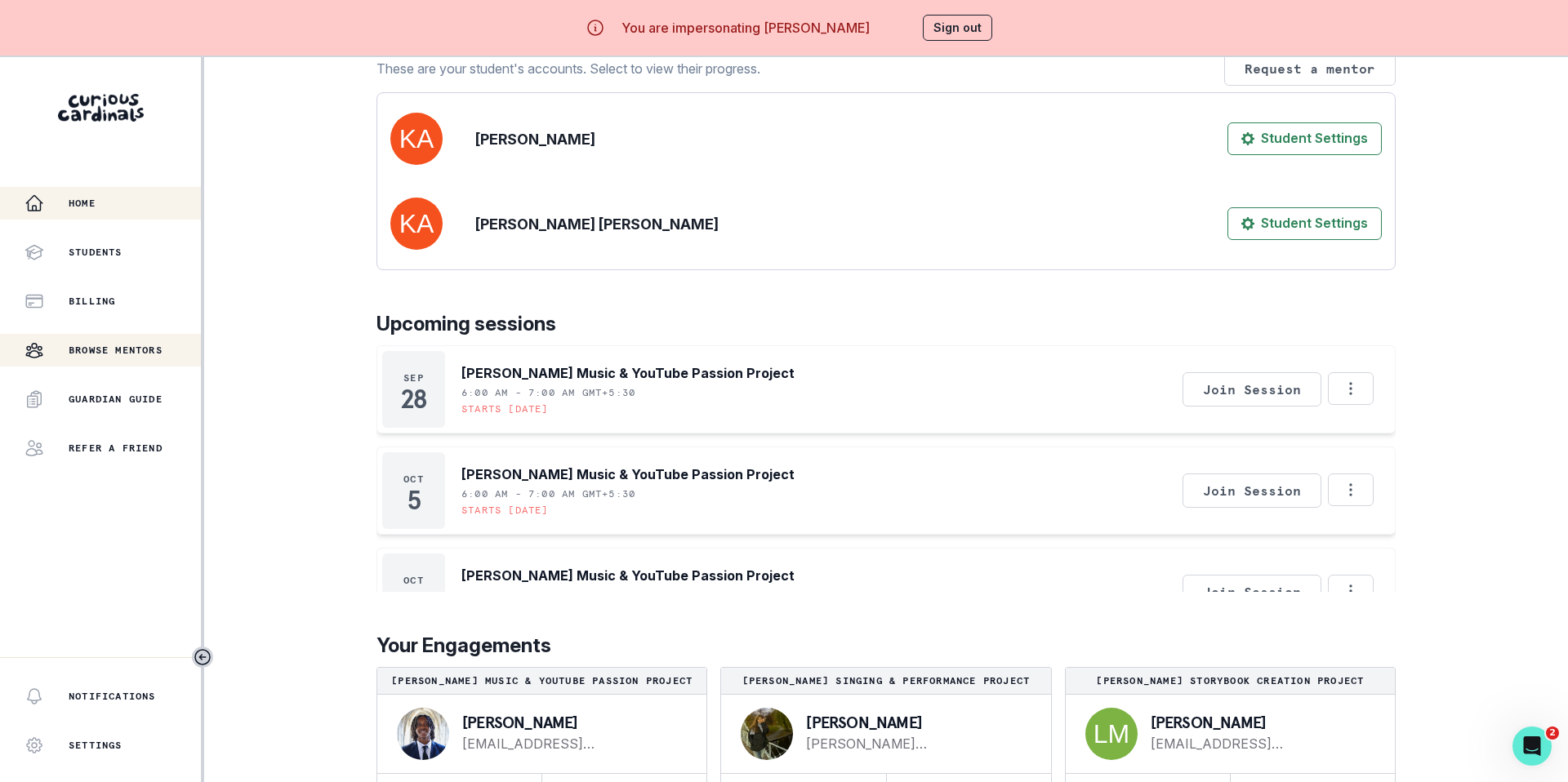
scroll to position [550, 0]
